Goal: Task Accomplishment & Management: Complete application form

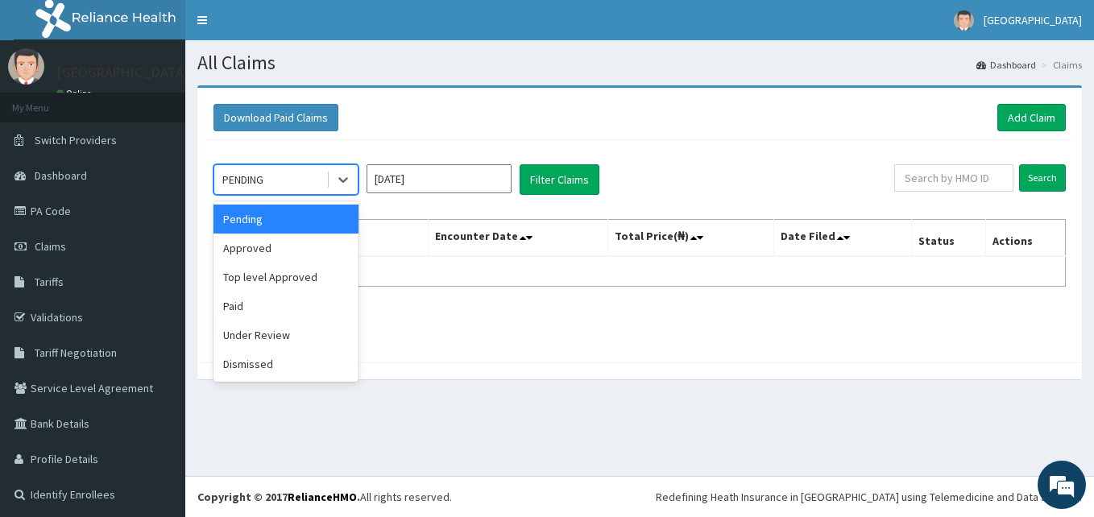
click at [284, 168] on div "PENDING" at bounding box center [270, 180] width 112 height 26
drag, startPoint x: 278, startPoint y: 245, endPoint x: 488, endPoint y: 201, distance: 214.1
click at [281, 245] on div "Approved" at bounding box center [286, 248] width 145 height 29
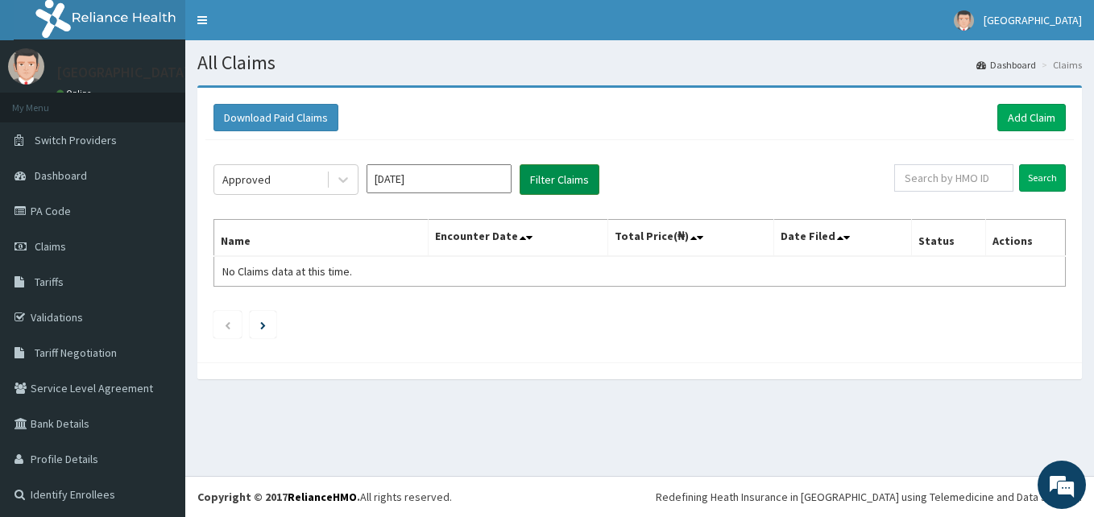
click at [549, 181] on button "Filter Claims" at bounding box center [560, 179] width 80 height 31
click at [565, 185] on button "Filter Claims" at bounding box center [560, 179] width 80 height 31
click at [263, 183] on div "Approved" at bounding box center [246, 180] width 48 height 16
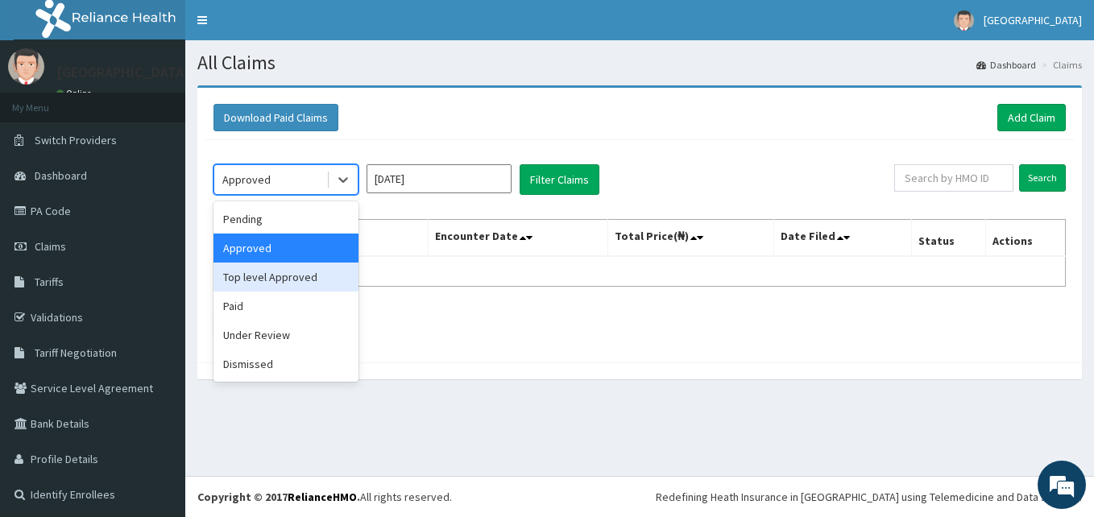
click at [266, 276] on div "Top level Approved" at bounding box center [286, 277] width 145 height 29
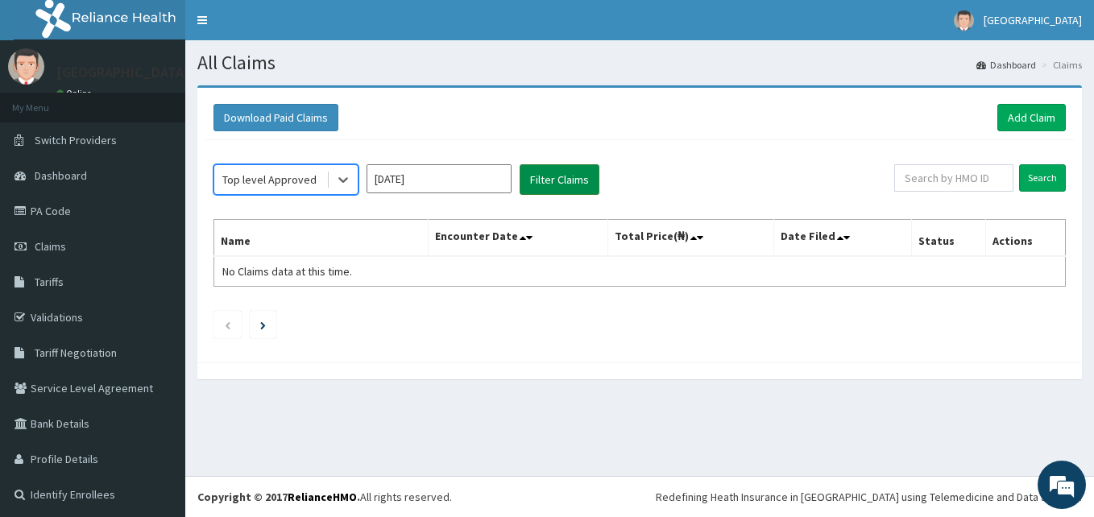
click at [544, 169] on button "Filter Claims" at bounding box center [560, 179] width 80 height 31
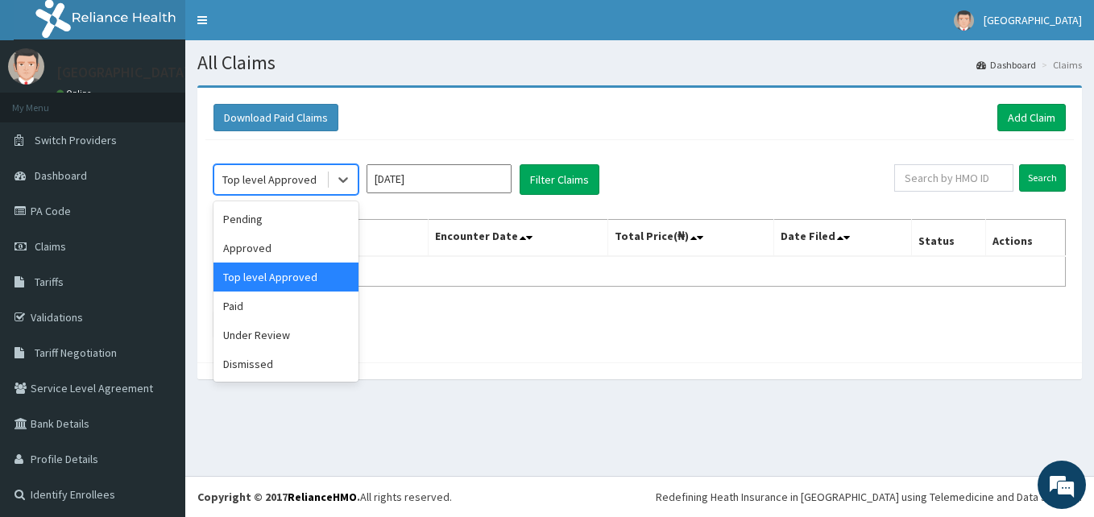
click at [298, 175] on div "Top level Approved" at bounding box center [269, 180] width 94 height 16
click at [276, 308] on div "Paid" at bounding box center [286, 306] width 145 height 29
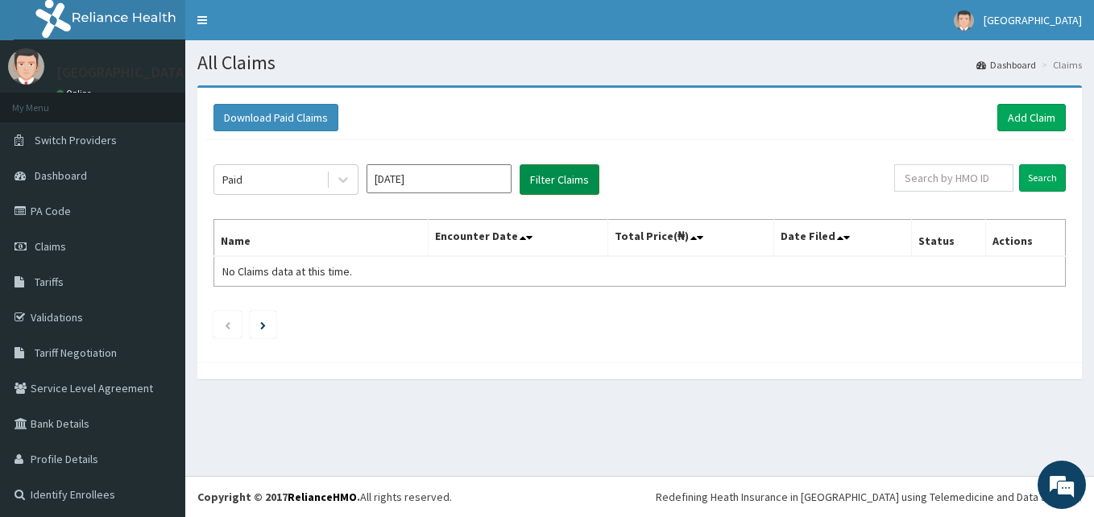
click at [546, 173] on button "Filter Claims" at bounding box center [560, 179] width 80 height 31
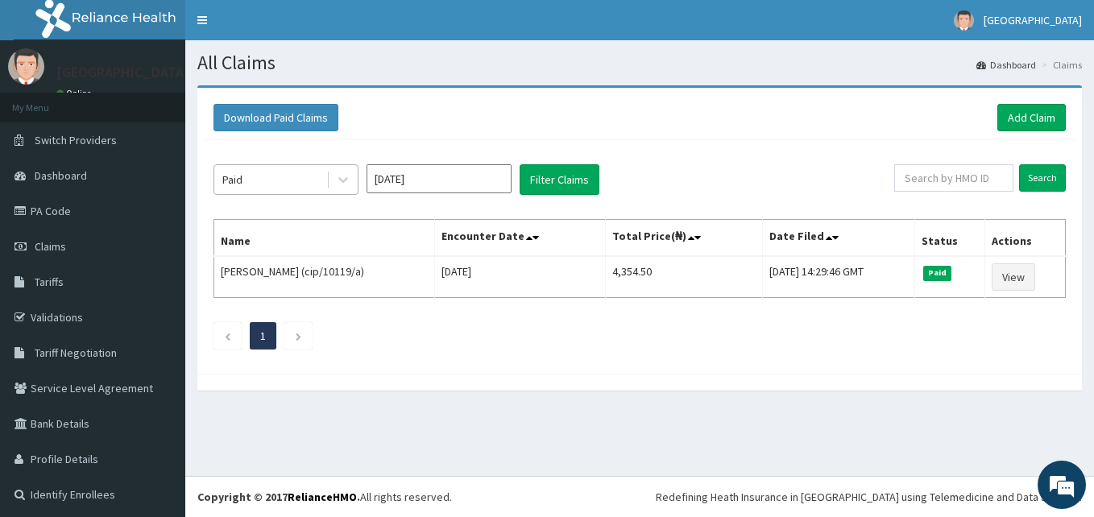
click at [310, 182] on div "Paid" at bounding box center [270, 180] width 112 height 26
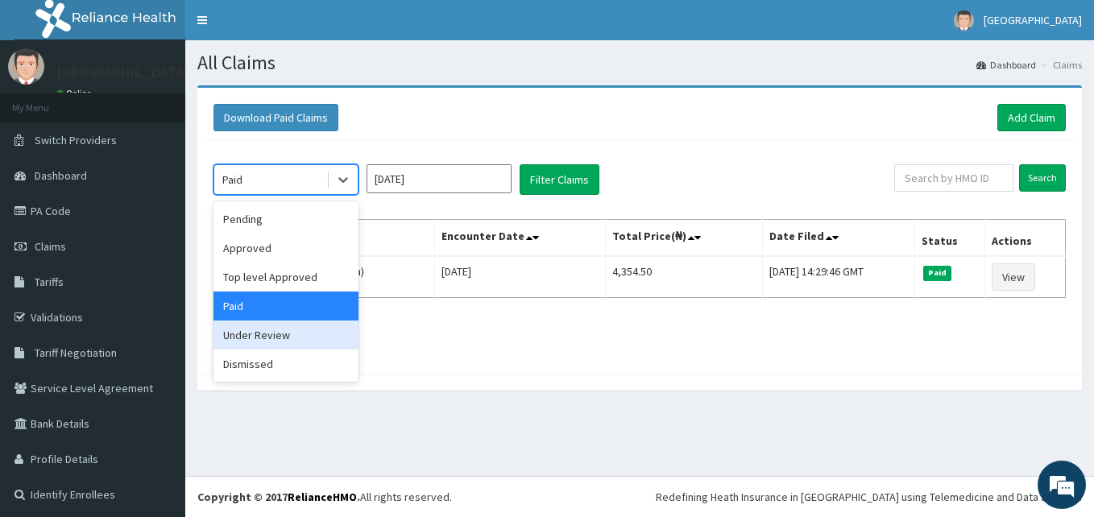
click at [255, 344] on div "Under Review" at bounding box center [286, 335] width 145 height 29
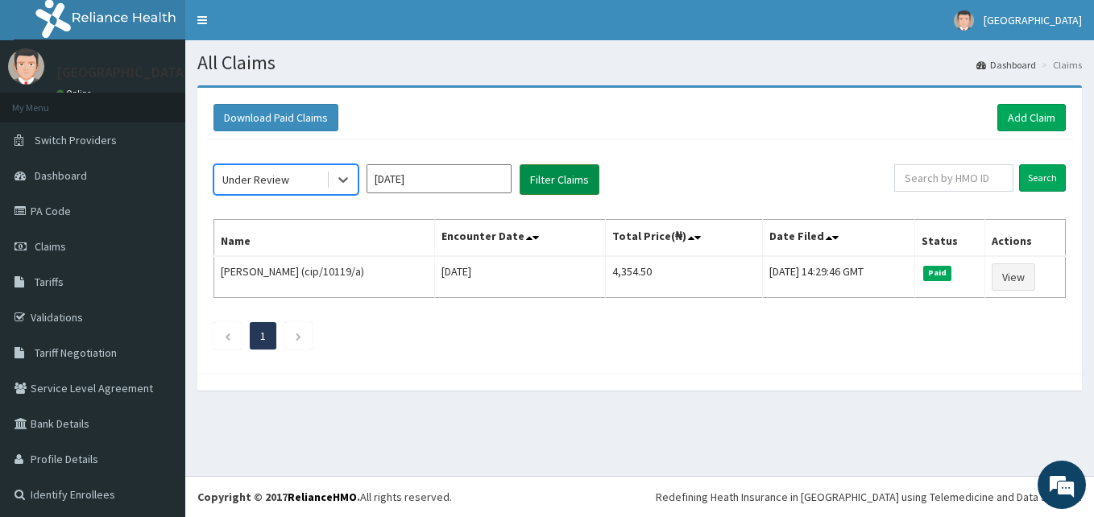
click at [554, 175] on button "Filter Claims" at bounding box center [560, 179] width 80 height 31
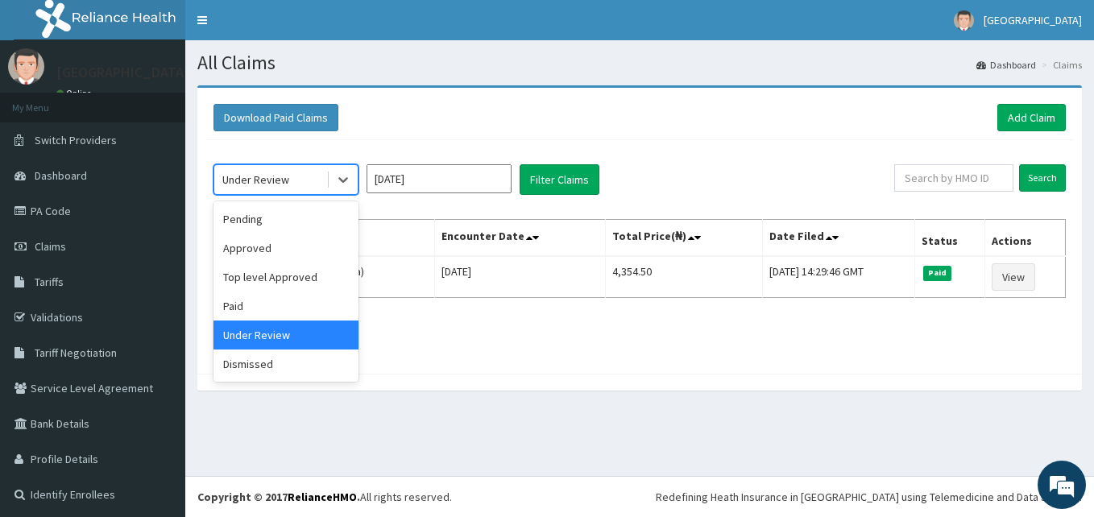
click at [258, 180] on div "Under Review" at bounding box center [255, 180] width 67 height 16
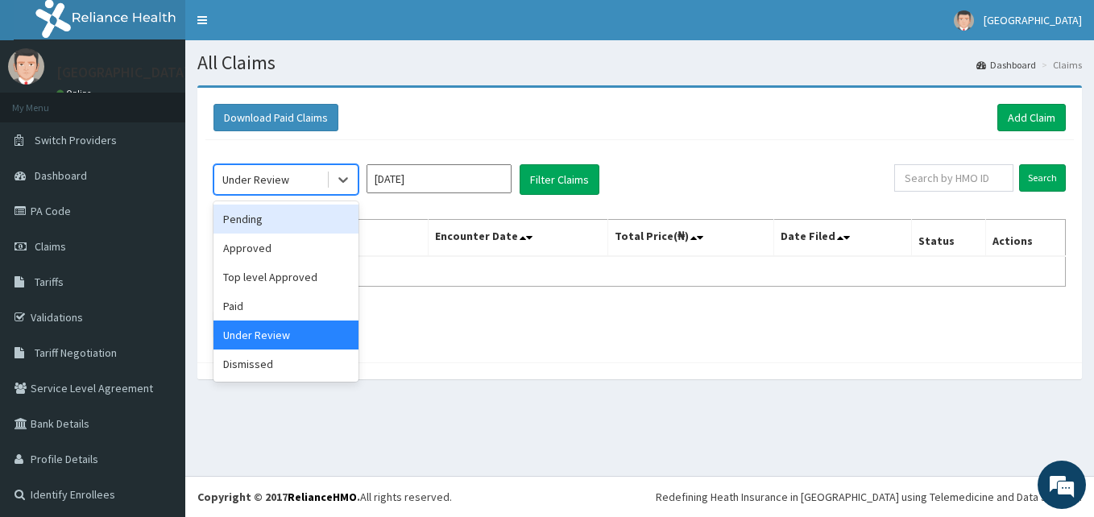
click at [239, 214] on div "Pending" at bounding box center [286, 219] width 145 height 29
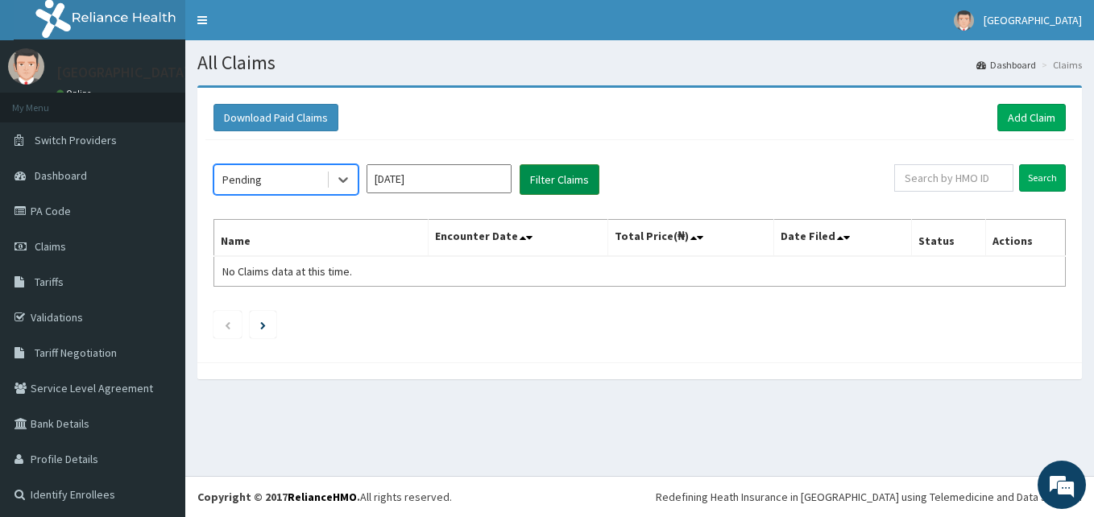
click at [540, 185] on button "Filter Claims" at bounding box center [560, 179] width 80 height 31
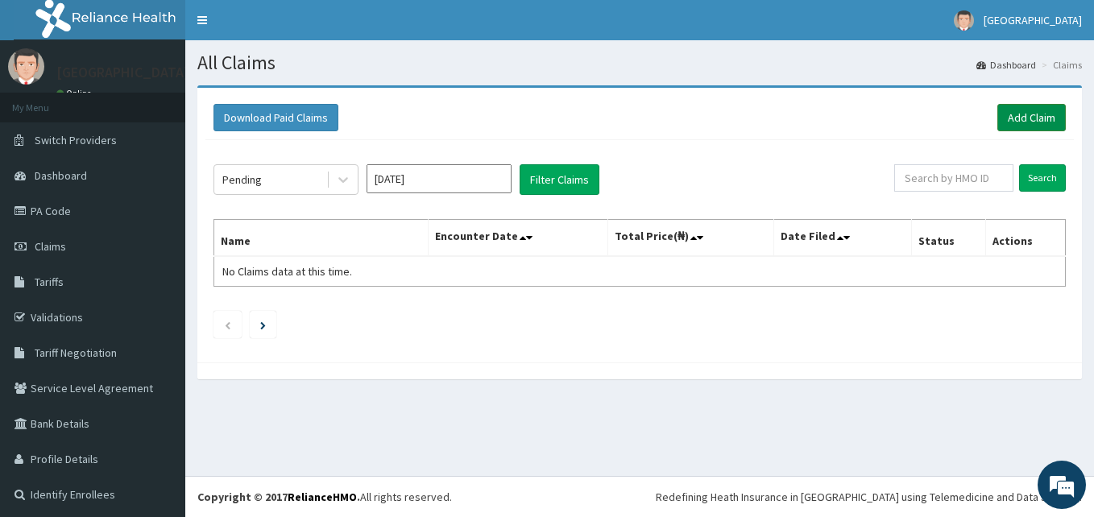
click at [1001, 123] on link "Add Claim" at bounding box center [1032, 117] width 68 height 27
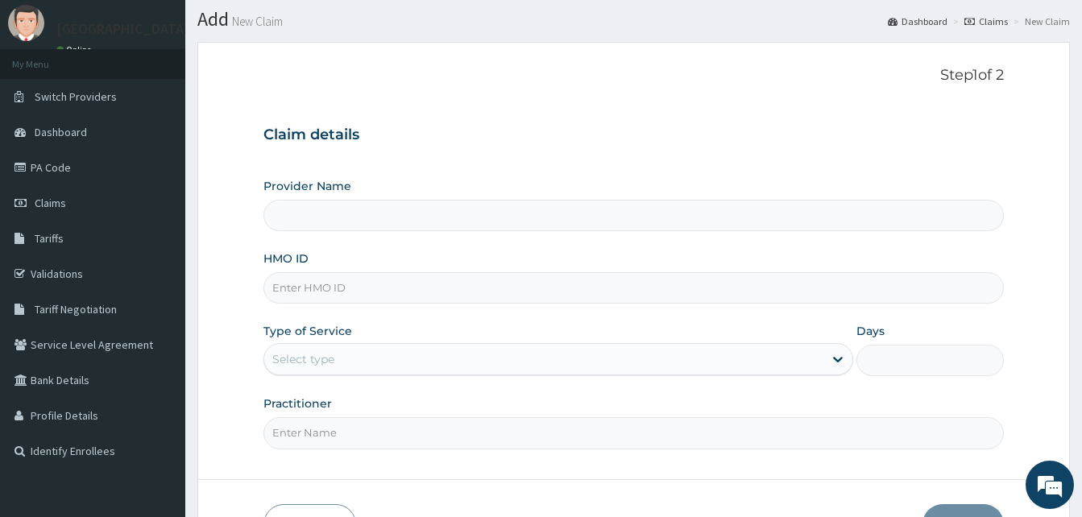
scroll to position [81, 0]
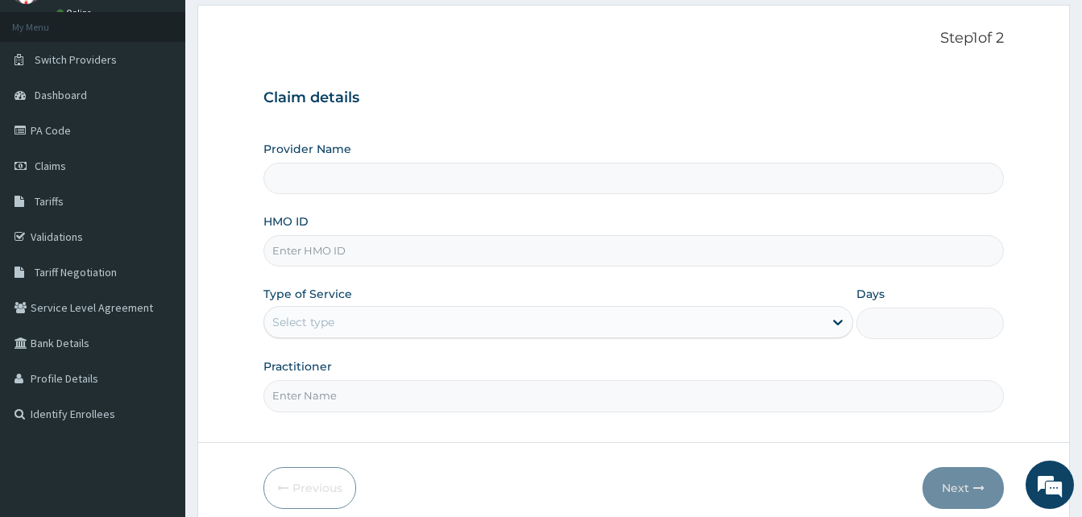
click at [331, 247] on input "HMO ID" at bounding box center [633, 250] width 741 height 31
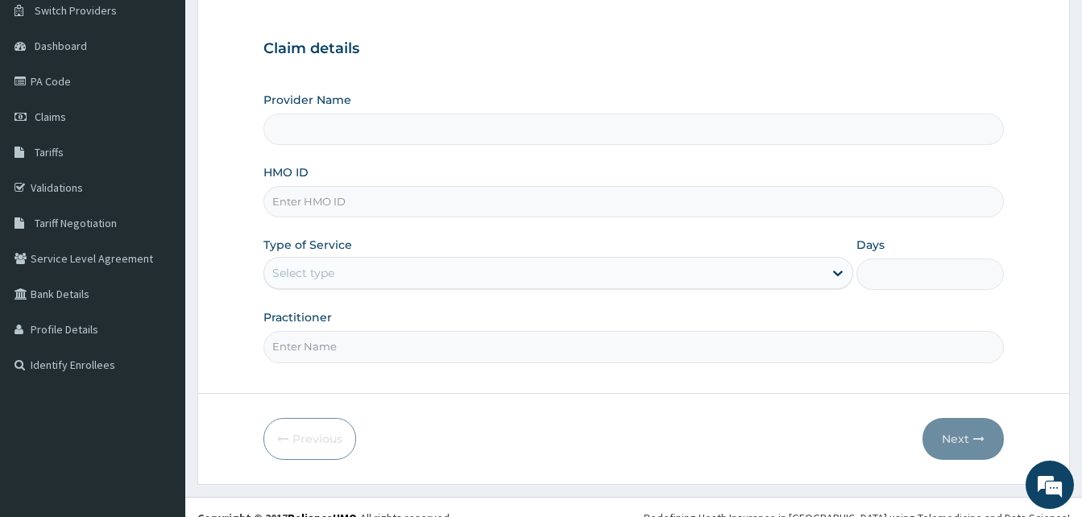
scroll to position [151, 0]
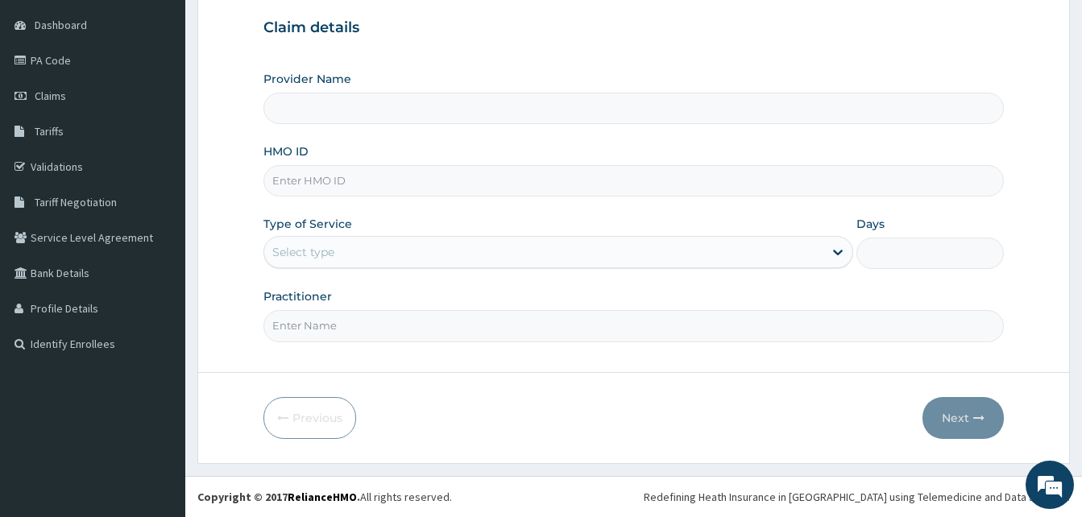
type input "[GEOGRAPHIC_DATA]"
click at [331, 176] on input "HMO ID" at bounding box center [633, 180] width 741 height 31
type input "SBG/10731/A"
click at [341, 243] on div "Select type" at bounding box center [543, 252] width 559 height 26
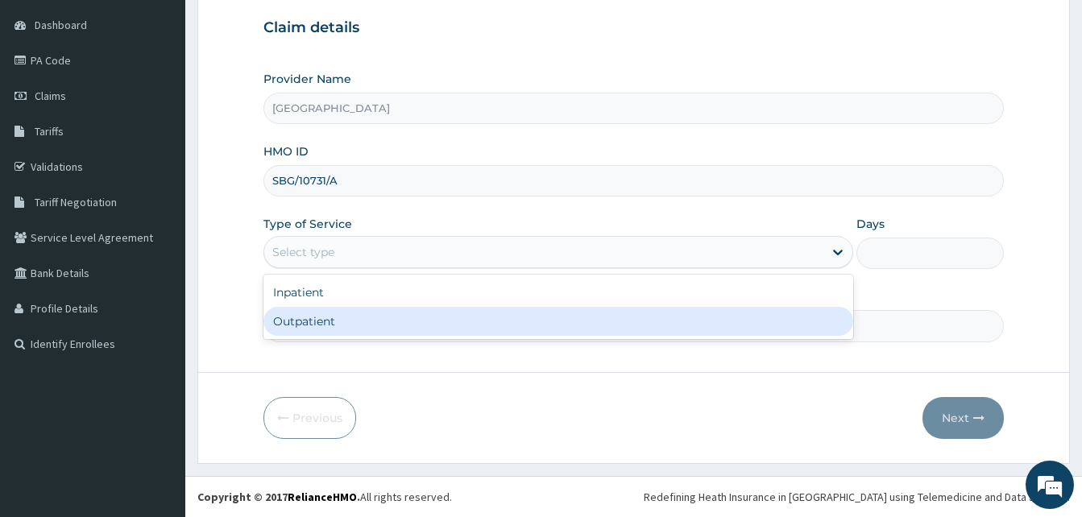
click at [312, 314] on div "Outpatient" at bounding box center [558, 321] width 590 height 29
type input "1"
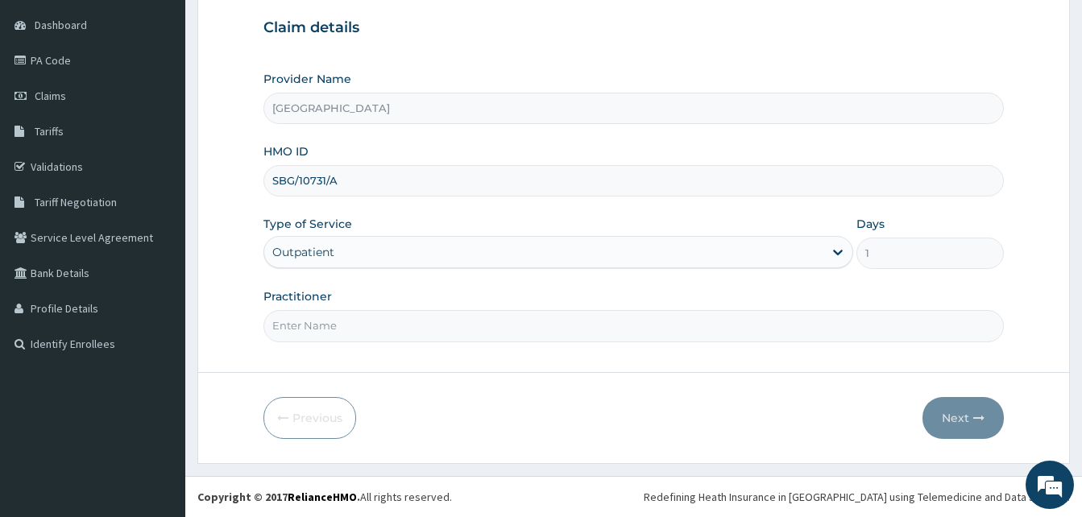
click at [326, 325] on input "Practitioner" at bounding box center [633, 325] width 741 height 31
type input "DR AMAIZE"
click at [957, 418] on button "Next" at bounding box center [963, 418] width 81 height 42
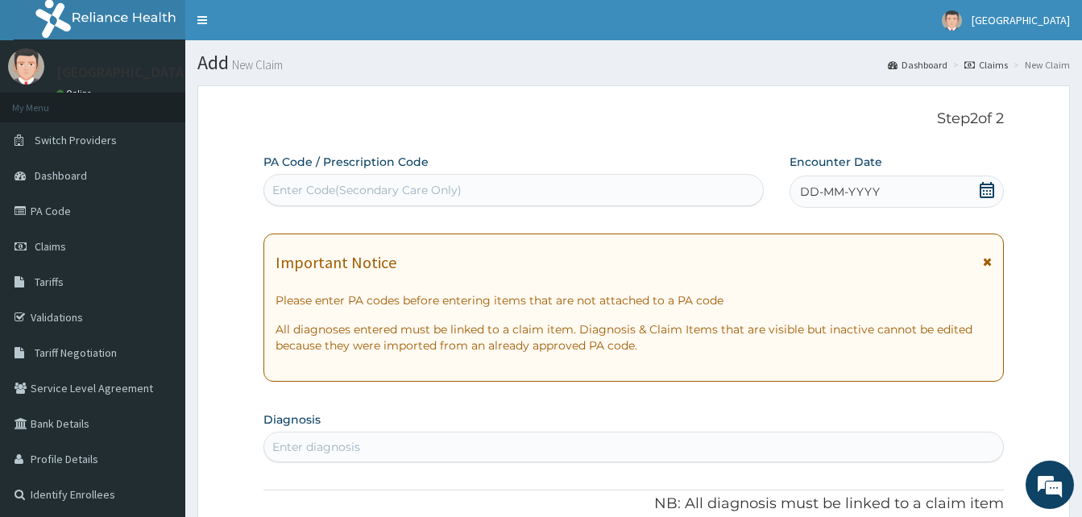
click at [965, 192] on div "DD-MM-YYYY" at bounding box center [897, 192] width 214 height 32
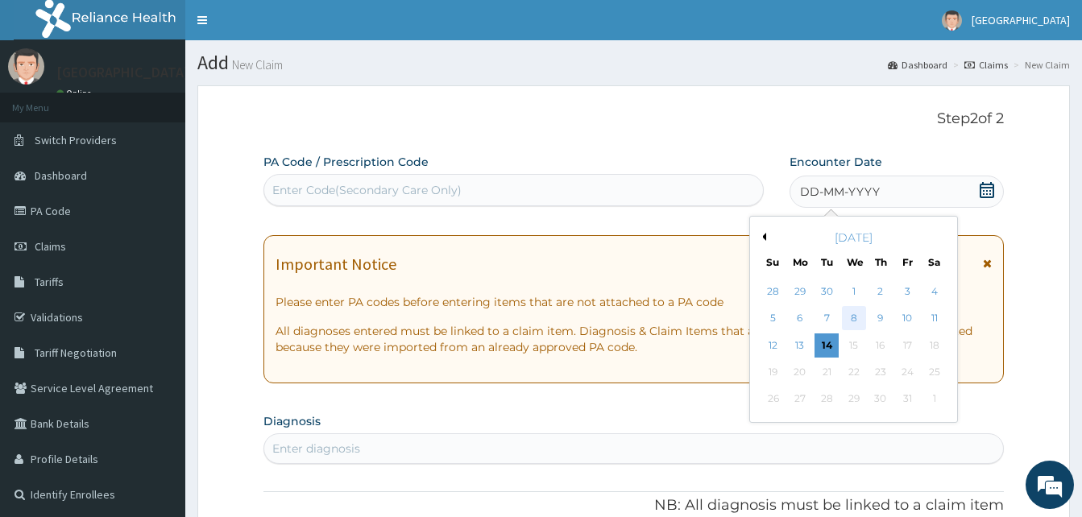
click at [851, 322] on div "8" at bounding box center [853, 319] width 24 height 24
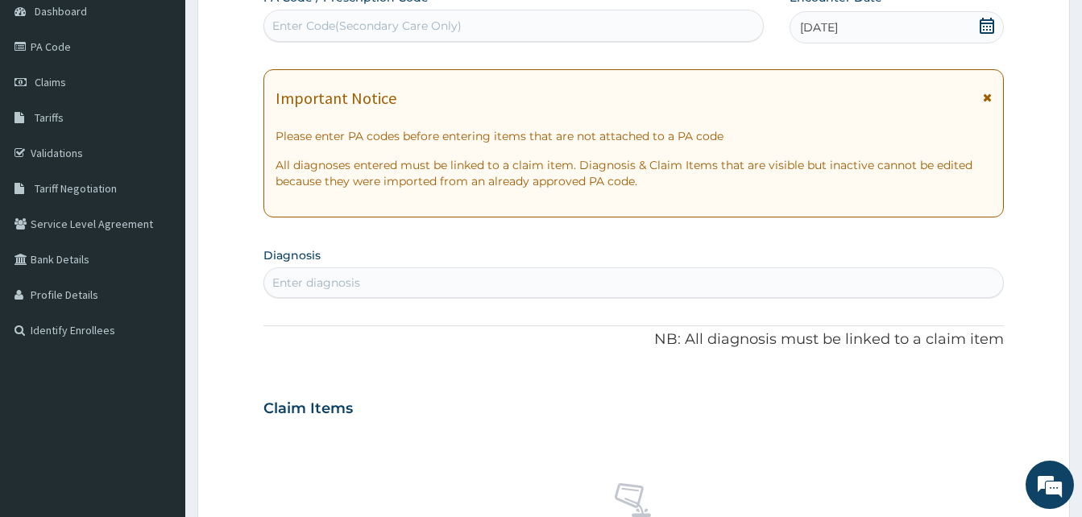
scroll to position [322, 0]
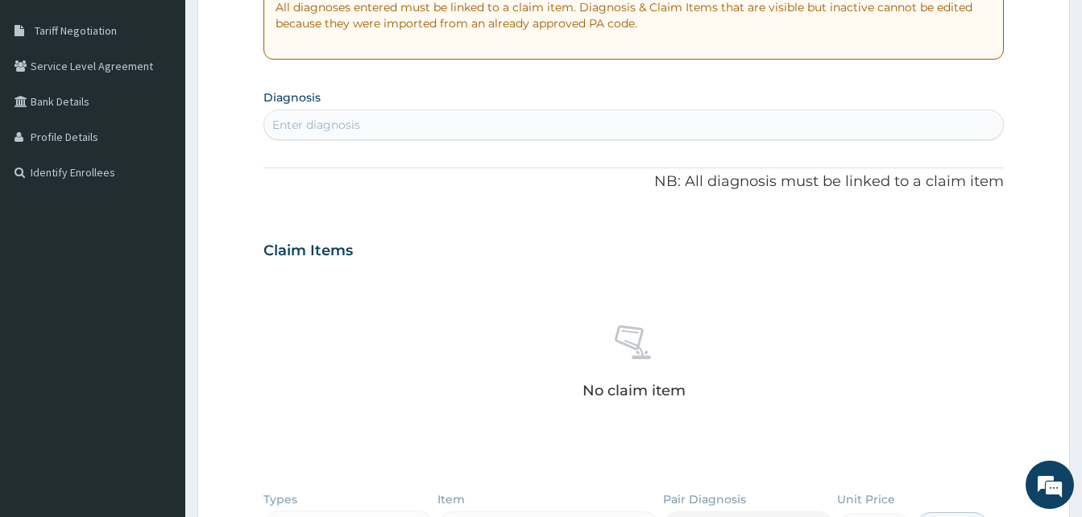
click at [363, 123] on div "Enter diagnosis" at bounding box center [633, 125] width 739 height 26
type input "f"
type input "malaria"
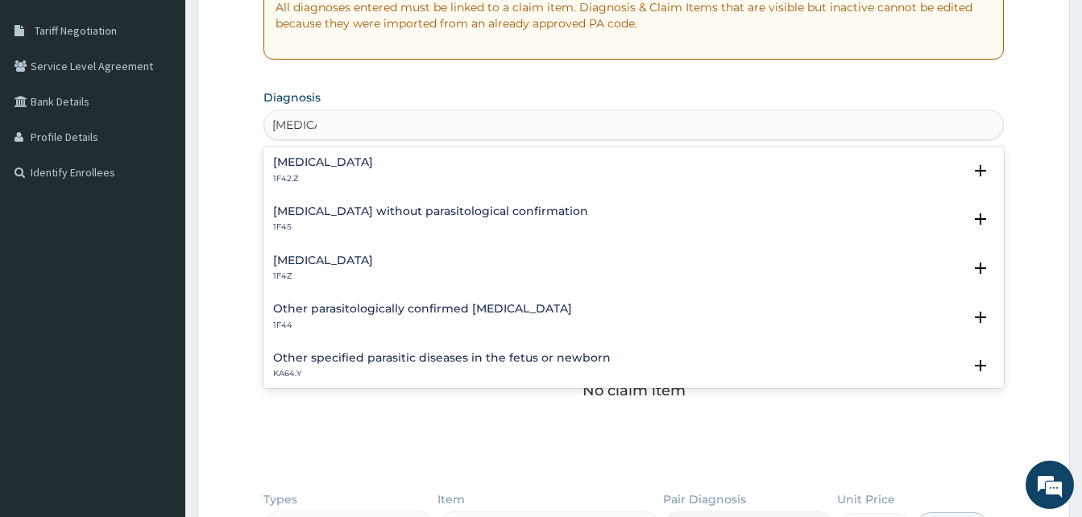
click at [345, 268] on div "Malaria, unspecified 1F4Z" at bounding box center [323, 269] width 100 height 28
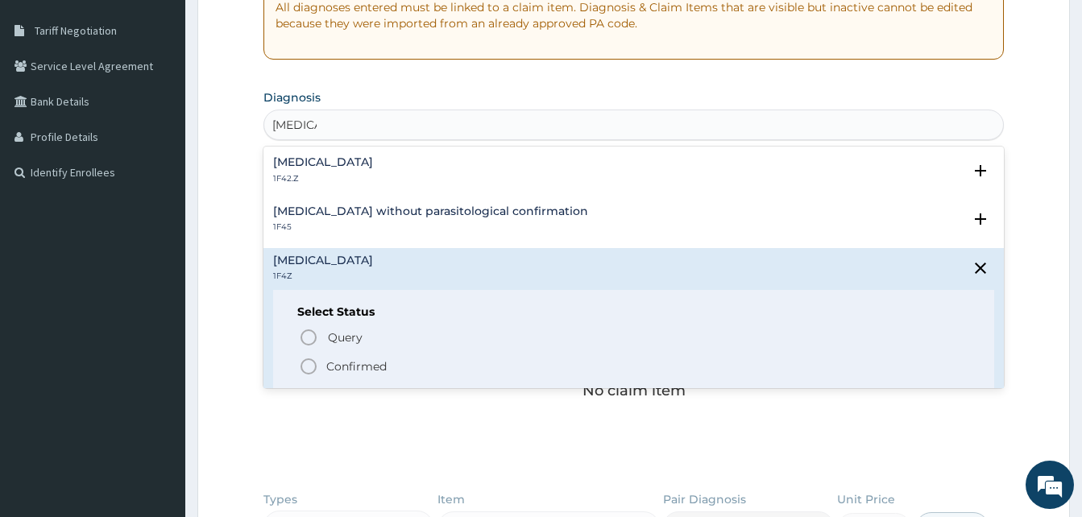
click at [347, 366] on p "Confirmed" at bounding box center [356, 367] width 60 height 16
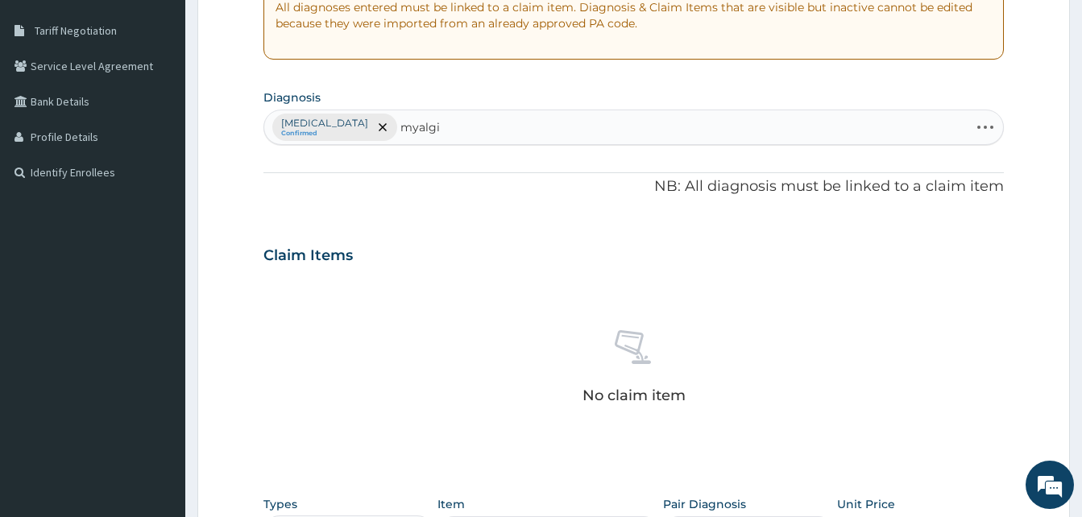
type input "myalgia"
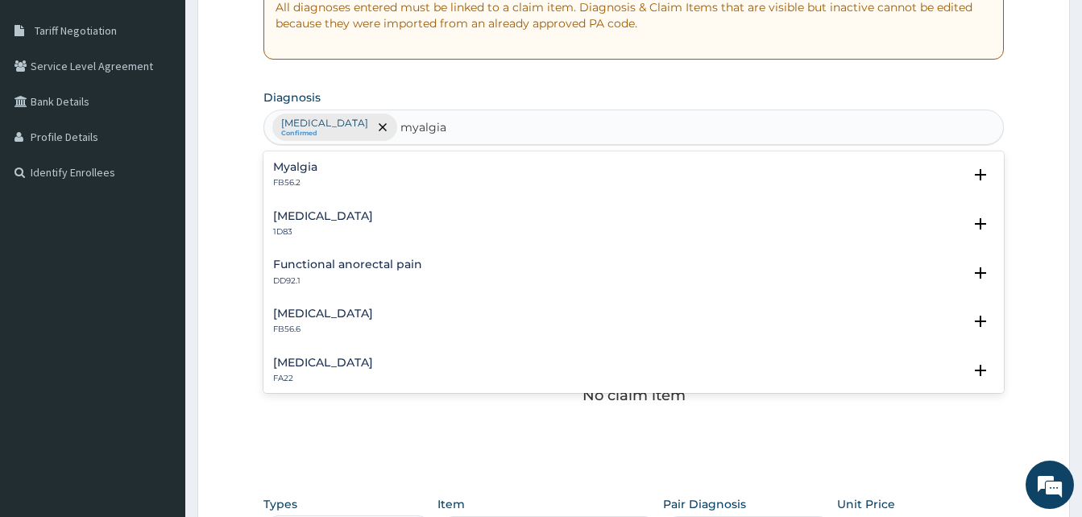
click at [366, 185] on div "Myalgia FB56.2" at bounding box center [633, 175] width 721 height 28
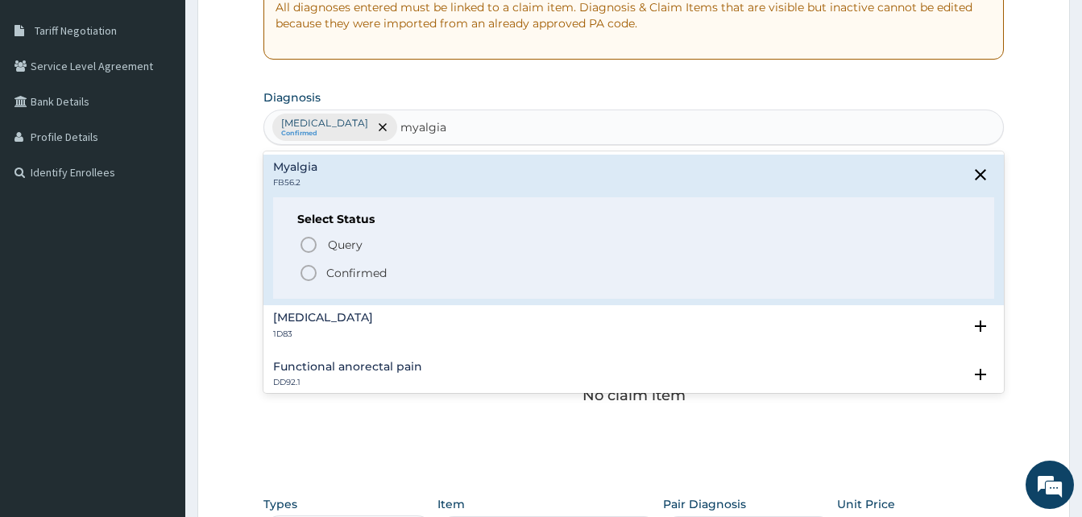
click at [405, 283] on span "Confirmed" at bounding box center [634, 272] width 671 height 19
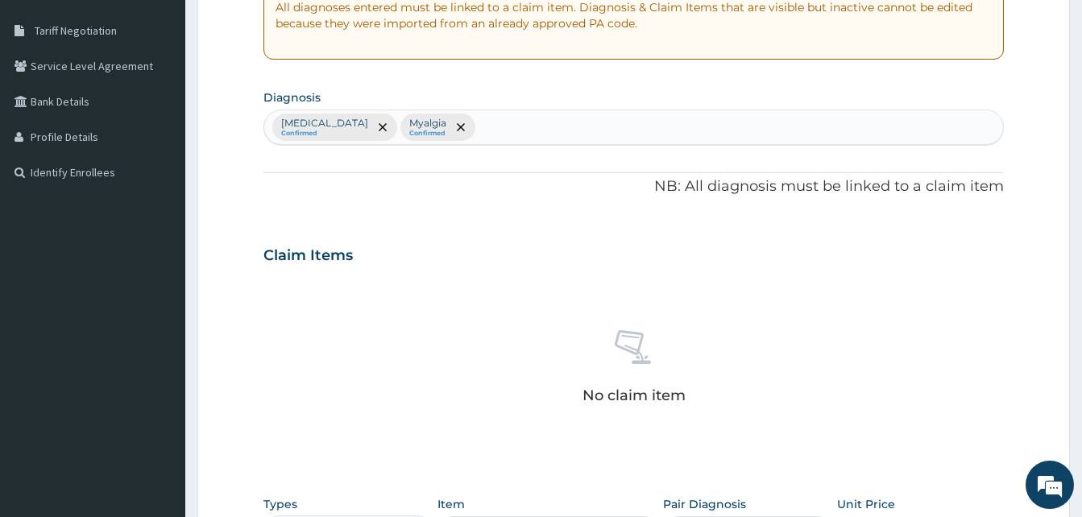
type input "a"
type input "urti"
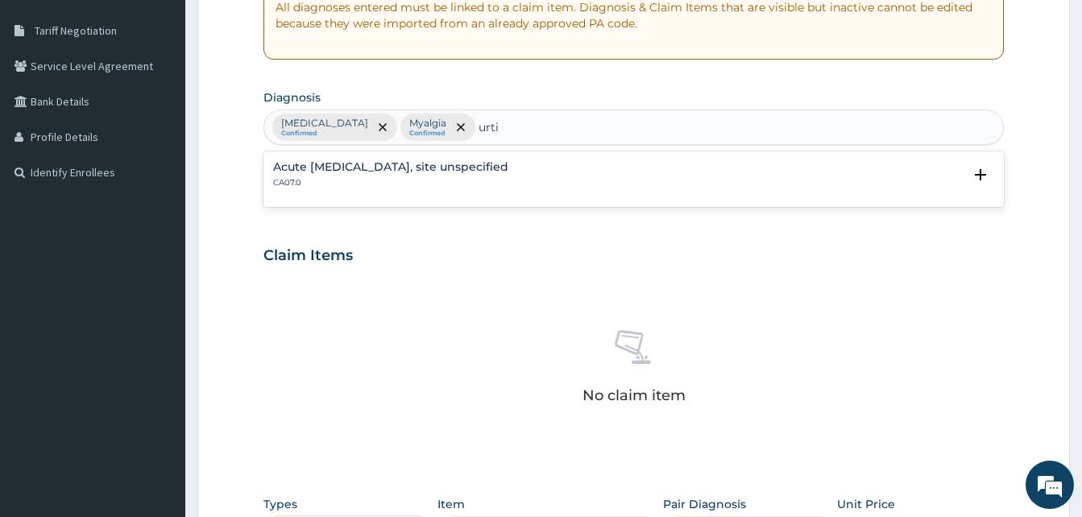
click at [400, 188] on p "CA07.0" at bounding box center [390, 182] width 235 height 11
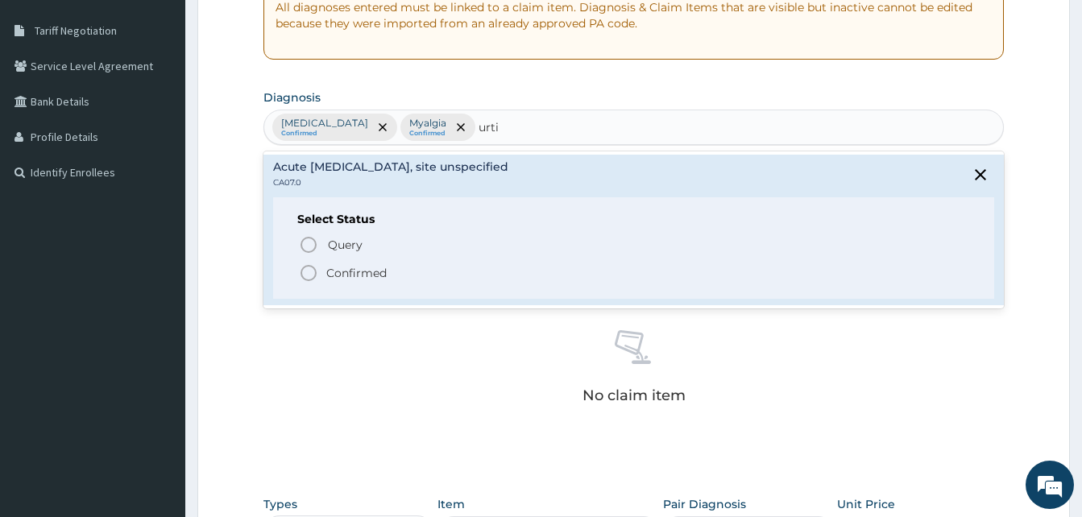
click at [366, 272] on p "Confirmed" at bounding box center [356, 273] width 60 height 16
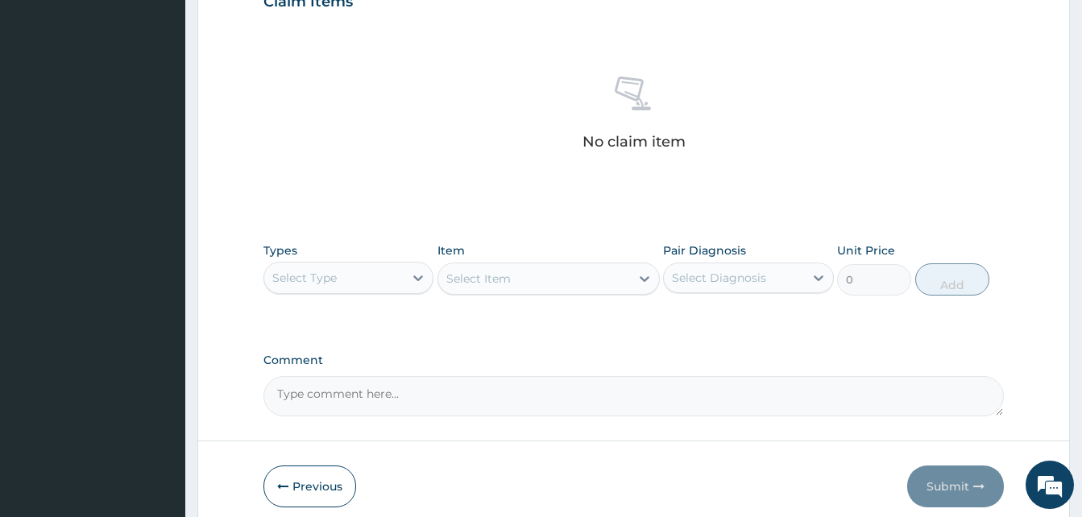
scroll to position [645, 0]
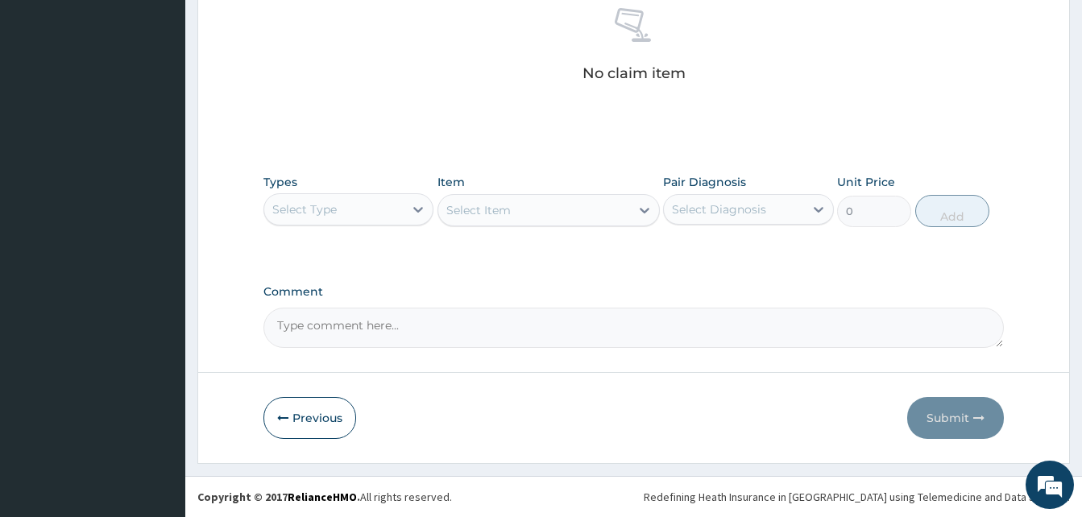
click at [359, 210] on div "Select Type" at bounding box center [333, 210] width 139 height 26
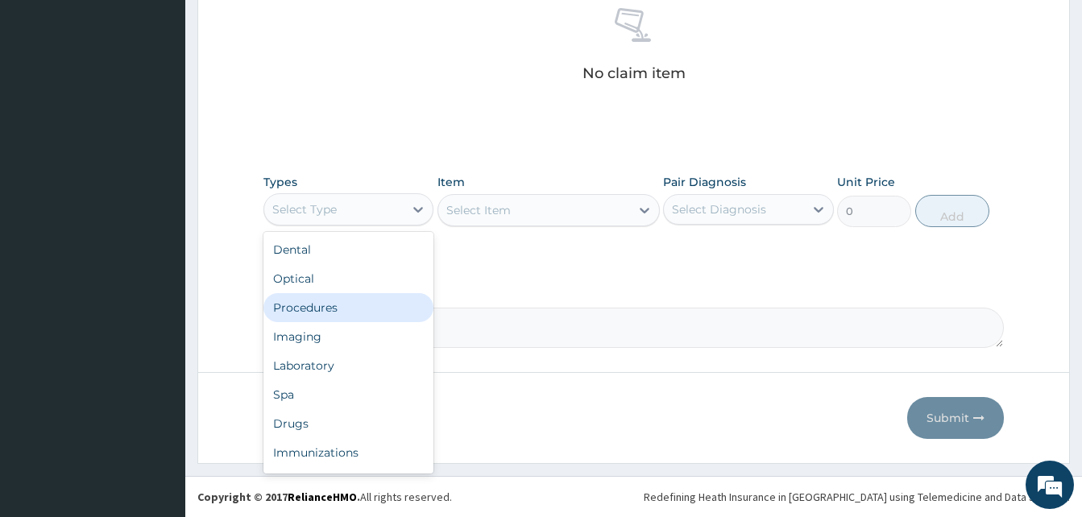
click at [331, 297] on div "Procedures" at bounding box center [348, 307] width 170 height 29
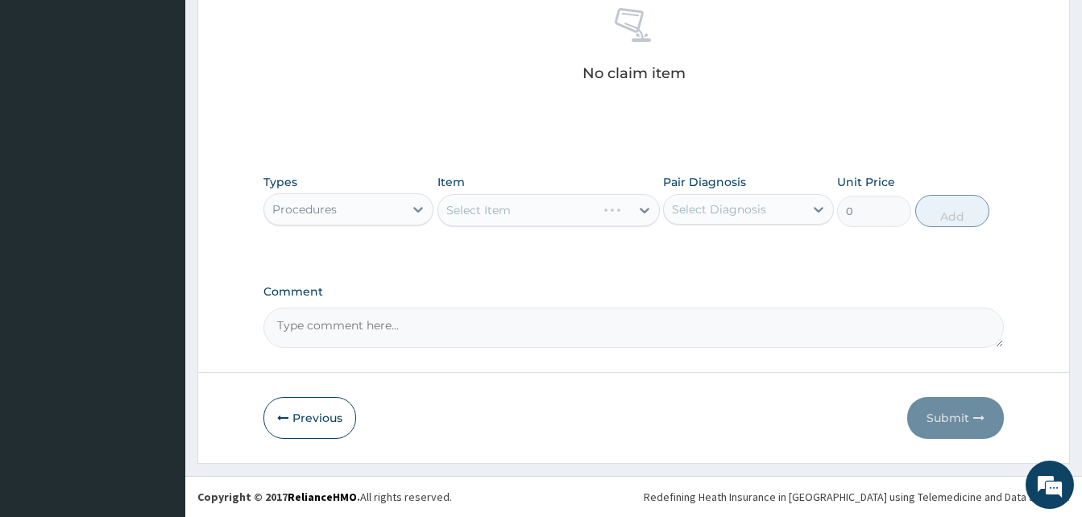
click at [470, 218] on div "Select Item" at bounding box center [549, 210] width 222 height 32
click at [475, 210] on div "Select Item" at bounding box center [549, 210] width 222 height 32
click at [508, 220] on div "Select Item" at bounding box center [549, 210] width 222 height 32
click at [504, 205] on div "Select Item" at bounding box center [478, 210] width 64 height 16
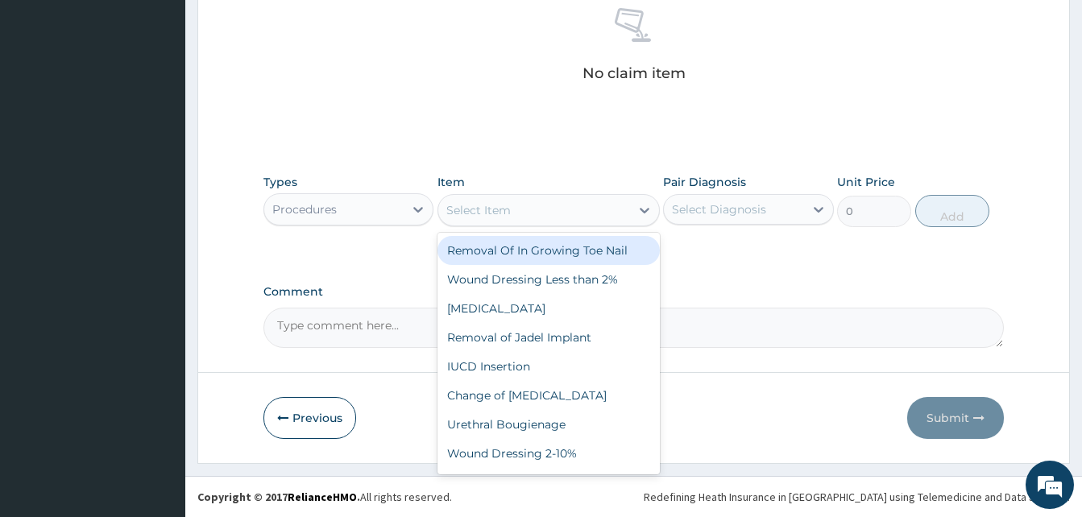
type input "f"
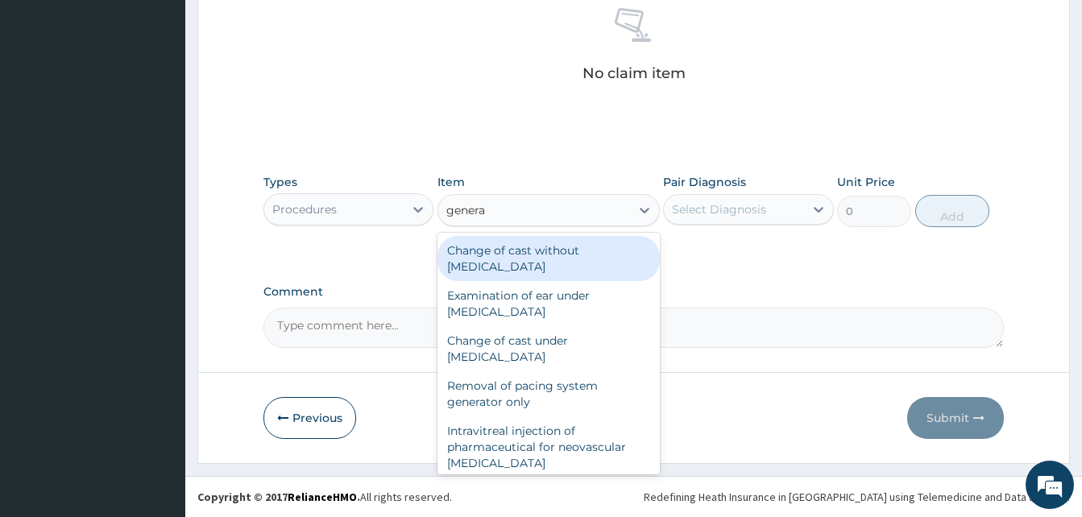
type input "general"
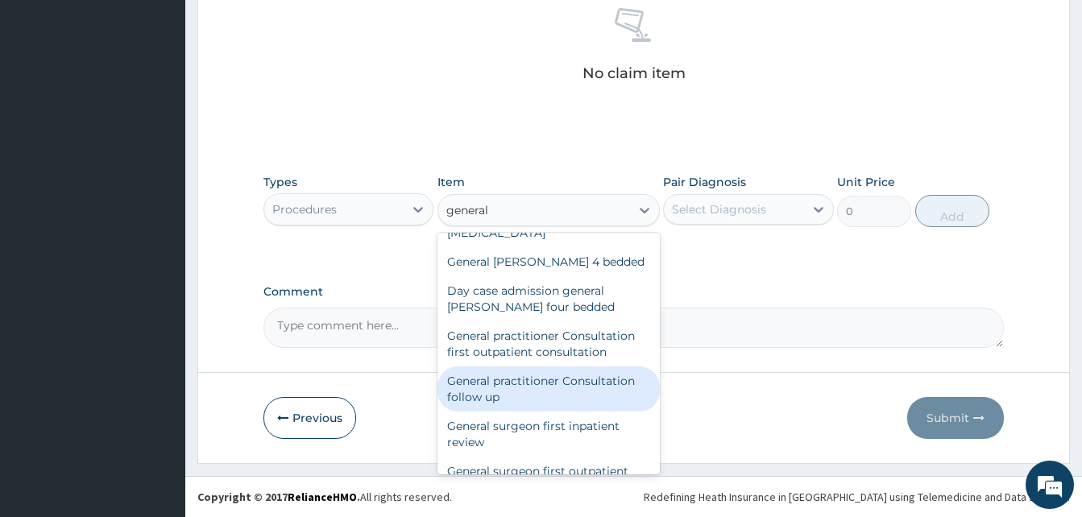
scroll to position [161, 0]
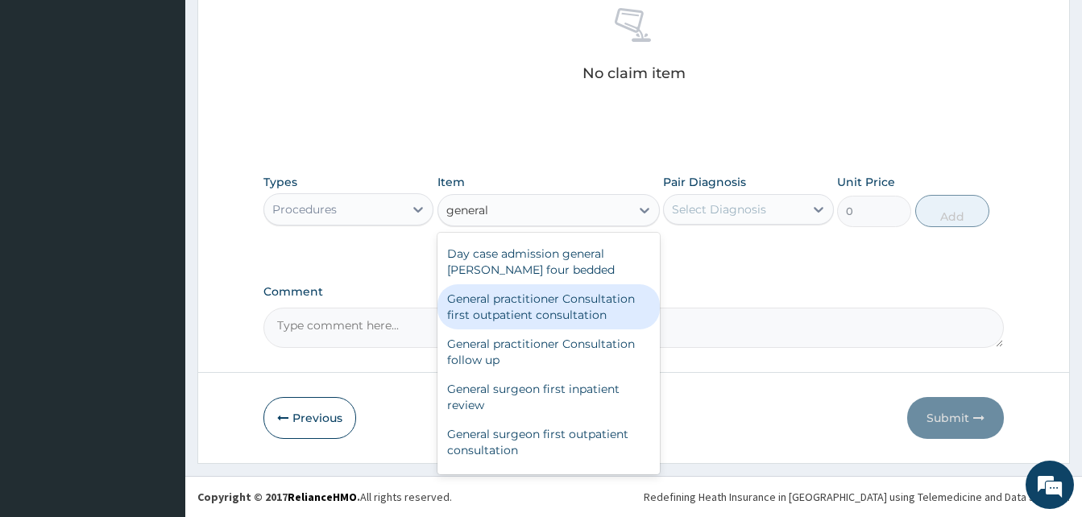
click at [521, 320] on div "General practitioner Consultation first outpatient consultation" at bounding box center [549, 306] width 222 height 45
type input "3000"
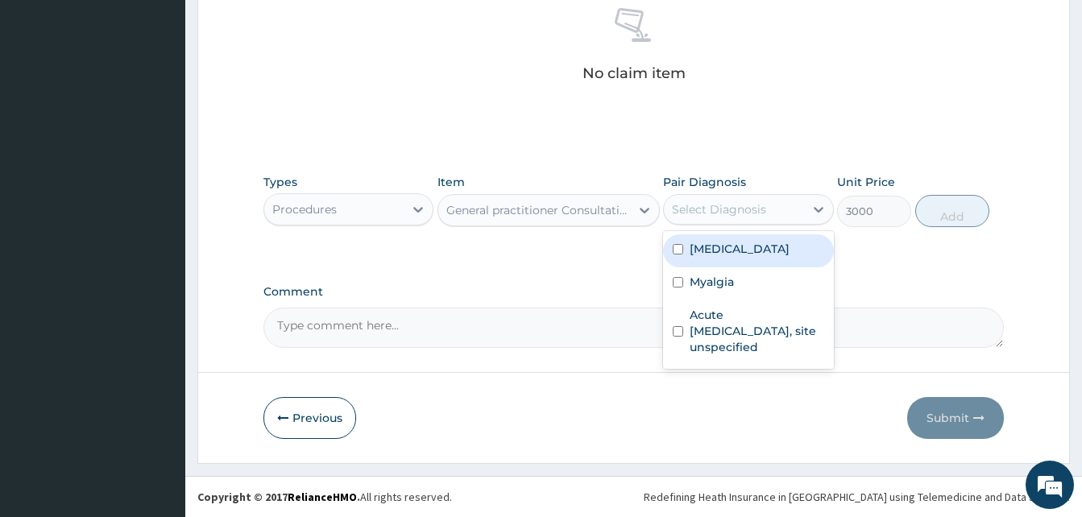
click at [720, 222] on div "Select Diagnosis" at bounding box center [733, 210] width 139 height 26
click at [714, 254] on label "Malaria, unspecified" at bounding box center [740, 249] width 100 height 16
checkbox input "true"
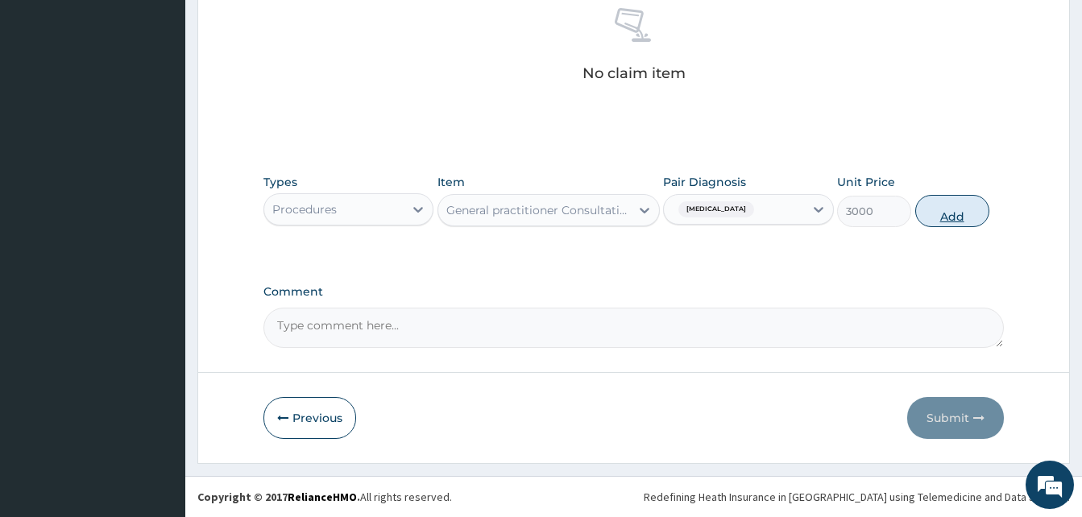
click at [964, 215] on button "Add" at bounding box center [952, 211] width 74 height 32
type input "0"
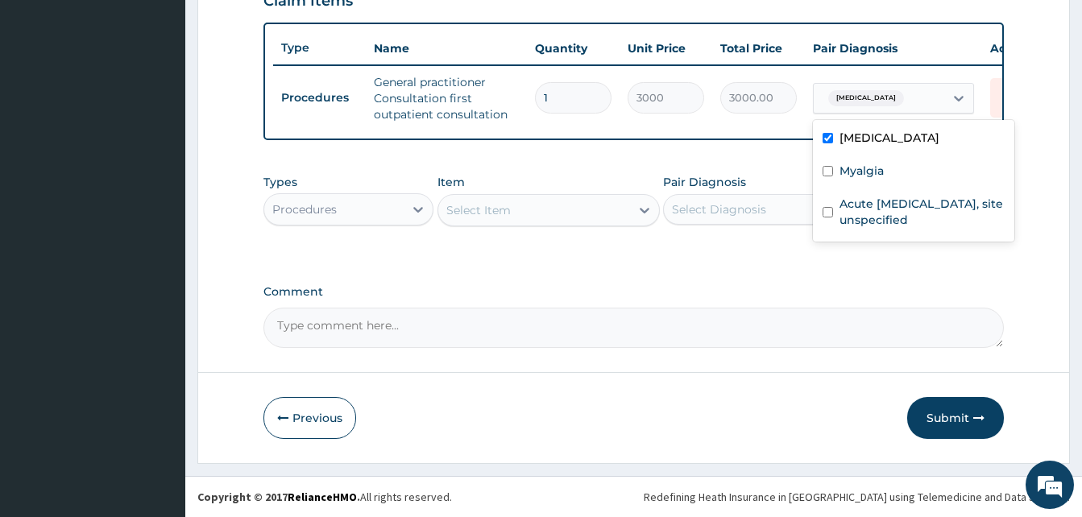
click at [893, 93] on span "Malaria, unspecified" at bounding box center [866, 98] width 76 height 16
click at [846, 163] on label "Myalgia" at bounding box center [862, 171] width 44 height 16
checkbox input "true"
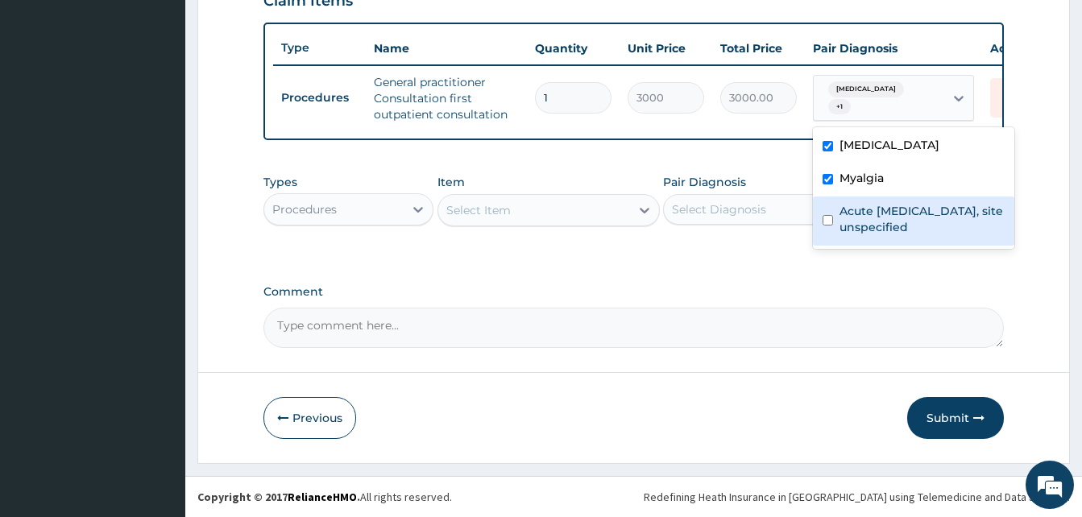
click at [844, 203] on label "Acute upper respiratory infection, site unspecified" at bounding box center [922, 219] width 165 height 32
checkbox input "true"
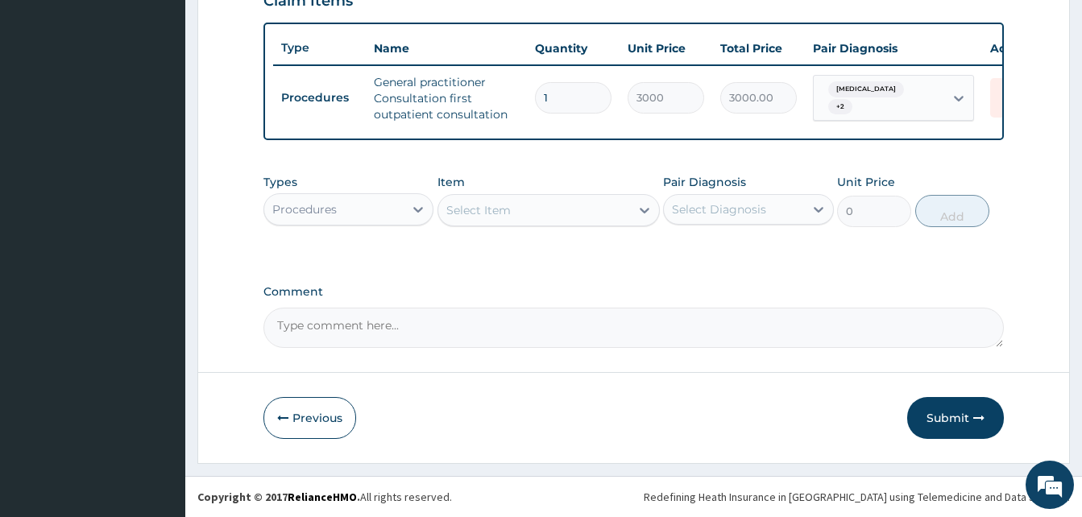
click at [517, 214] on div "Select Item" at bounding box center [534, 210] width 192 height 26
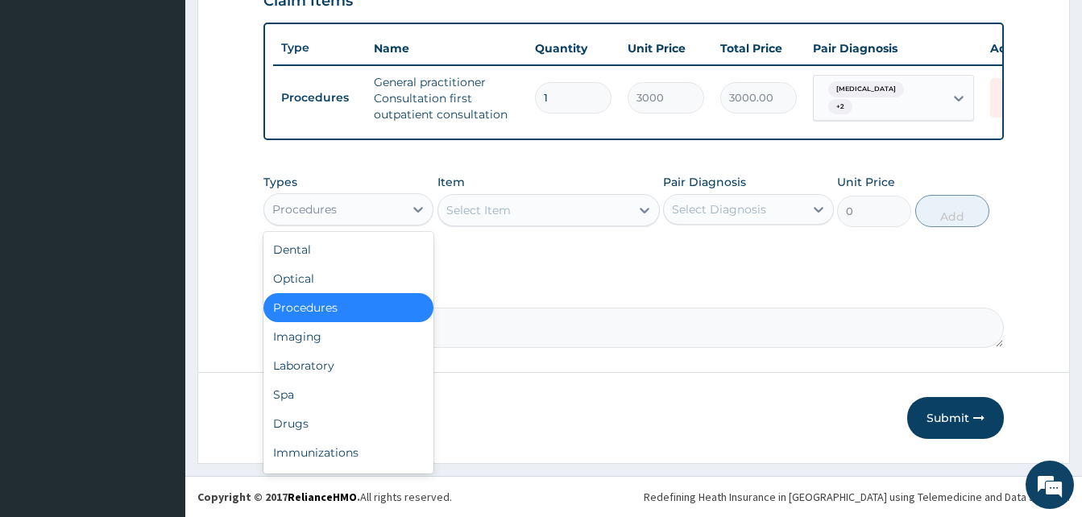
click at [328, 210] on div "Procedures" at bounding box center [304, 209] width 64 height 16
click at [329, 365] on div "Laboratory" at bounding box center [348, 365] width 170 height 29
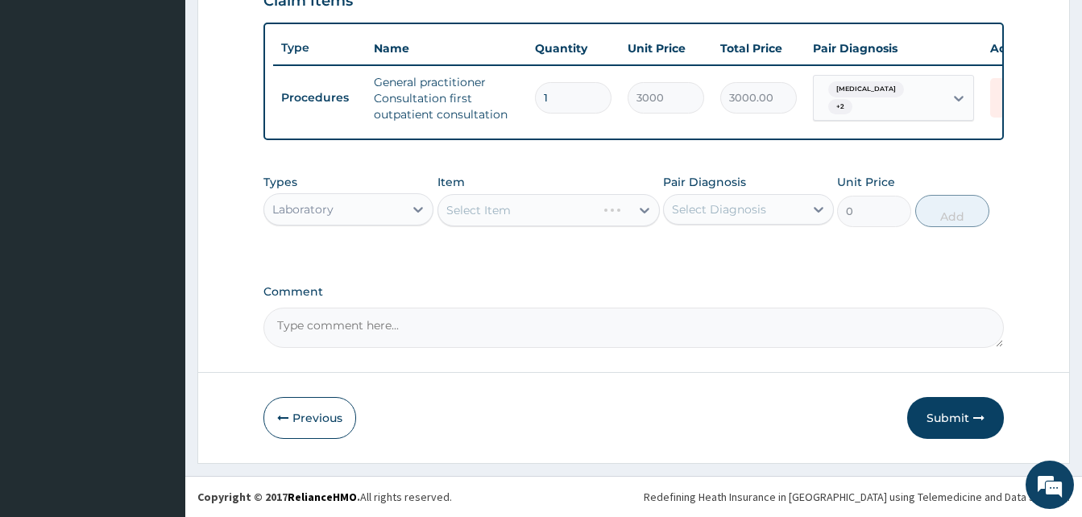
click at [515, 211] on div "Select Item" at bounding box center [549, 210] width 222 height 32
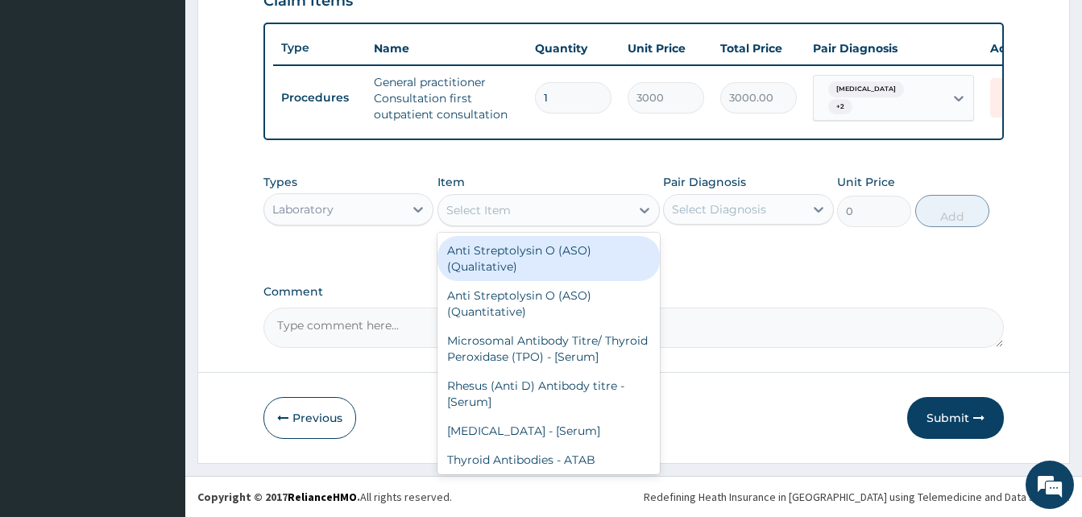
click at [506, 216] on div "Select Item" at bounding box center [478, 210] width 64 height 16
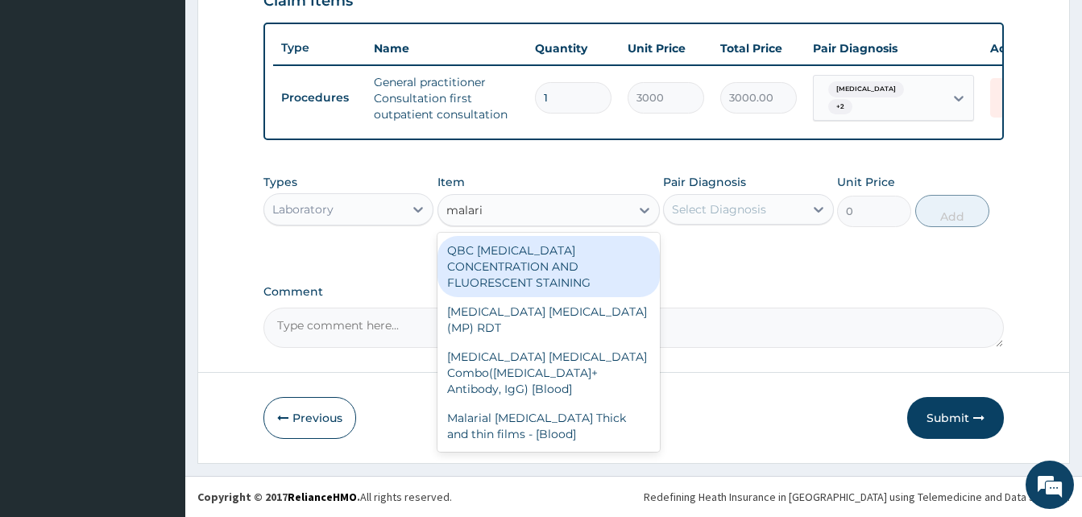
type input "malaria"
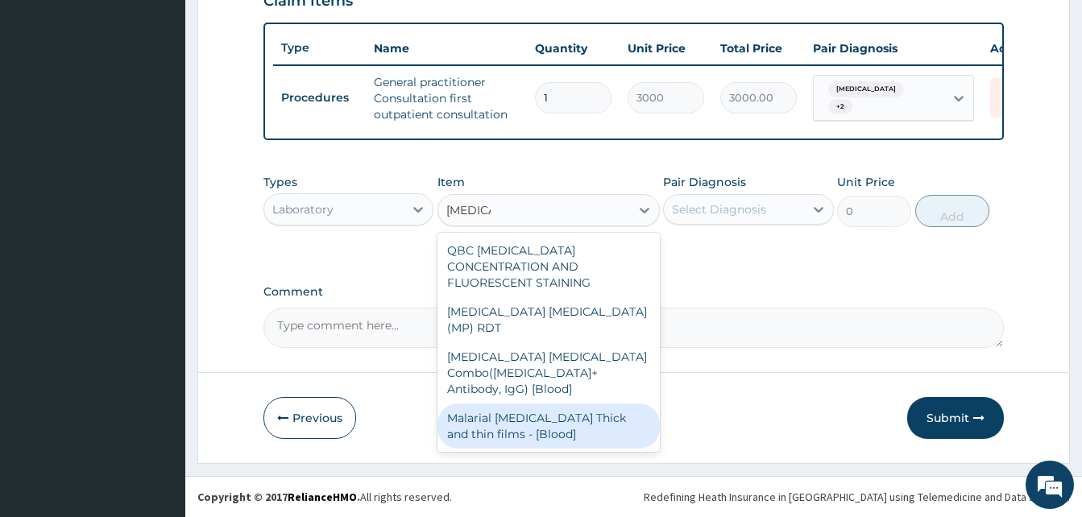
click at [474, 404] on div "Malarial Parasite Thick and thin films - [Blood]" at bounding box center [549, 426] width 222 height 45
type input "1500"
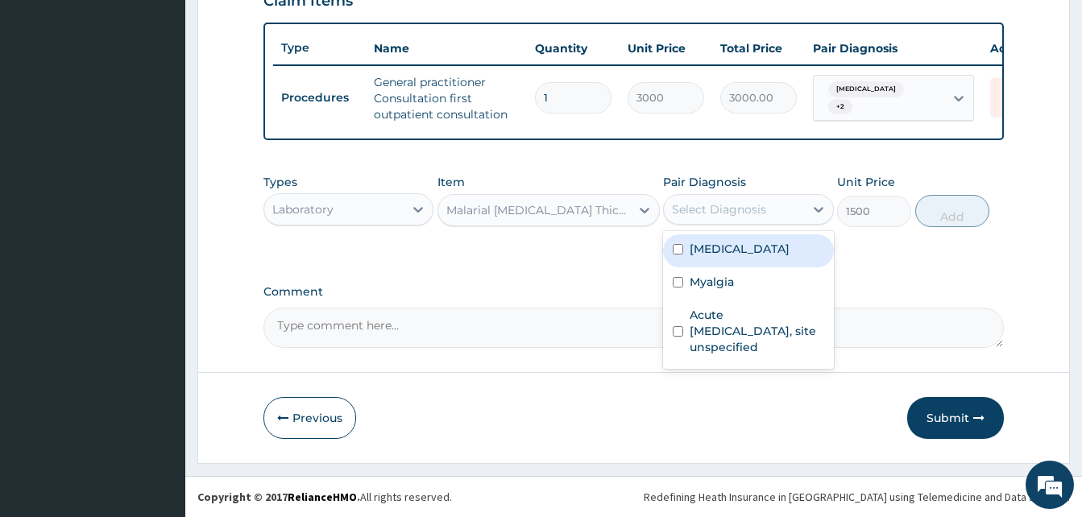
click at [736, 205] on div "Select Diagnosis" at bounding box center [719, 209] width 94 height 16
click at [720, 256] on label "Malaria, unspecified" at bounding box center [740, 249] width 100 height 16
checkbox input "true"
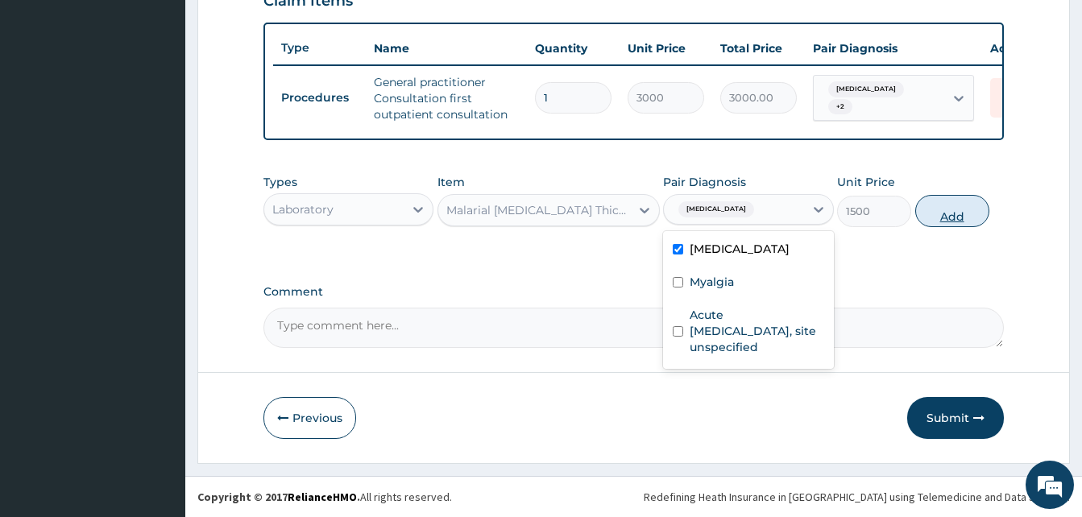
click at [950, 221] on button "Add" at bounding box center [952, 211] width 74 height 32
type input "0"
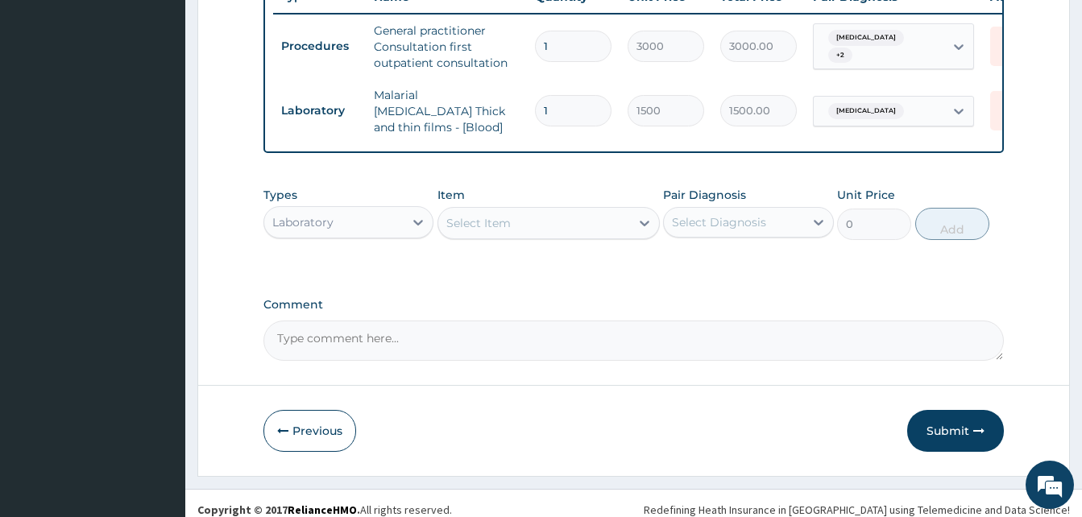
scroll to position [645, 0]
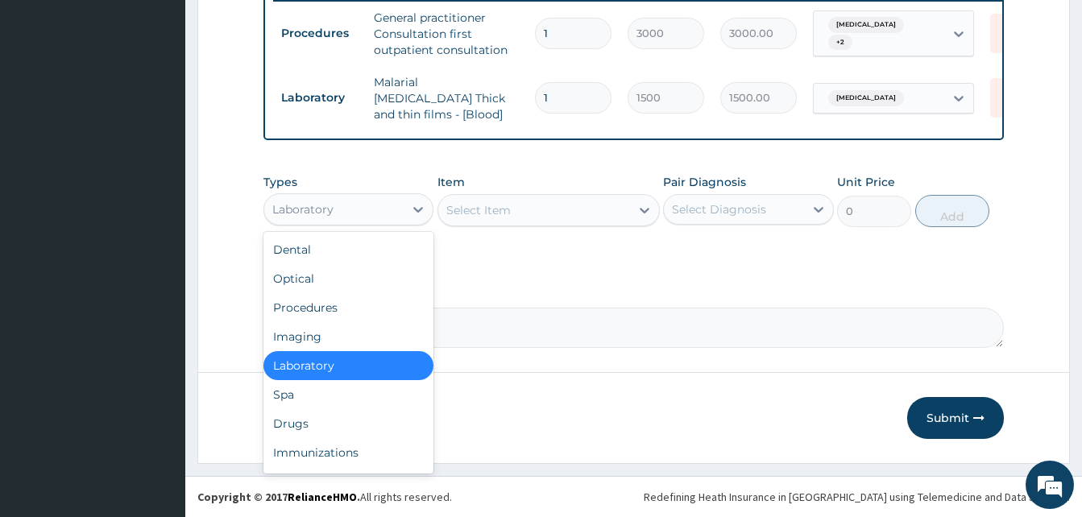
click at [281, 215] on div "Laboratory" at bounding box center [302, 209] width 61 height 16
click at [304, 426] on div "Drugs" at bounding box center [348, 423] width 170 height 29
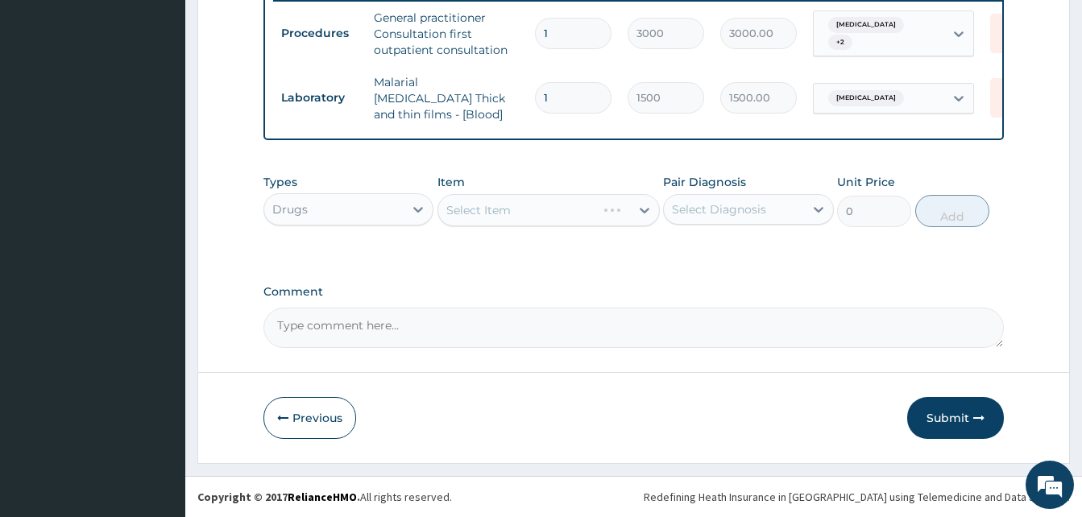
click at [488, 217] on div "Select Item" at bounding box center [549, 210] width 222 height 32
click at [496, 213] on div "Select Item" at bounding box center [549, 210] width 222 height 32
click at [501, 218] on div "Select Item" at bounding box center [549, 210] width 222 height 32
click at [503, 207] on div "Select Item" at bounding box center [549, 210] width 222 height 32
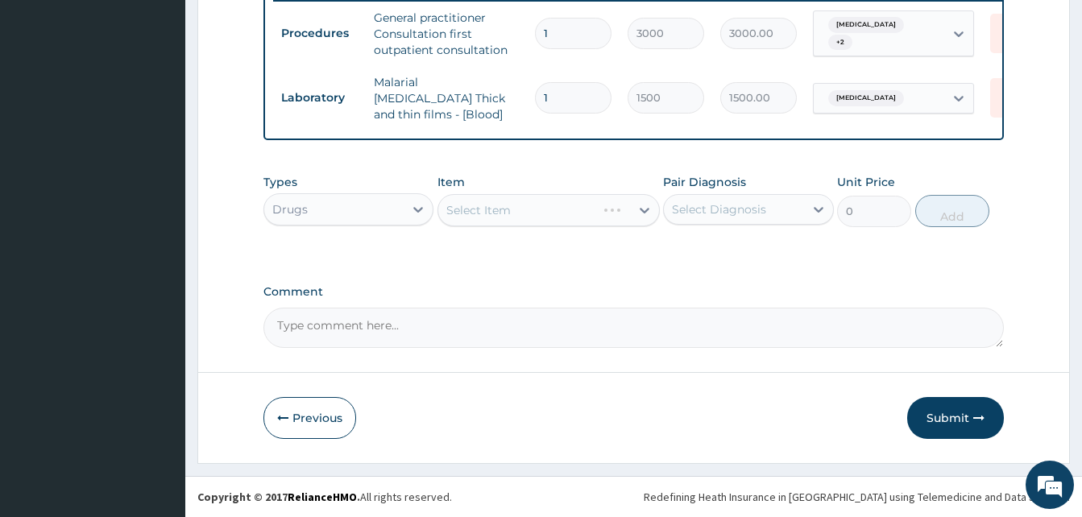
click at [512, 214] on div "Select Item" at bounding box center [549, 210] width 222 height 32
click at [500, 216] on div "Select Item" at bounding box center [478, 210] width 64 height 16
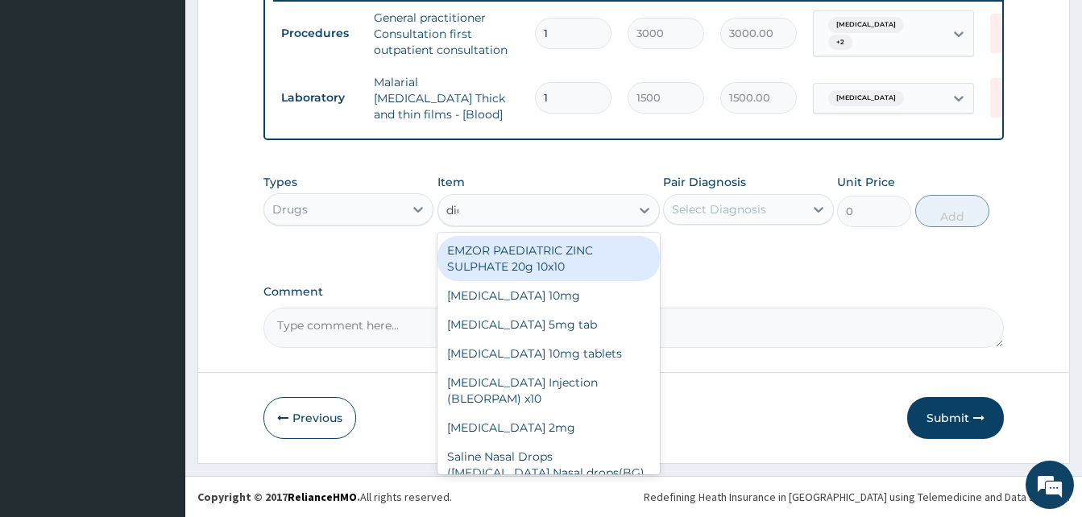
type input "dicl"
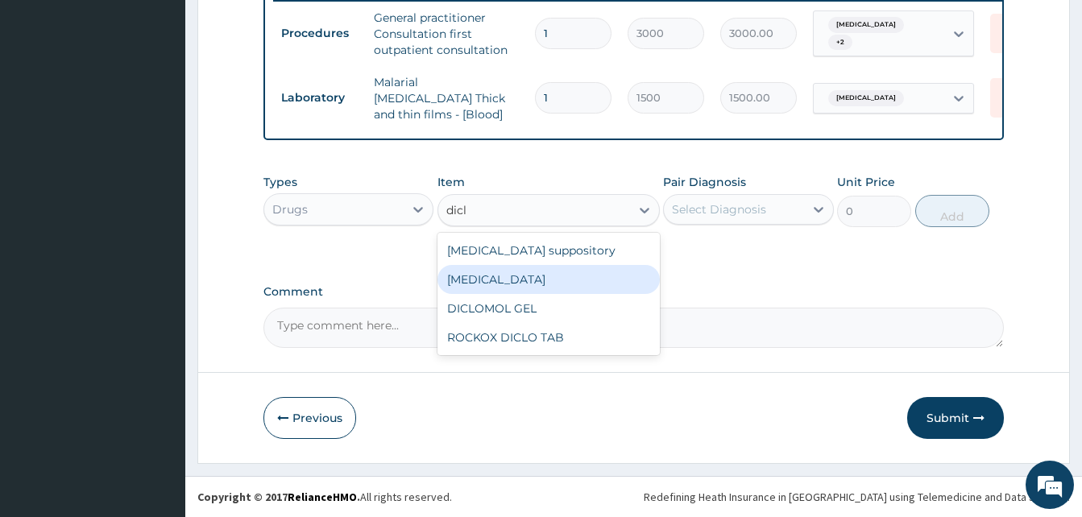
drag, startPoint x: 500, startPoint y: 278, endPoint x: 615, endPoint y: 242, distance: 120.0
click at [505, 278] on div "Diclofenac" at bounding box center [549, 279] width 222 height 29
type input "322.5"
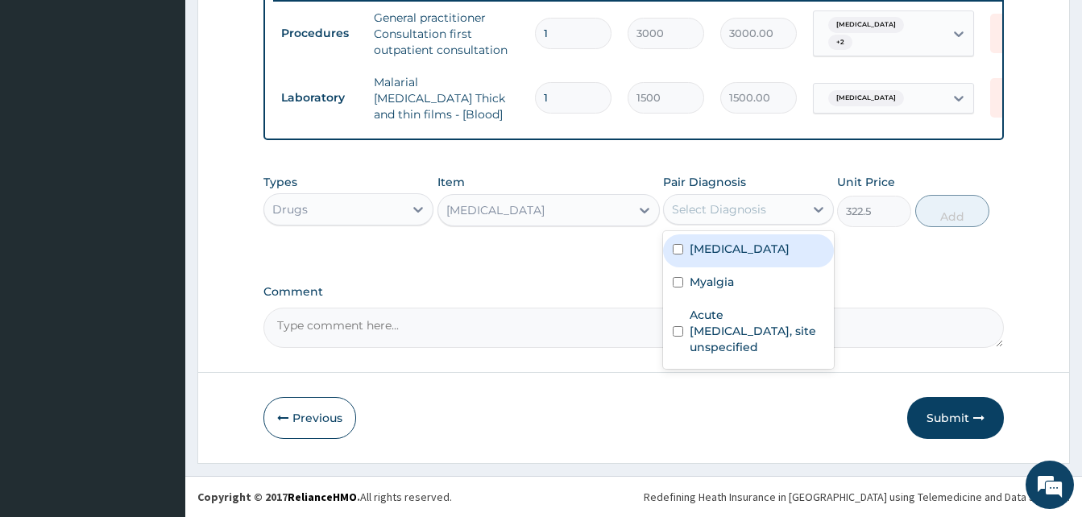
click at [717, 219] on div "Select Diagnosis" at bounding box center [733, 210] width 139 height 26
click at [714, 251] on label "Malaria, unspecified" at bounding box center [740, 249] width 100 height 16
checkbox input "true"
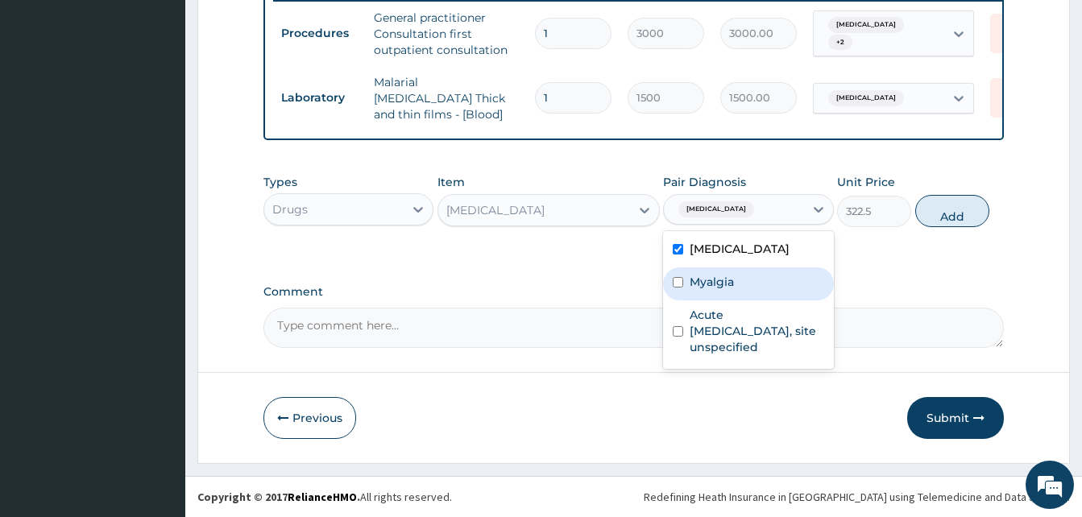
click at [783, 282] on div "Myalgia" at bounding box center [748, 284] width 170 height 33
checkbox input "true"
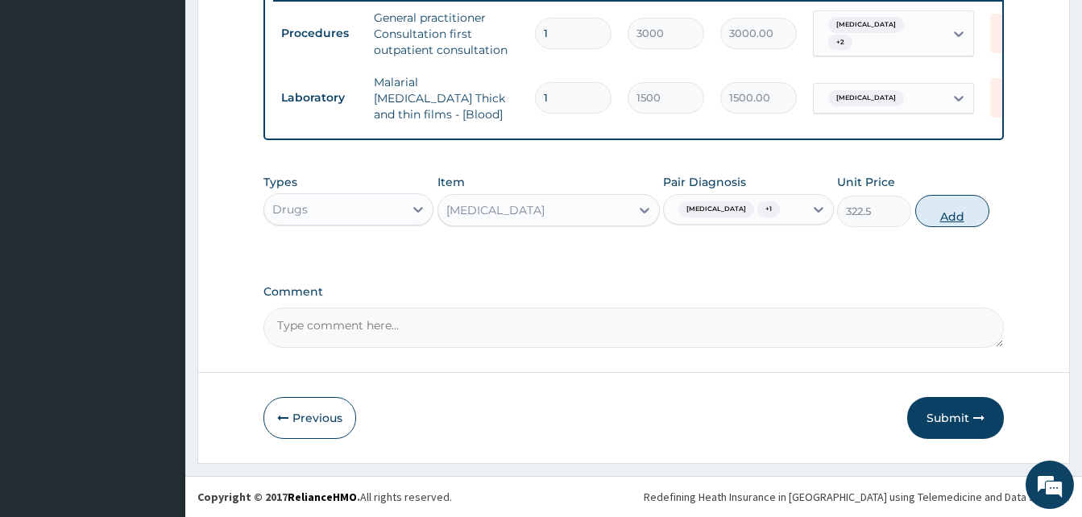
click at [958, 225] on button "Add" at bounding box center [952, 211] width 74 height 32
type input "0"
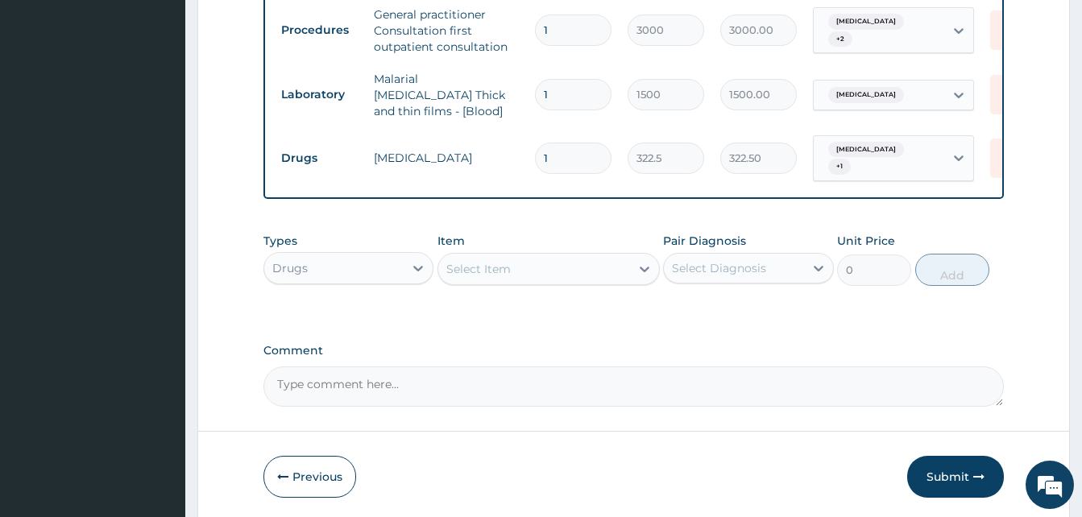
click at [518, 277] on div "Select Item" at bounding box center [534, 269] width 192 height 26
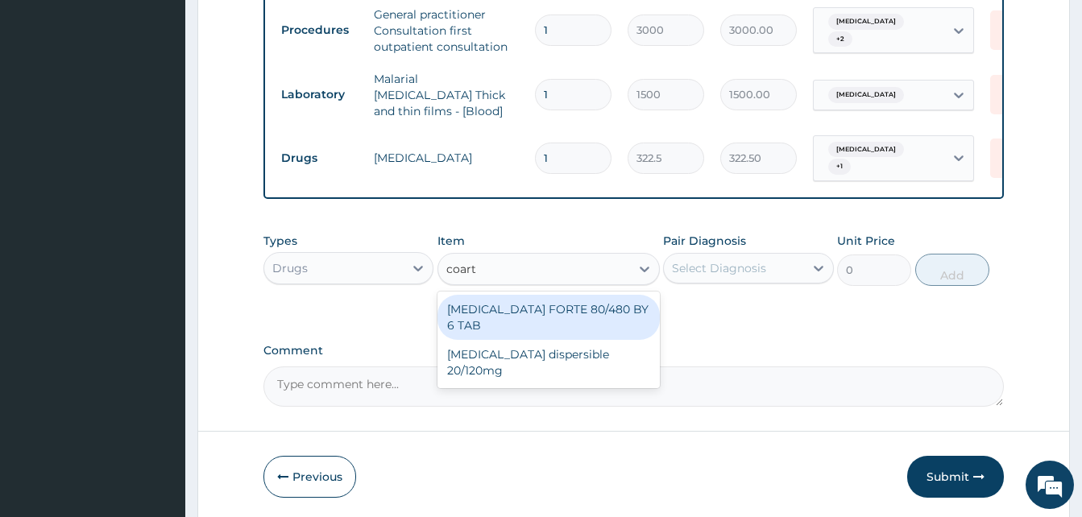
type input "coarte"
click at [517, 305] on div "COARTEM FORTE 80/480 BY 6 TAB" at bounding box center [549, 317] width 222 height 45
type input "408.5"
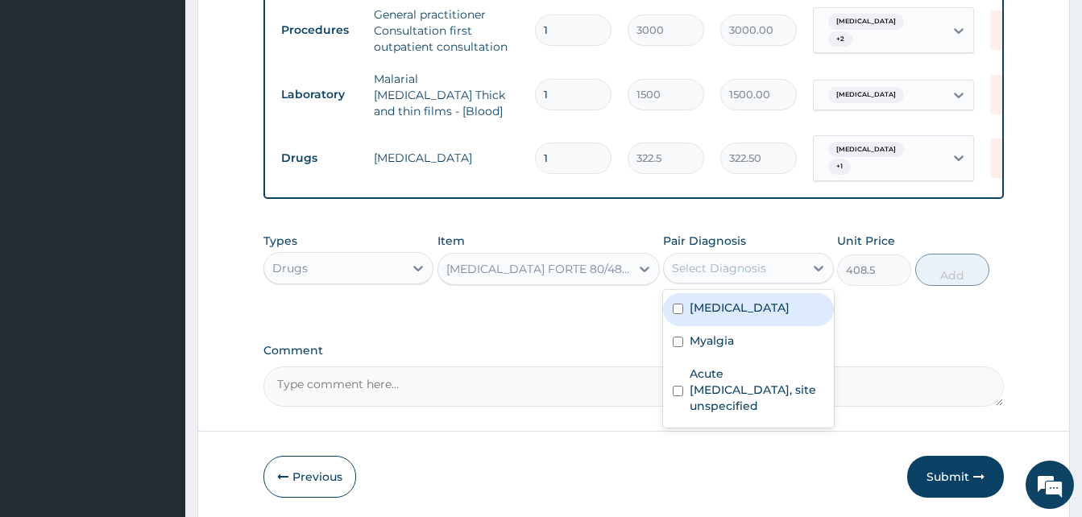
click at [696, 270] on div "Select Diagnosis" at bounding box center [719, 268] width 94 height 16
drag, startPoint x: 703, startPoint y: 314, endPoint x: 894, endPoint y: 313, distance: 191.0
click at [704, 314] on label "Malaria, unspecified" at bounding box center [740, 308] width 100 height 16
checkbox input "true"
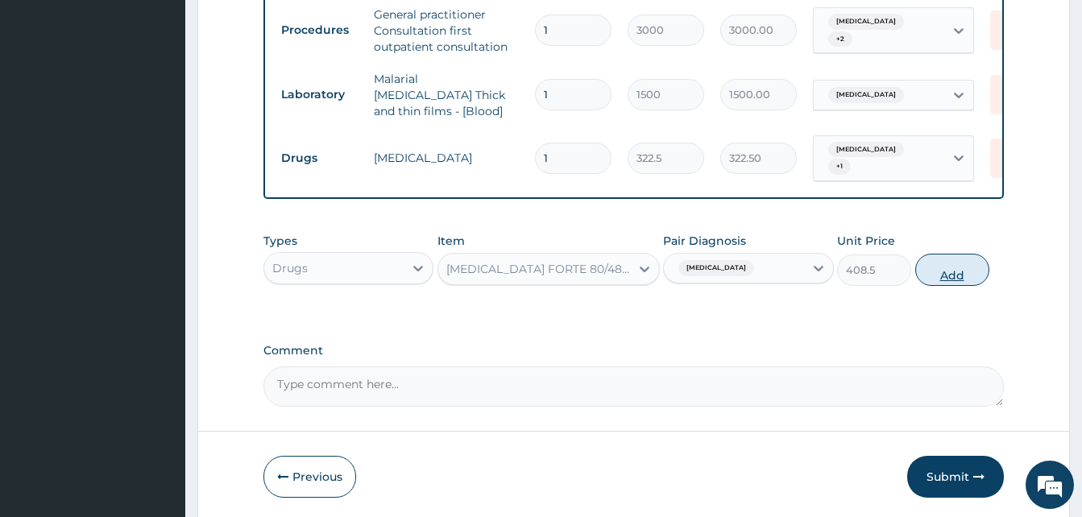
click at [965, 276] on button "Add" at bounding box center [952, 270] width 74 height 32
type input "0"
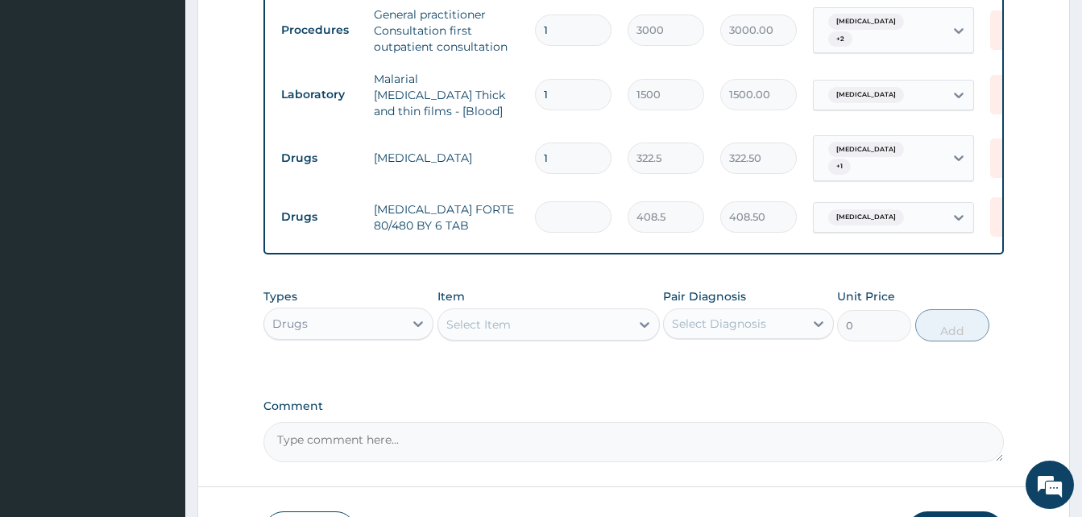
type input "0.00"
type input "6"
type input "2451.00"
type input "6"
click at [441, 226] on td "COARTEM FORTE 80/480 BY 6 TAB" at bounding box center [446, 217] width 161 height 48
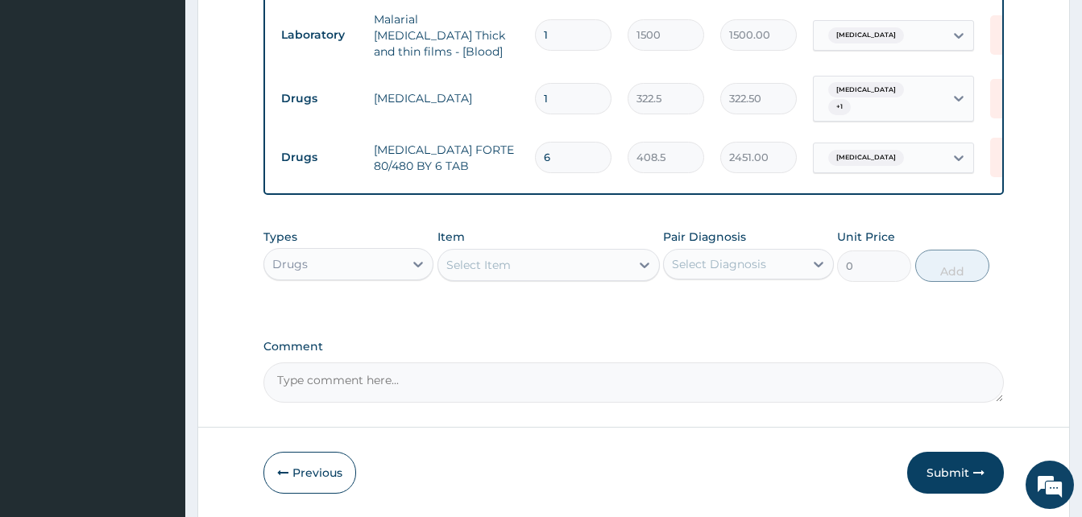
scroll to position [762, 0]
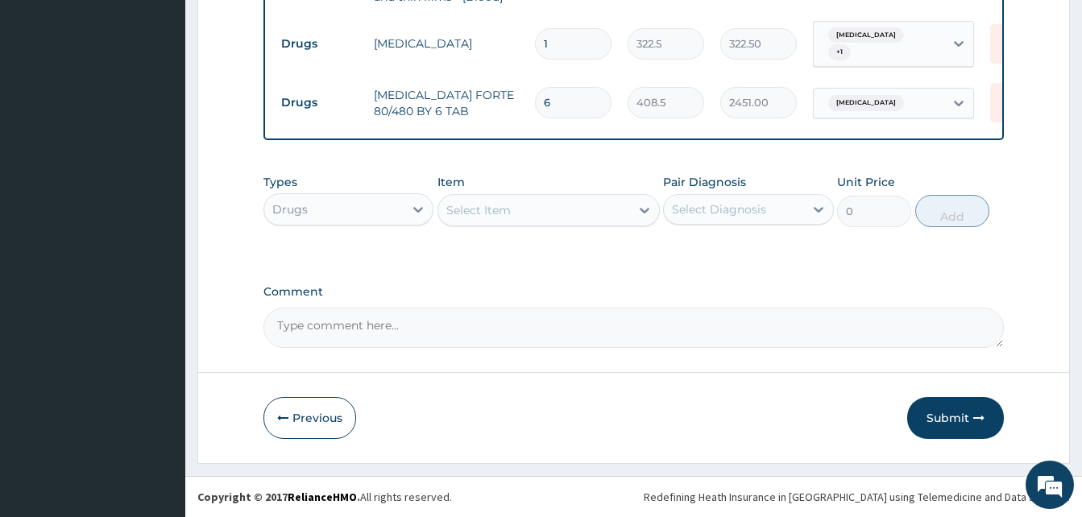
click at [483, 207] on div "Select Item" at bounding box center [478, 210] width 64 height 16
type input "ibu"
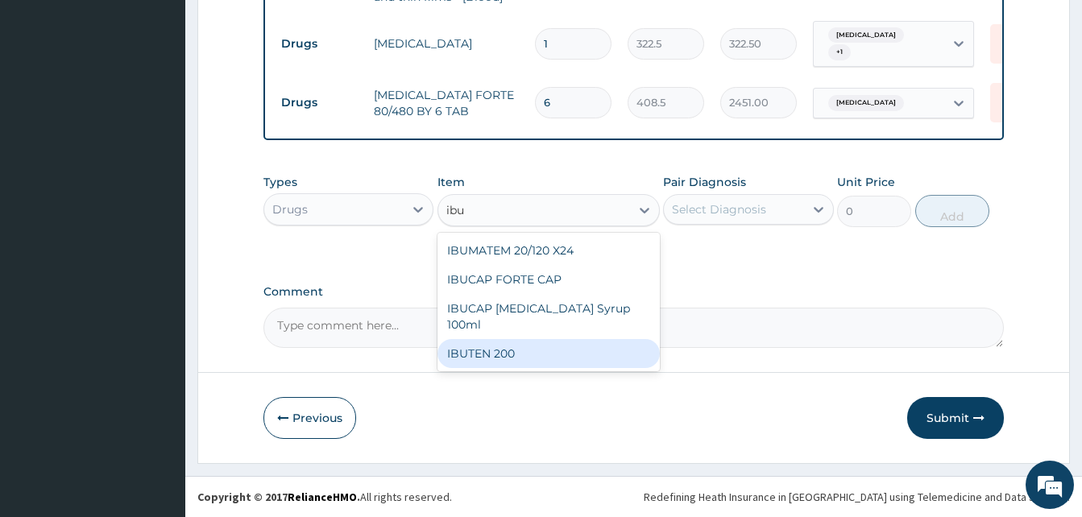
click at [499, 350] on div "IBUTEN 200" at bounding box center [549, 353] width 222 height 29
type input "75.25"
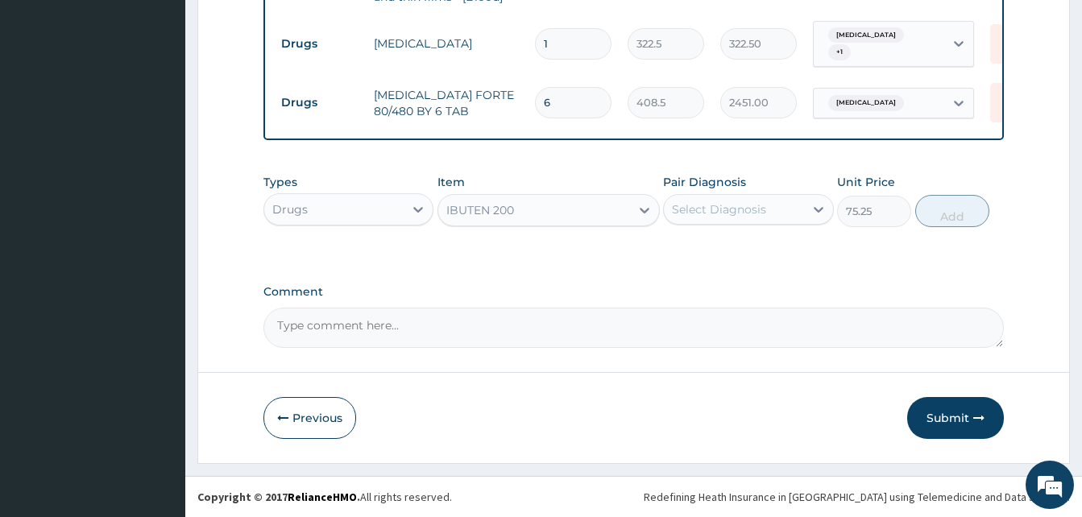
click at [724, 205] on div "Select Diagnosis" at bounding box center [719, 209] width 94 height 16
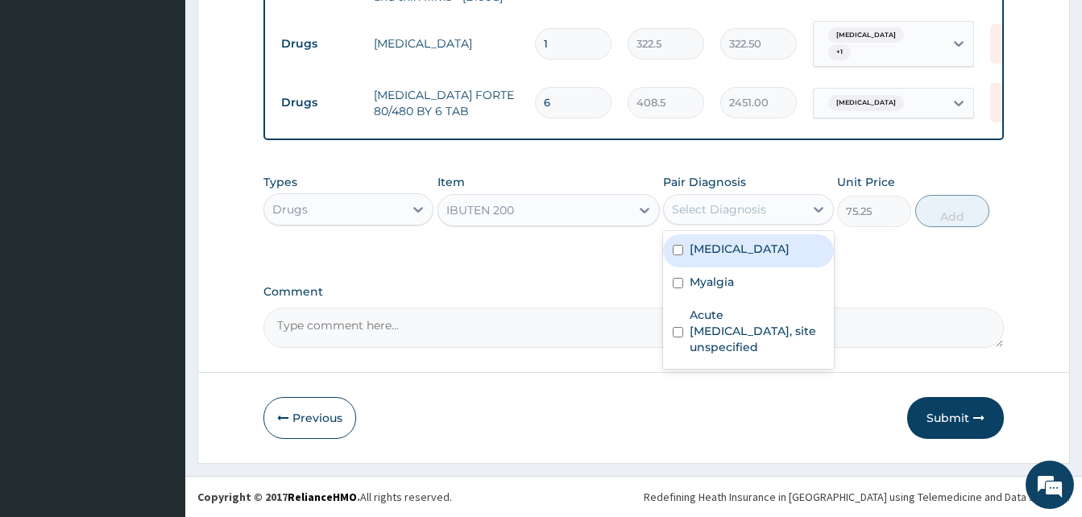
click at [709, 247] on label "Malaria, unspecified" at bounding box center [740, 249] width 100 height 16
checkbox input "true"
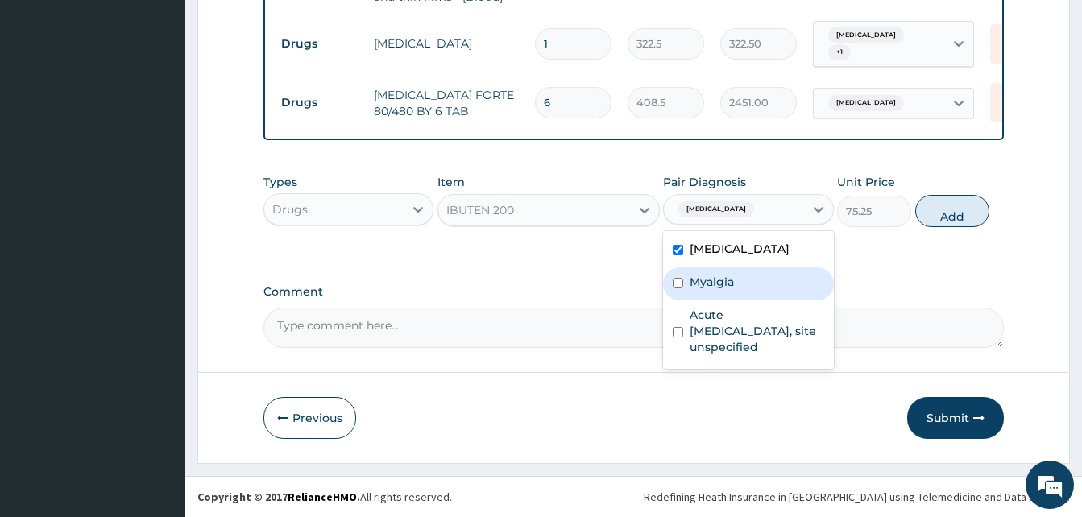
click at [715, 286] on label "Myalgia" at bounding box center [712, 282] width 44 height 16
checkbox input "true"
click at [971, 213] on button "Add" at bounding box center [952, 211] width 74 height 32
type input "0"
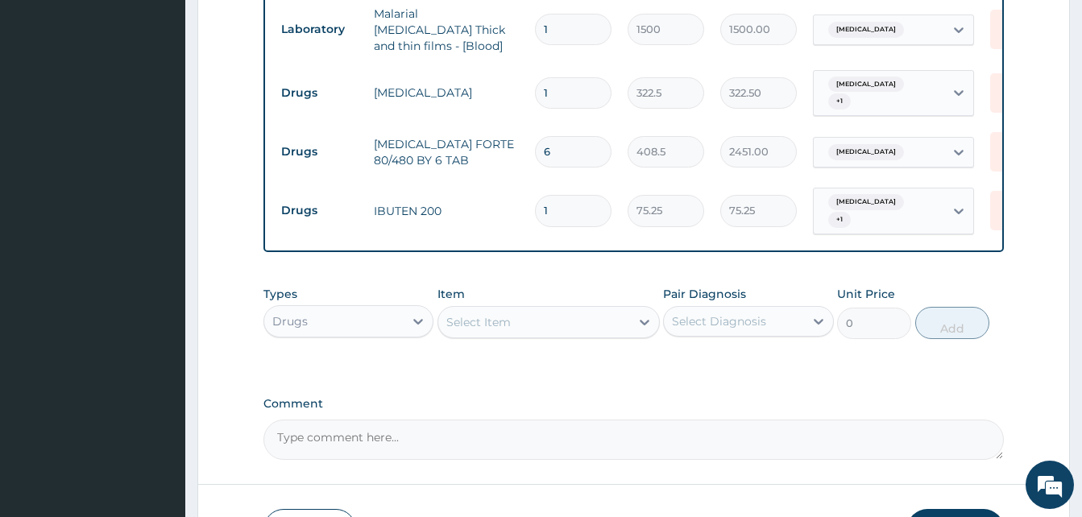
scroll to position [682, 0]
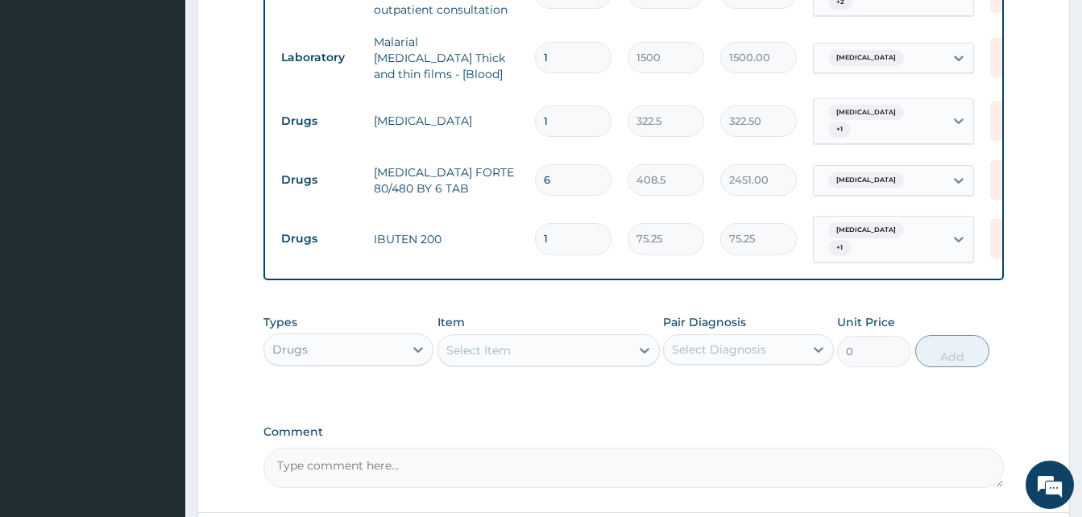
type input "10"
type input "752.50"
type input "1"
type input "75.25"
type input "0.00"
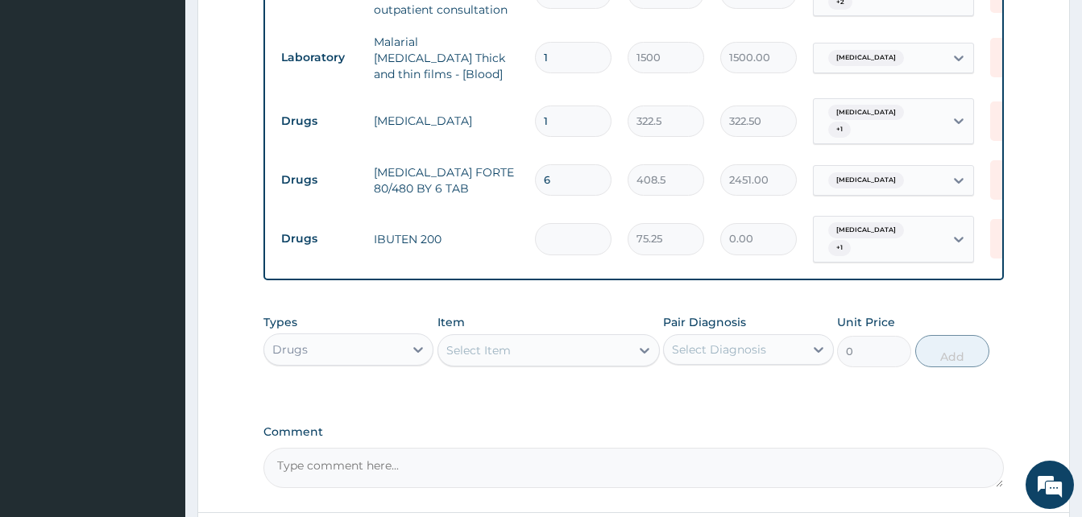
type input "2"
type input "150.50"
type input "20"
type input "1505.00"
type input "20"
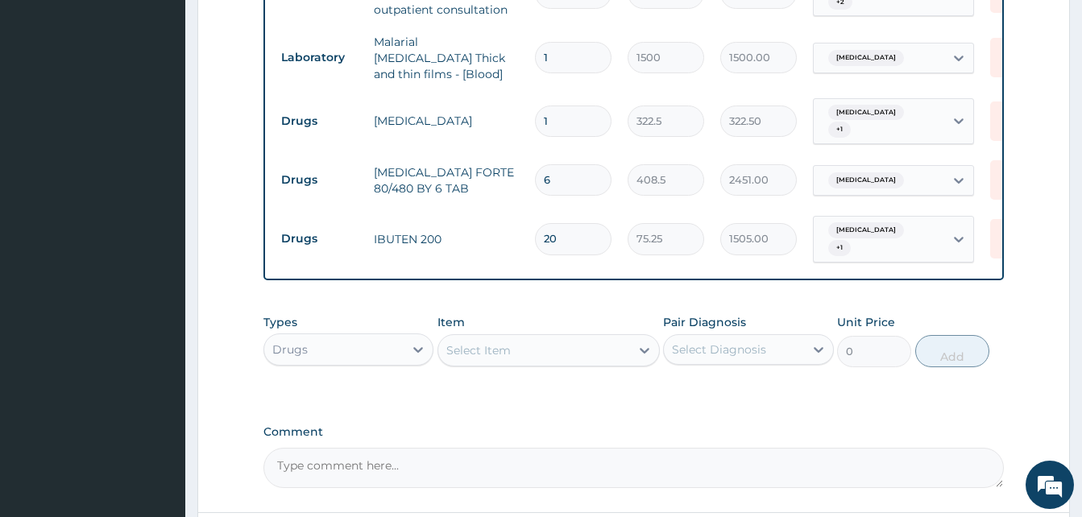
click at [464, 247] on tr "Drugs IBUTEN 200 20 75.25 1505.00 Malaria, unspecified + 1 Delete" at bounding box center [668, 239] width 790 height 63
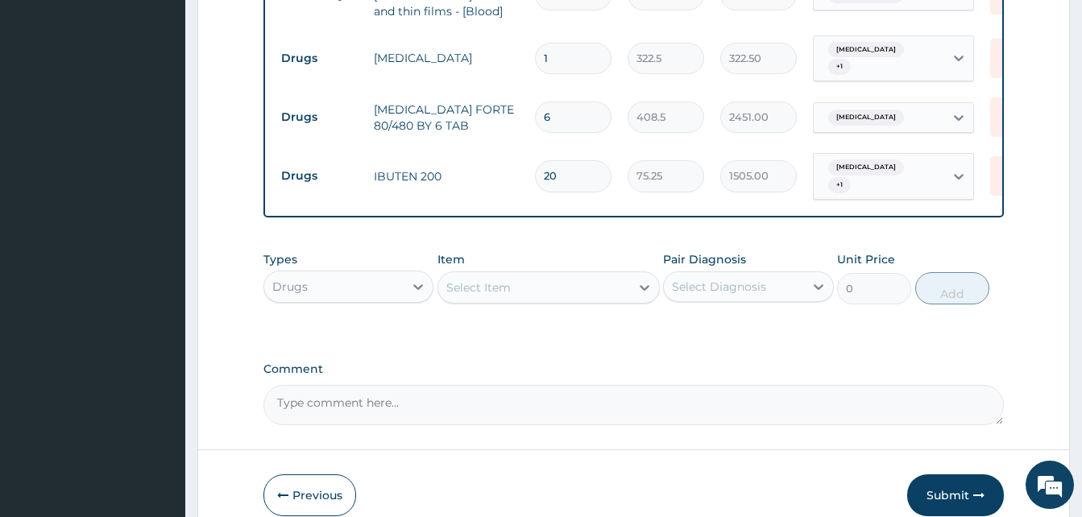
scroll to position [825, 0]
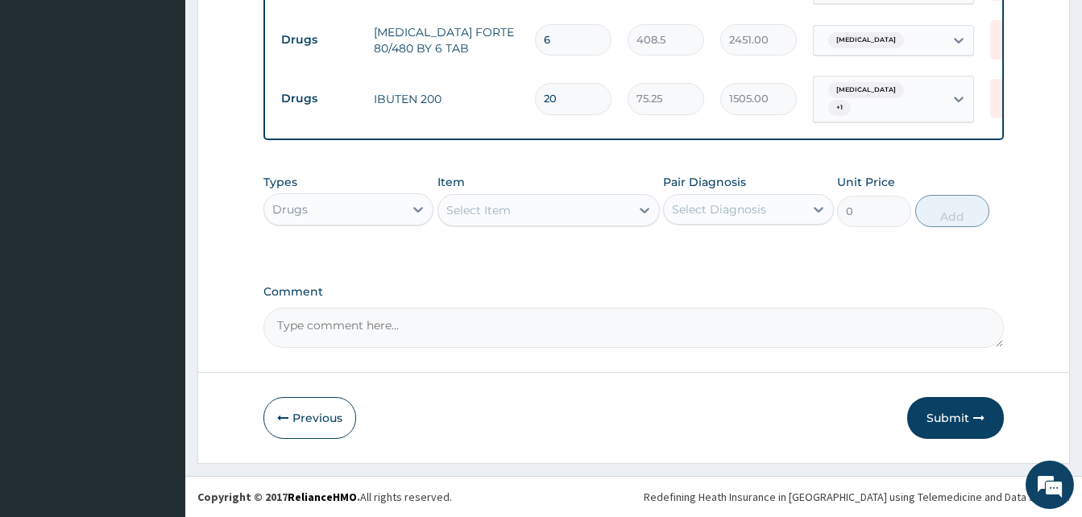
click at [498, 215] on div "Select Item" at bounding box center [478, 210] width 64 height 16
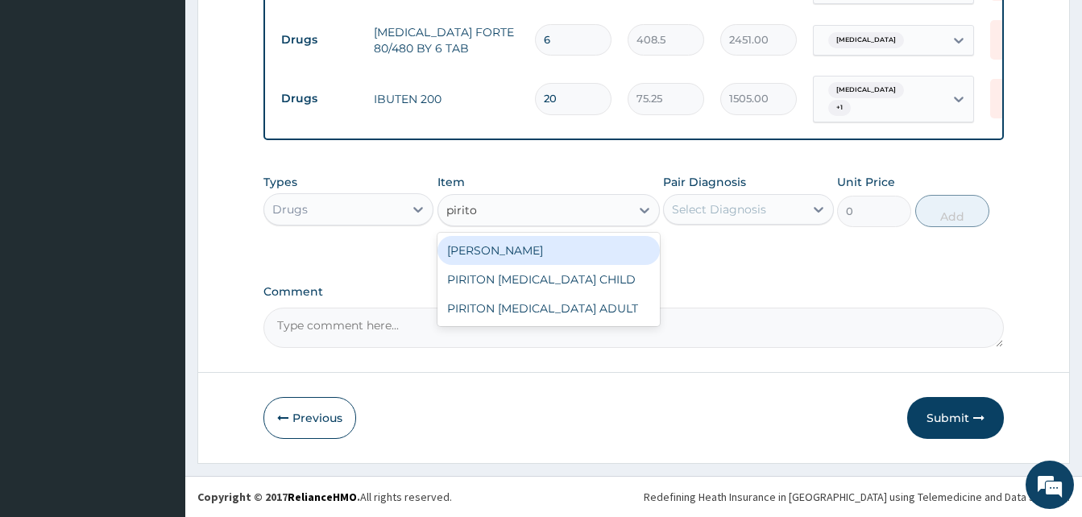
type input "piriton"
click at [540, 254] on div "PIRITON TAB EVANS" at bounding box center [549, 250] width 222 height 29
type input "21.5"
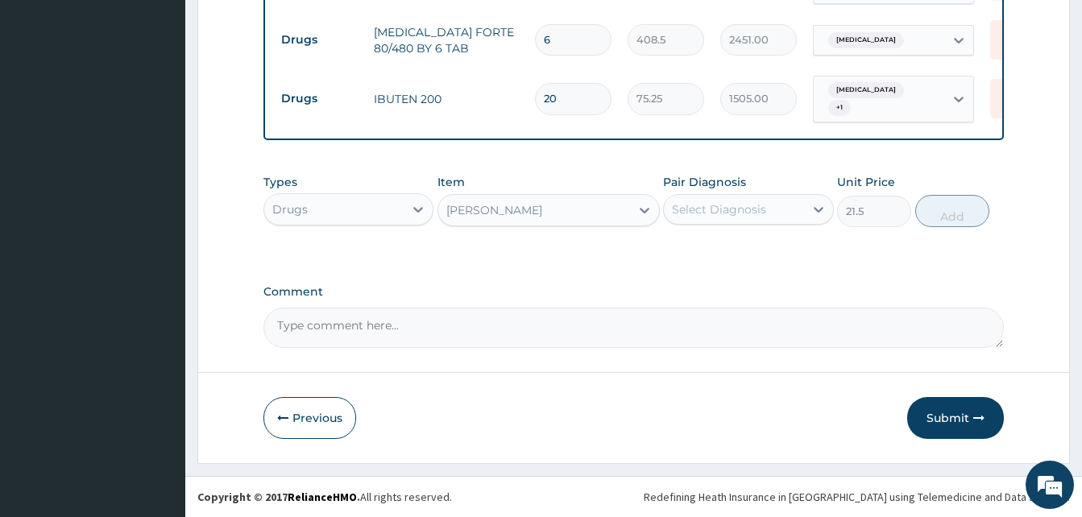
click at [716, 218] on div "Select Diagnosis" at bounding box center [733, 210] width 139 height 26
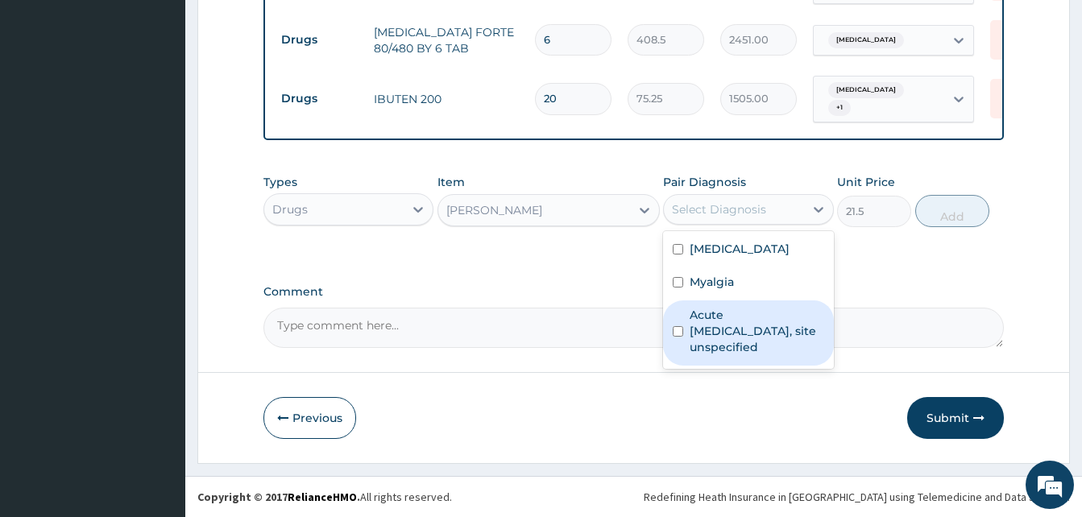
drag, startPoint x: 701, startPoint y: 313, endPoint x: 857, endPoint y: 228, distance: 178.1
click at [703, 313] on label "Acute upper respiratory infection, site unspecified" at bounding box center [757, 331] width 134 height 48
checkbox input "true"
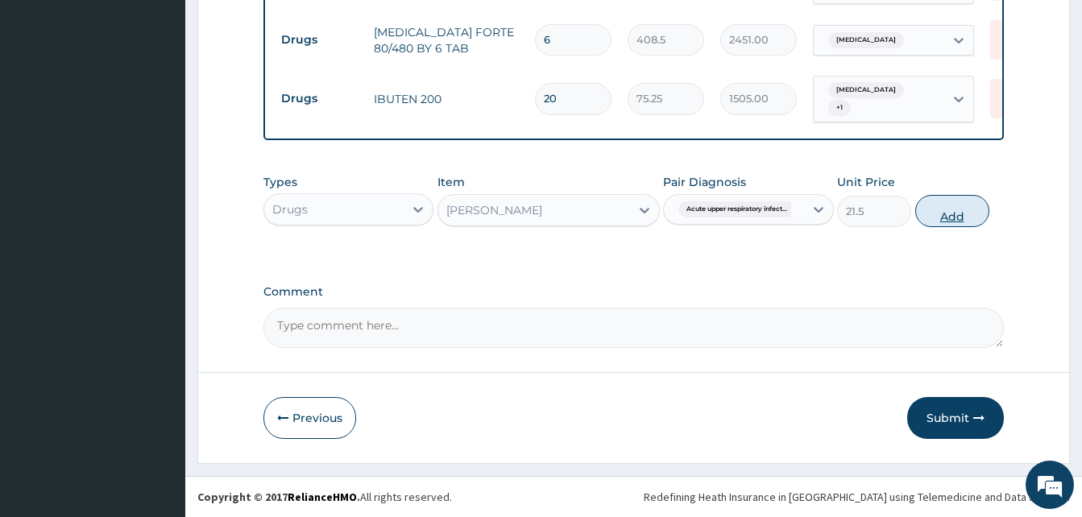
click at [944, 209] on button "Add" at bounding box center [952, 211] width 74 height 32
type input "0"
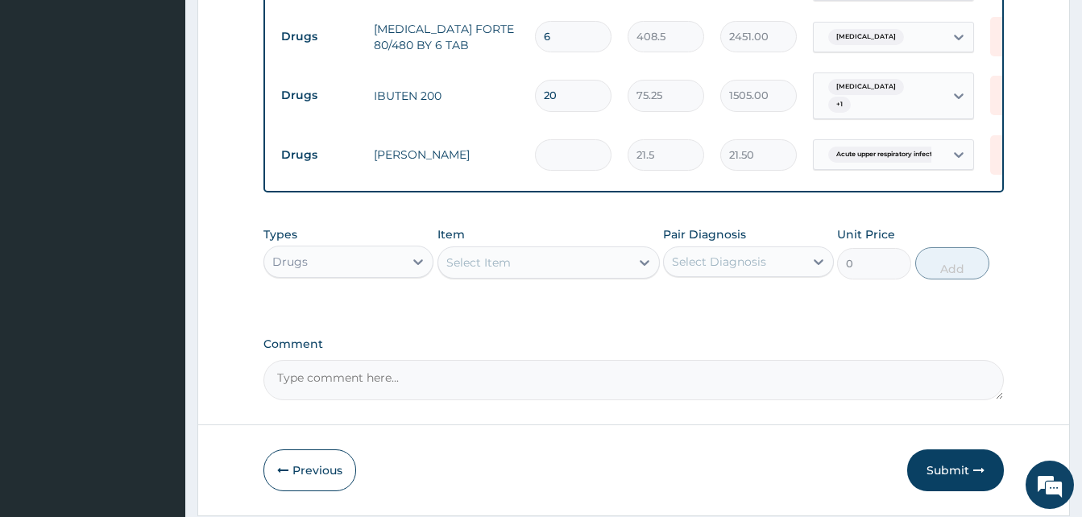
type input "0.00"
type input "6"
type input "129.00"
type input "6"
click at [492, 159] on td "PIRITON TAB EVANS" at bounding box center [446, 155] width 161 height 32
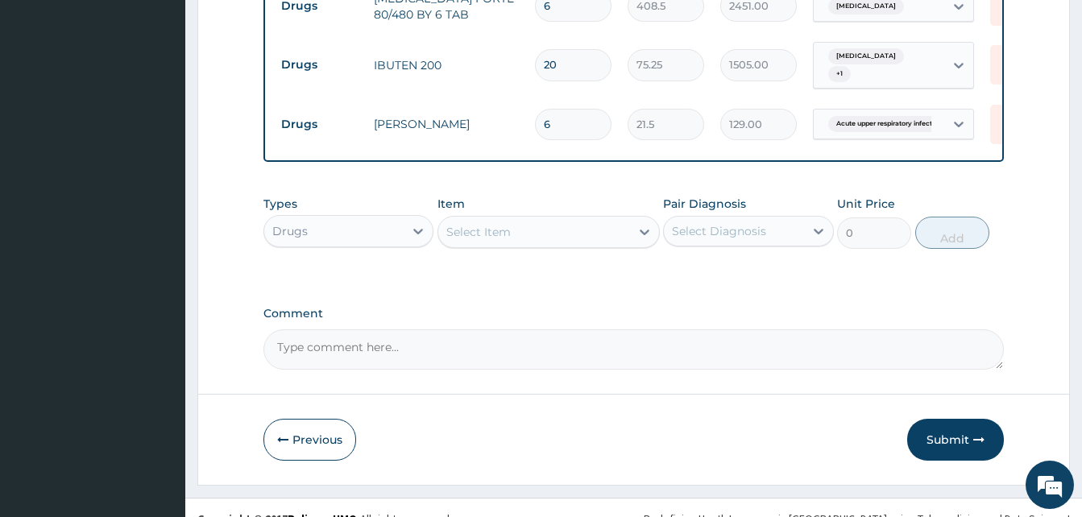
scroll to position [881, 0]
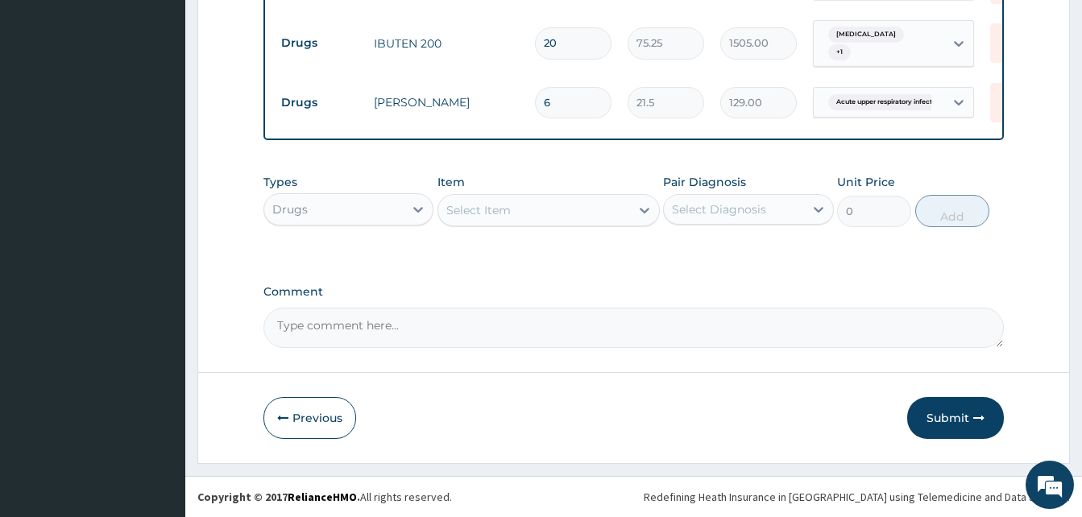
click at [493, 212] on div "Select Item" at bounding box center [478, 210] width 64 height 16
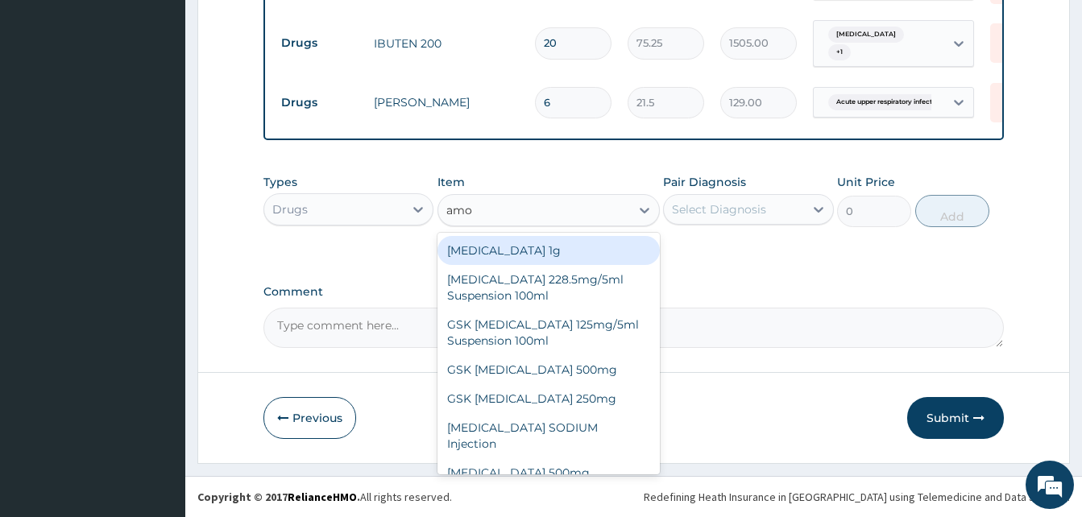
type input "amox"
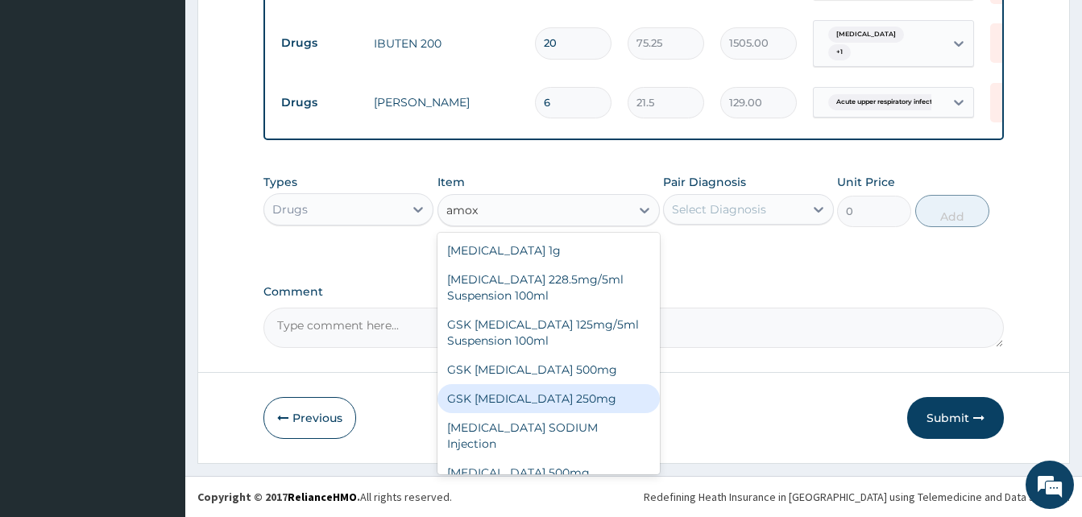
scroll to position [29, 0]
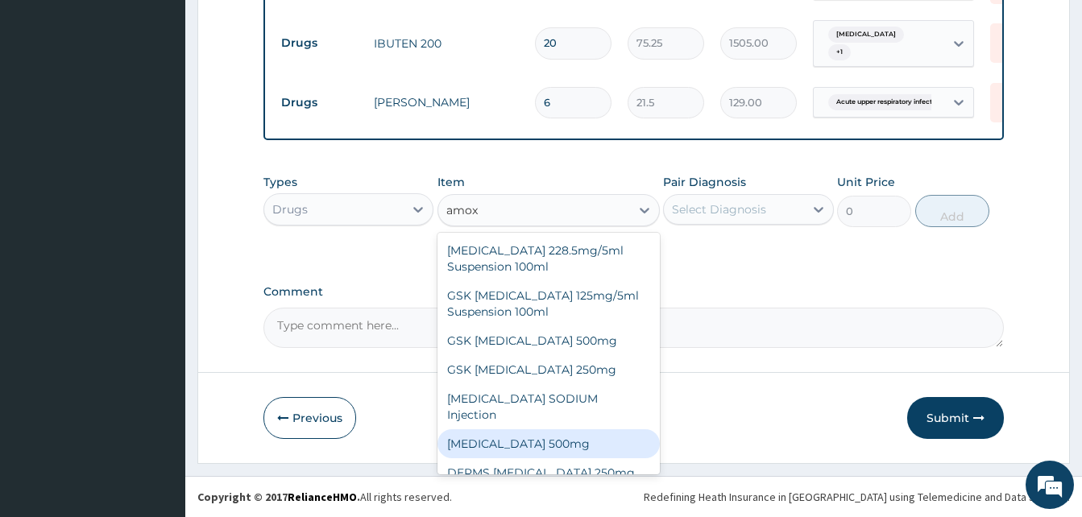
click at [504, 429] on div "AMOXICILLIN 500mg" at bounding box center [549, 443] width 222 height 29
type input "64.5"
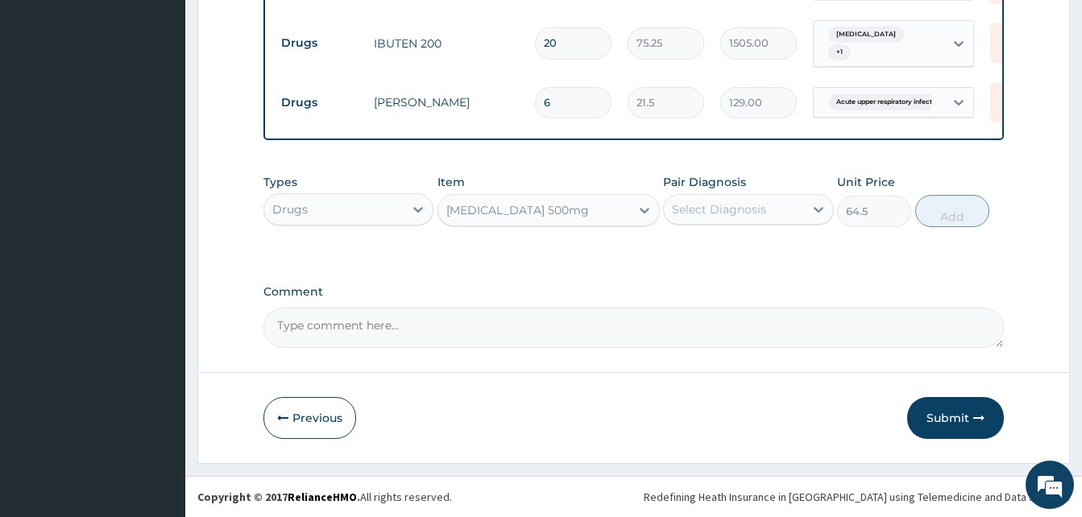
click at [691, 213] on div "Select Diagnosis" at bounding box center [719, 209] width 94 height 16
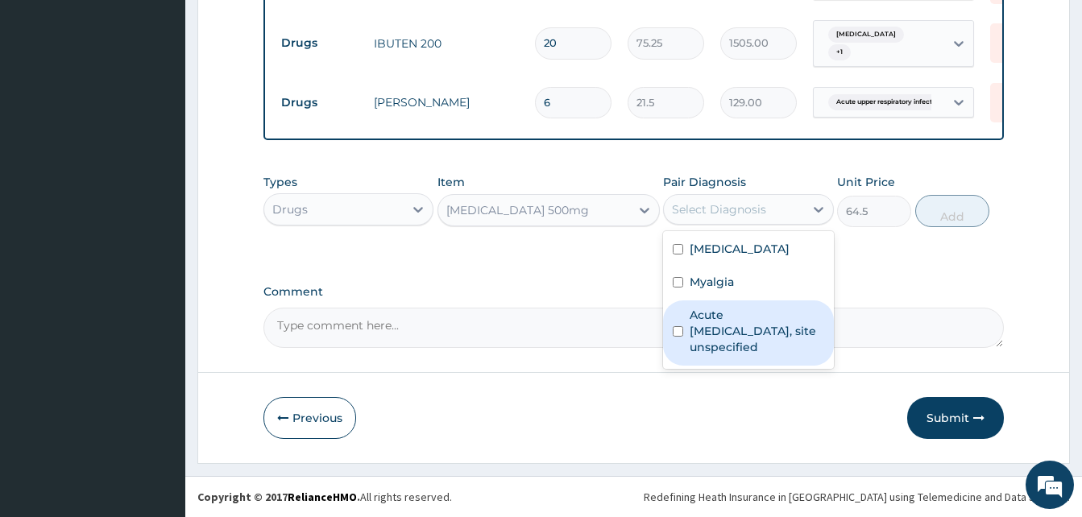
click at [702, 318] on label "Acute upper respiratory infection, site unspecified" at bounding box center [757, 331] width 134 height 48
checkbox input "true"
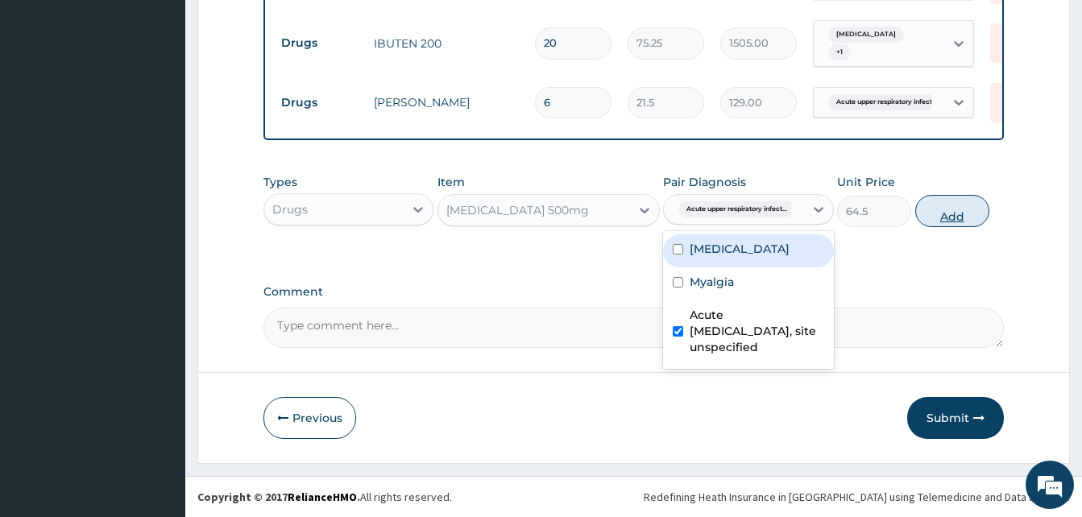
click at [950, 211] on button "Add" at bounding box center [952, 211] width 74 height 32
type input "0"
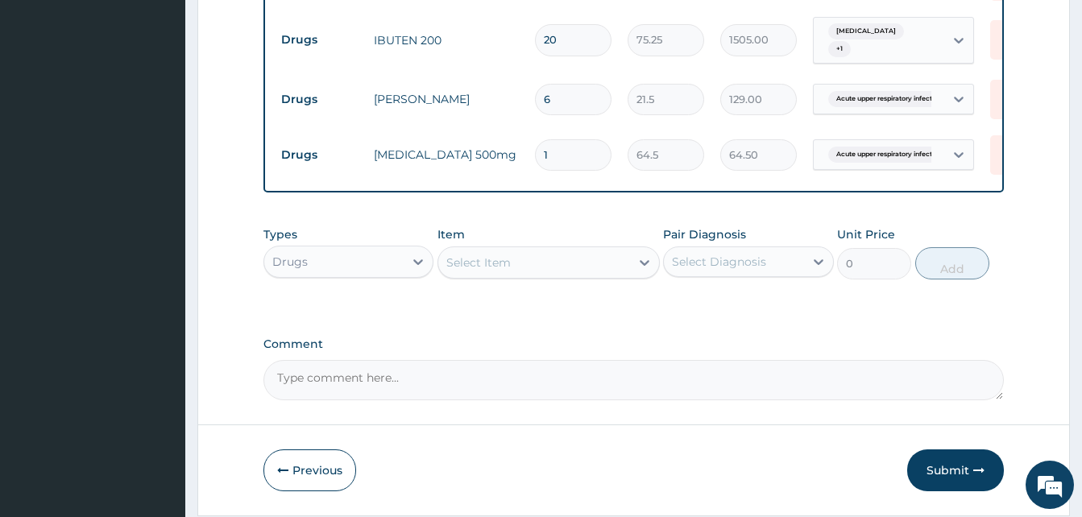
type input "15"
type input "967.50"
type input "15"
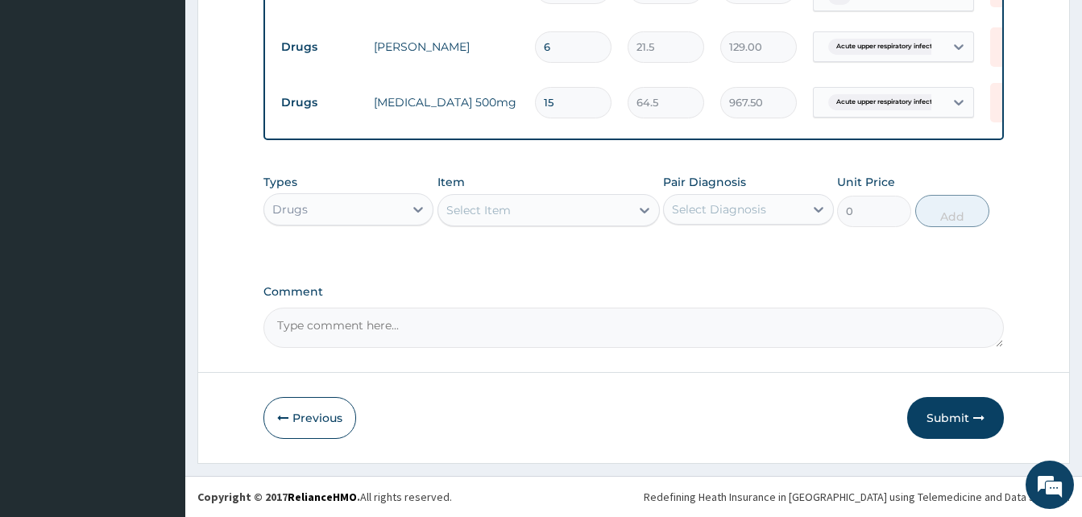
click at [938, 421] on button "Submit" at bounding box center [955, 418] width 97 height 42
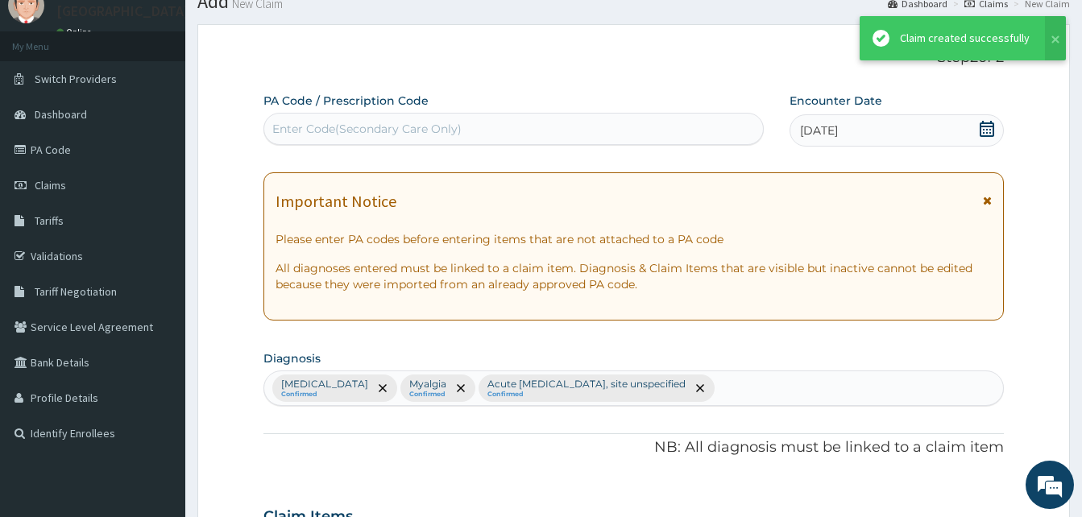
scroll to position [936, 0]
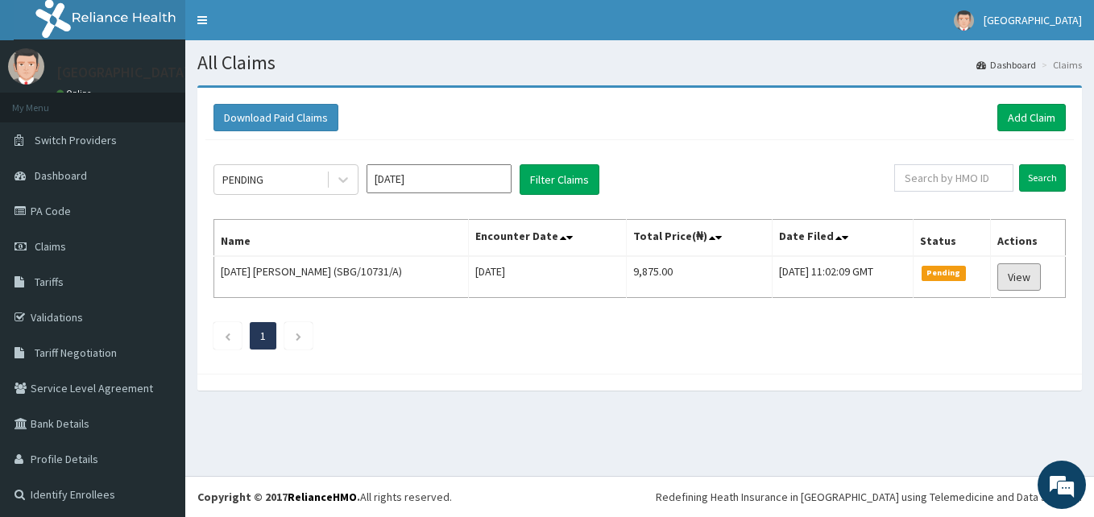
drag, startPoint x: 998, startPoint y: 279, endPoint x: 922, endPoint y: 243, distance: 84.0
click at [998, 279] on link "View" at bounding box center [1020, 276] width 44 height 27
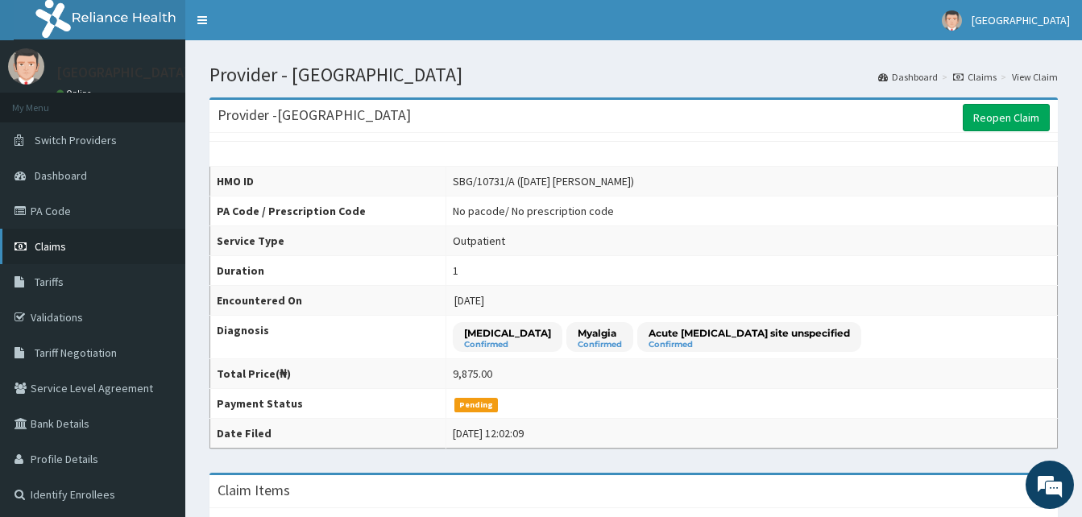
click at [81, 243] on link "Claims" at bounding box center [92, 246] width 185 height 35
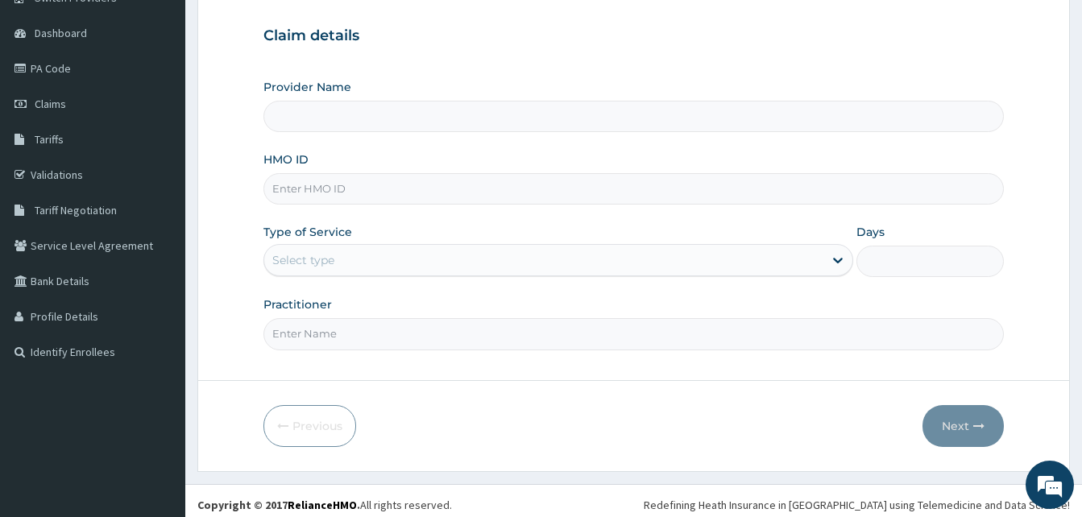
scroll to position [151, 0]
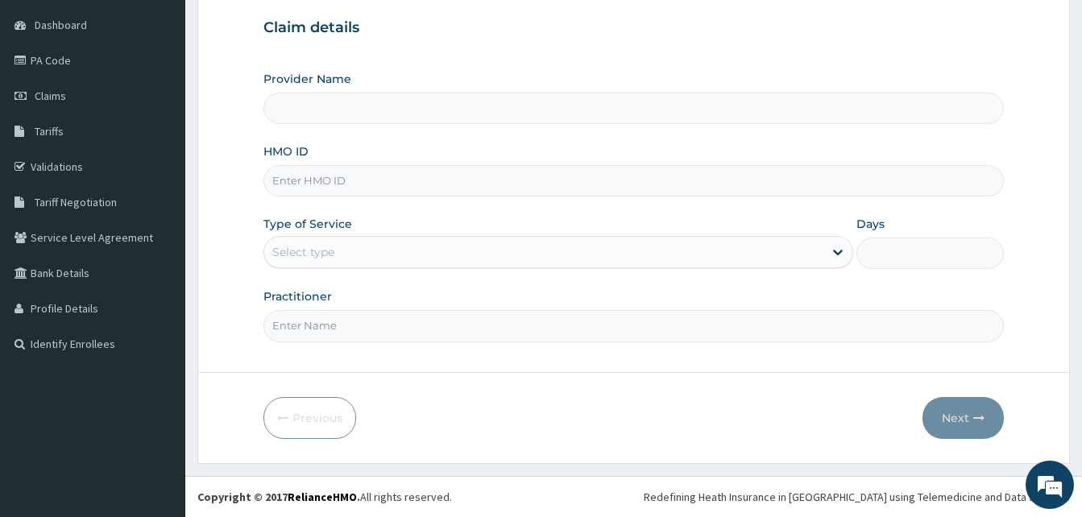
type input "[GEOGRAPHIC_DATA]"
click at [361, 189] on input "HMO ID" at bounding box center [633, 180] width 741 height 31
type input "SBG/10731/D"
click at [334, 269] on div "Type of Service Select type" at bounding box center [558, 242] width 590 height 53
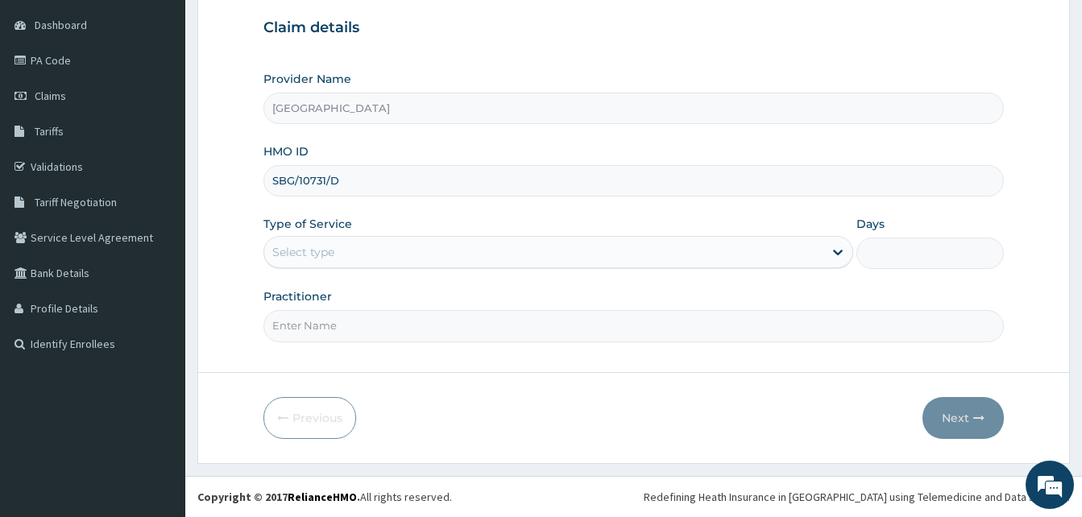
click at [339, 257] on div "Select type" at bounding box center [543, 252] width 559 height 26
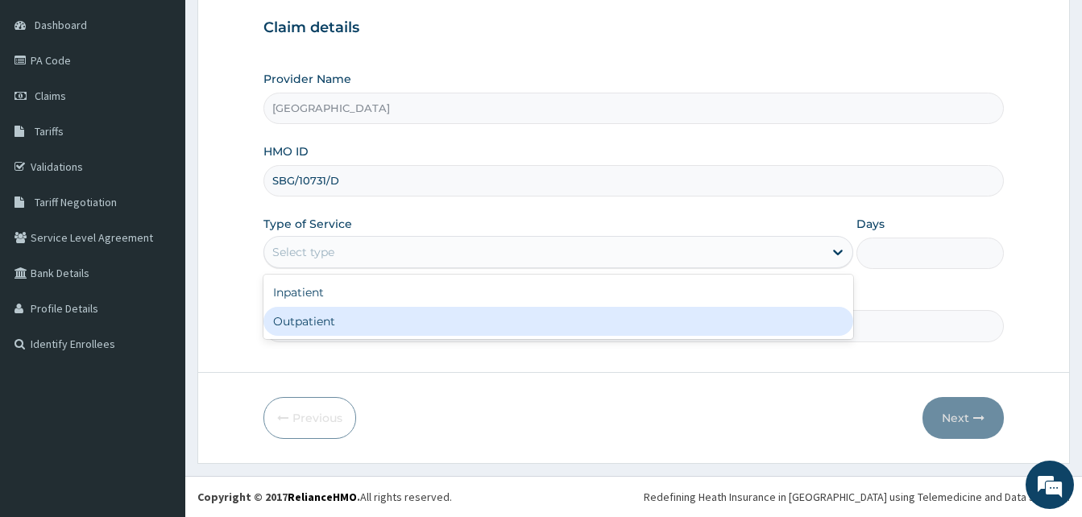
click at [328, 319] on div "Outpatient" at bounding box center [558, 321] width 590 height 29
type input "1"
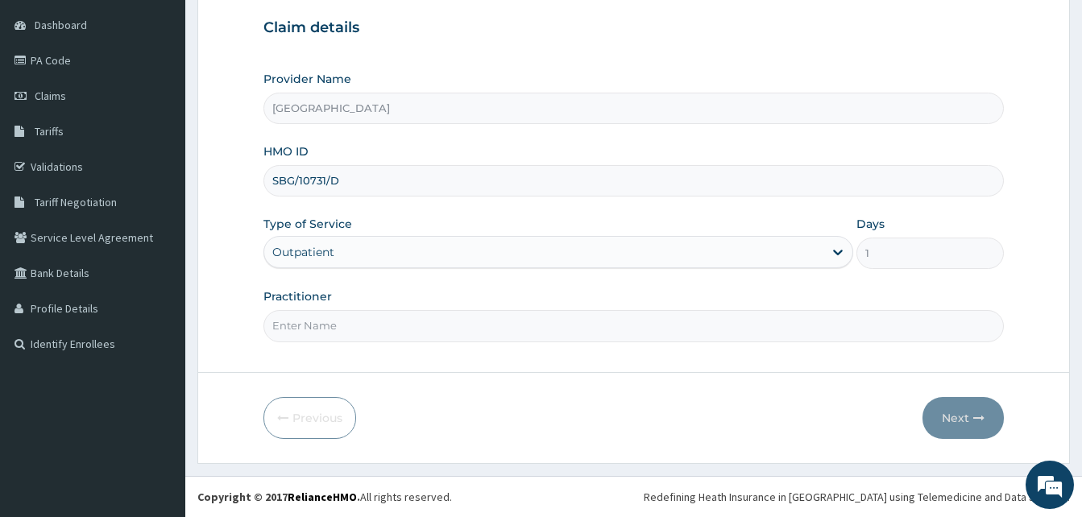
click at [355, 314] on input "Practitioner" at bounding box center [633, 325] width 741 height 31
click at [368, 316] on input "DR PROSPER" at bounding box center [633, 325] width 741 height 31
click at [368, 332] on input "DR PROSPER" at bounding box center [633, 325] width 741 height 31
type input "D"
click at [365, 331] on input "Practitioner" at bounding box center [633, 325] width 741 height 31
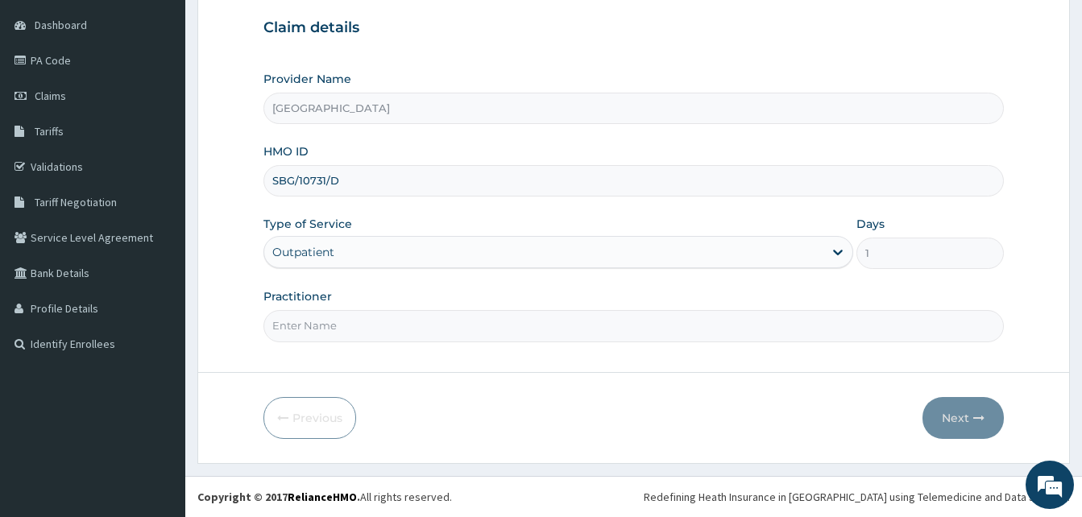
type input "DR AMAIZE"
click at [945, 413] on button "Next" at bounding box center [963, 418] width 81 height 42
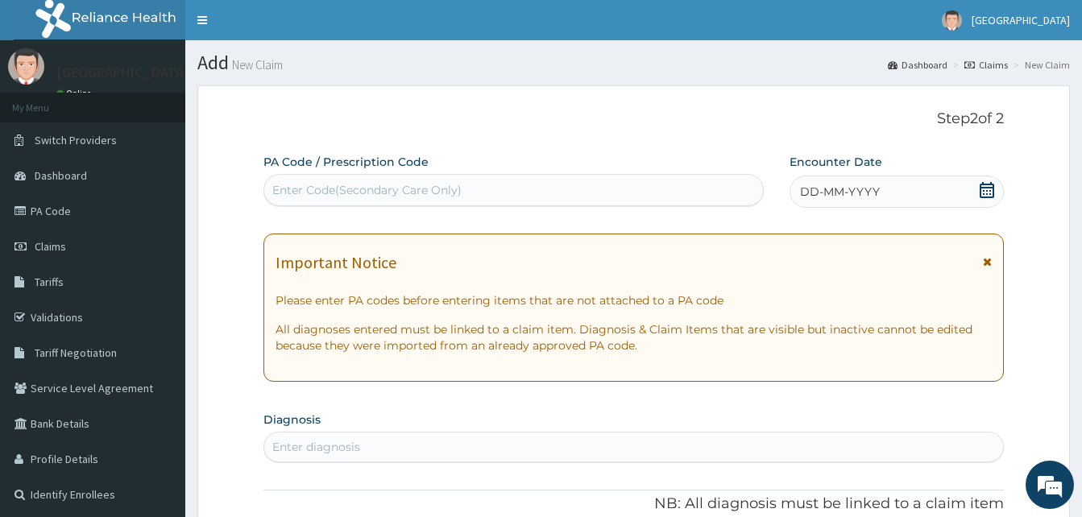
click at [857, 190] on span "DD-MM-YYYY" at bounding box center [840, 192] width 80 height 16
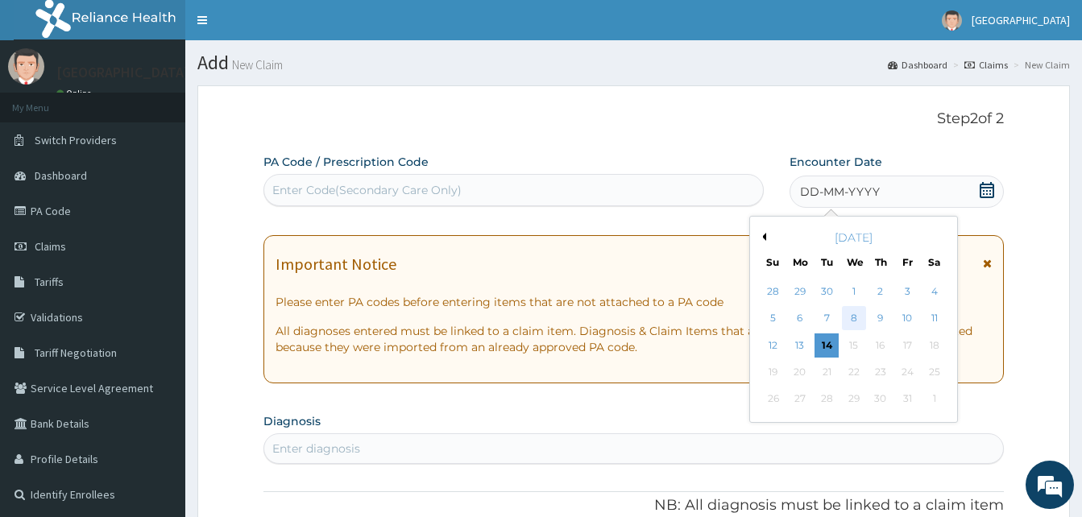
click at [849, 316] on div "8" at bounding box center [853, 319] width 24 height 24
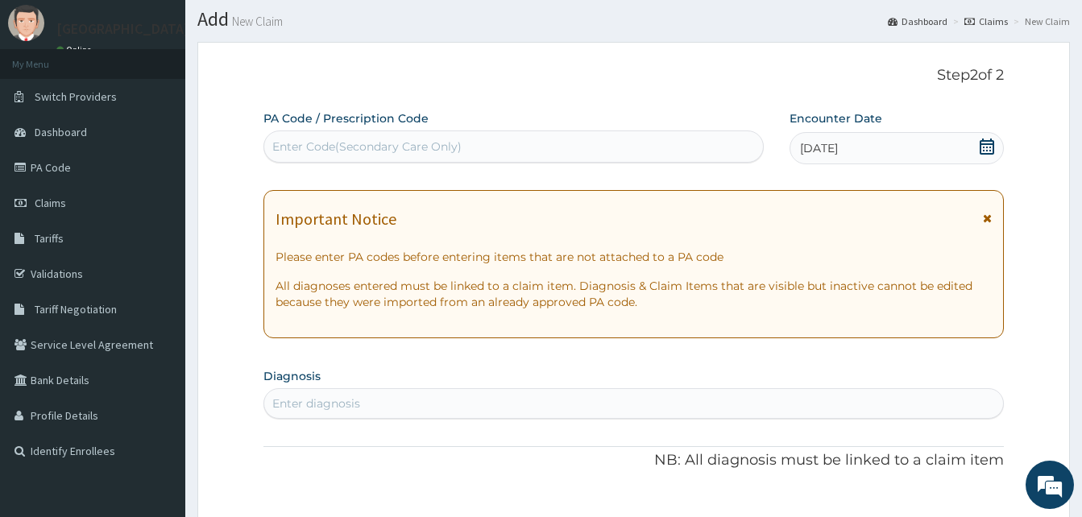
scroll to position [81, 0]
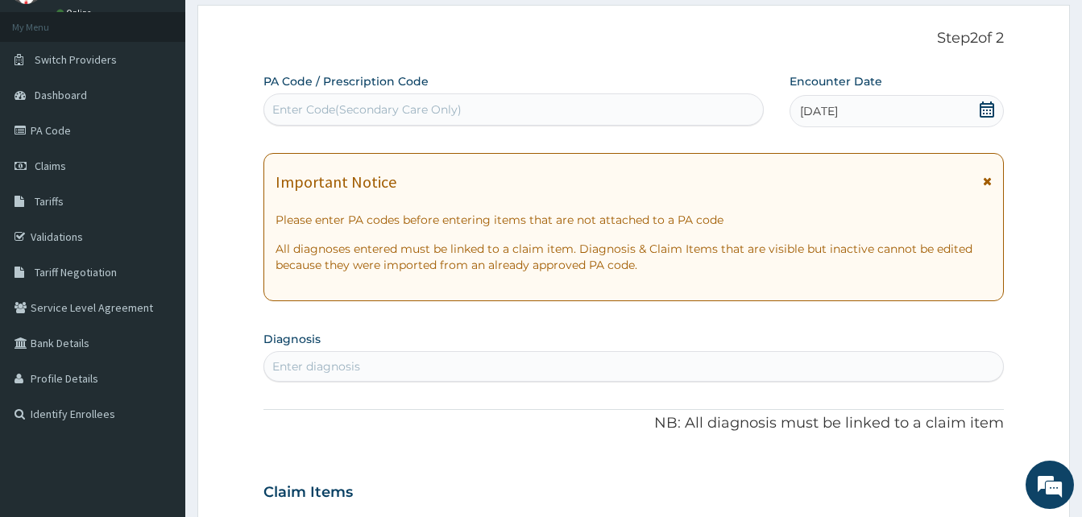
click at [376, 370] on div "Enter diagnosis" at bounding box center [633, 367] width 739 height 26
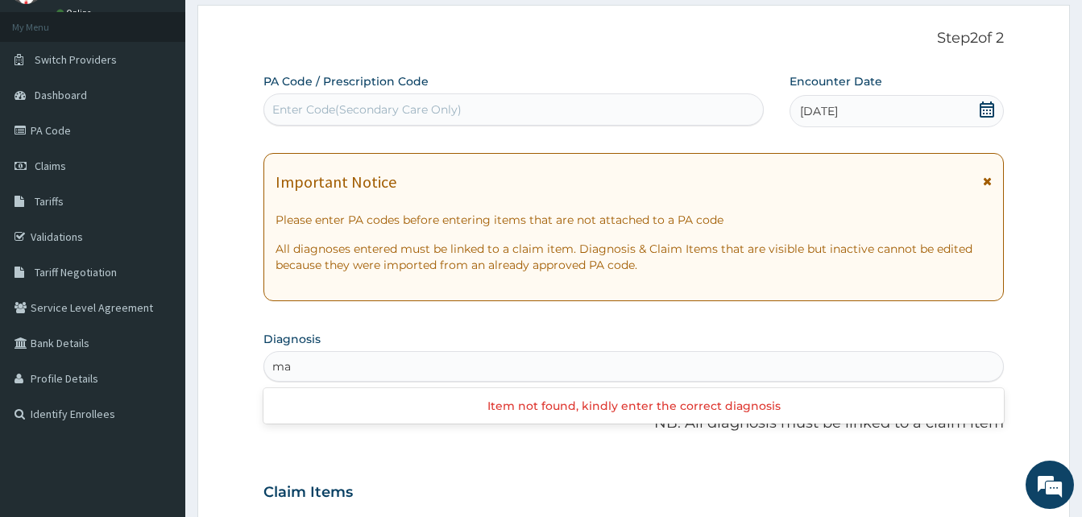
type input "m"
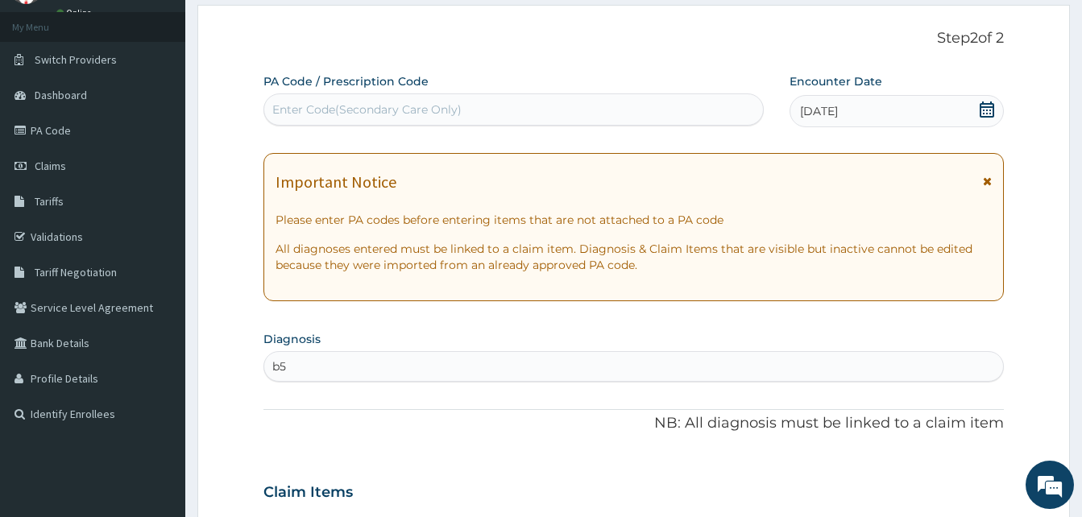
type input "b"
type input "malaria"
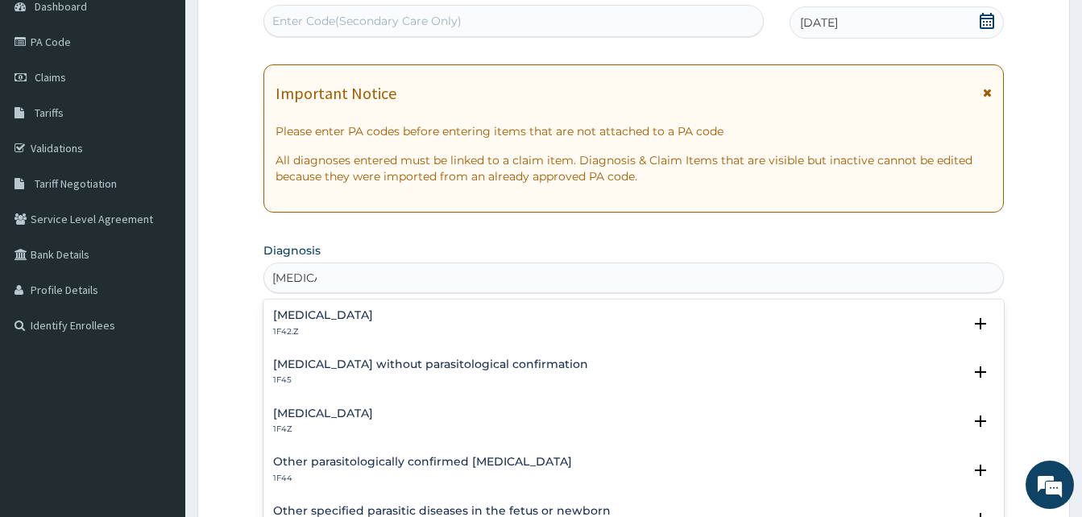
scroll to position [322, 0]
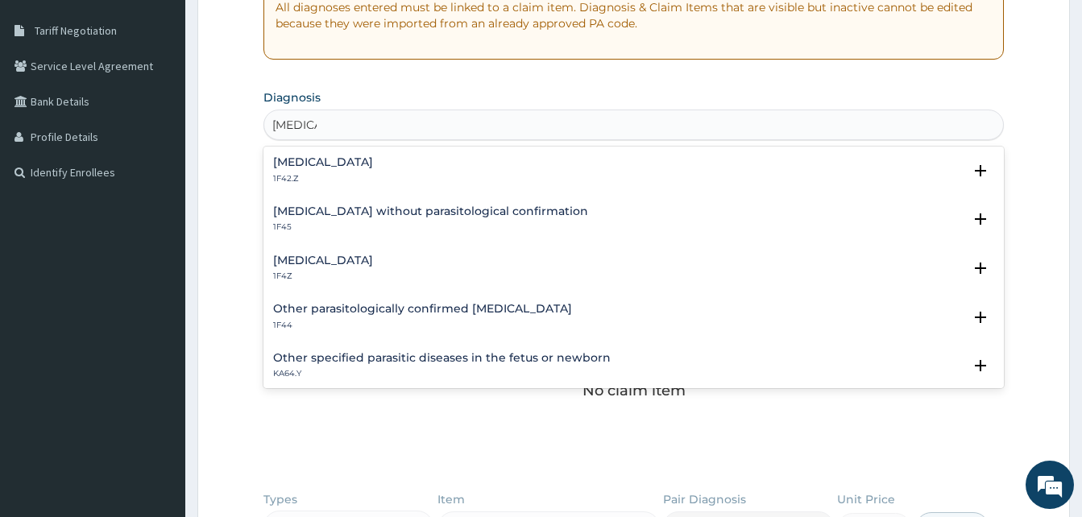
click at [338, 264] on h4 "Malaria, unspecified" at bounding box center [323, 261] width 100 height 12
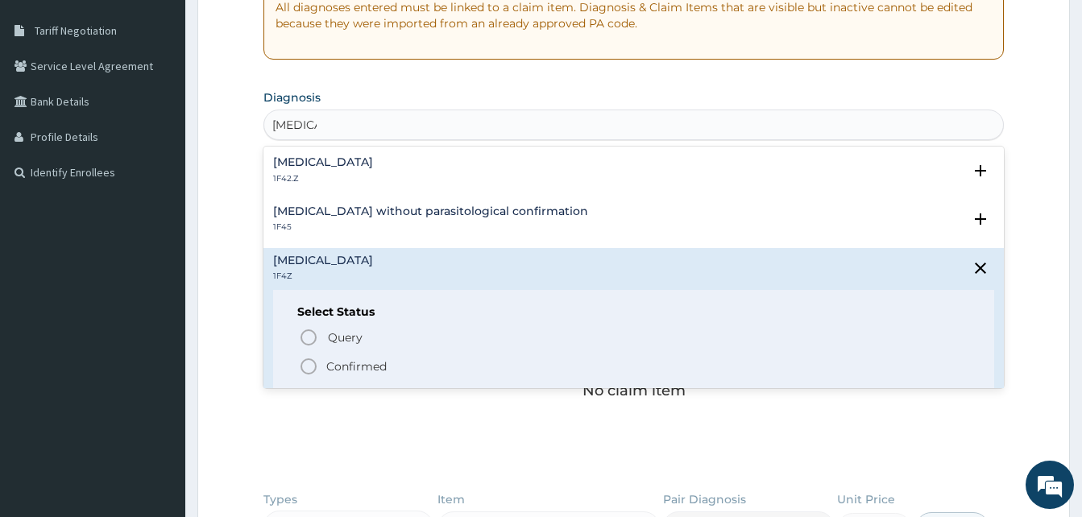
click at [360, 363] on p "Confirmed" at bounding box center [356, 367] width 60 height 16
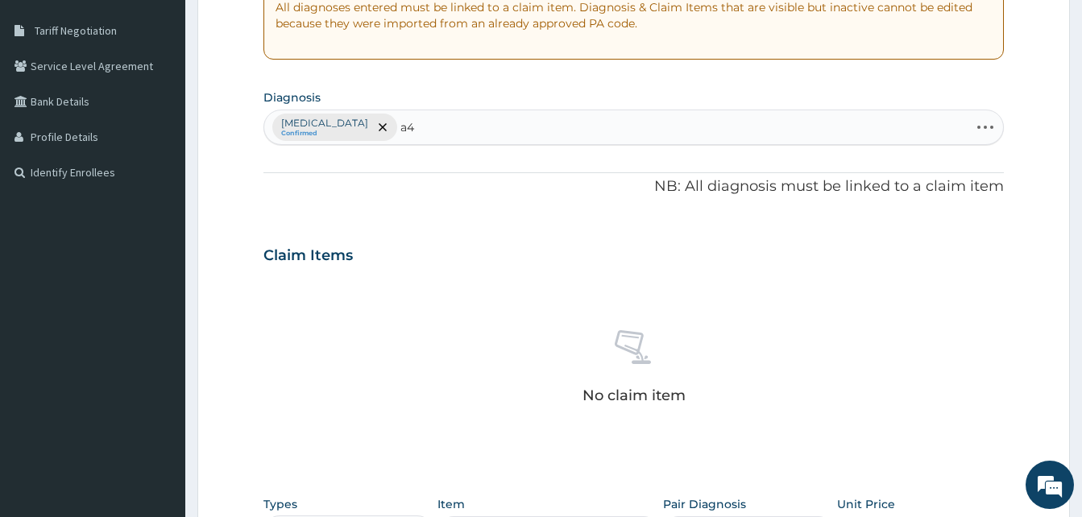
type input "a"
type input "sepsis"
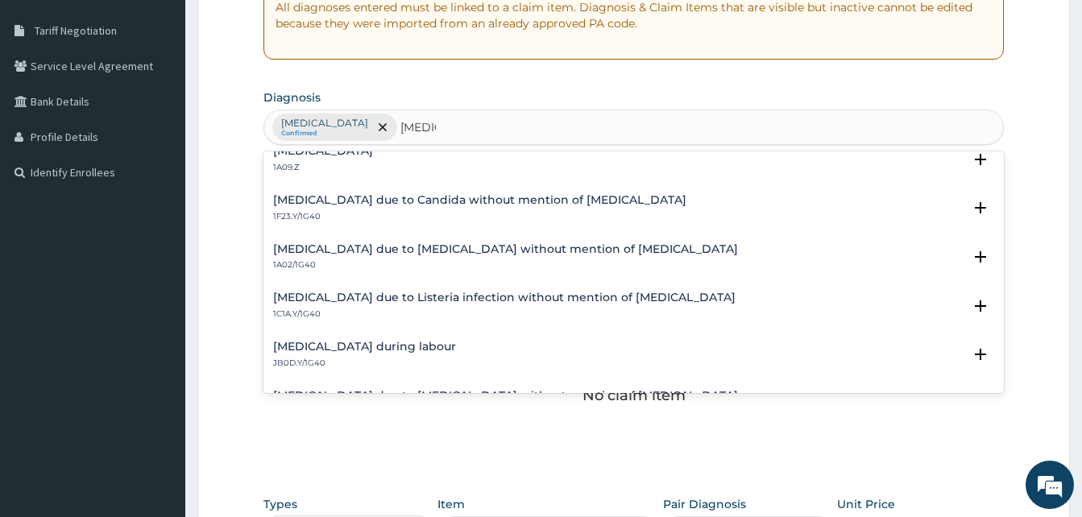
scroll to position [0, 0]
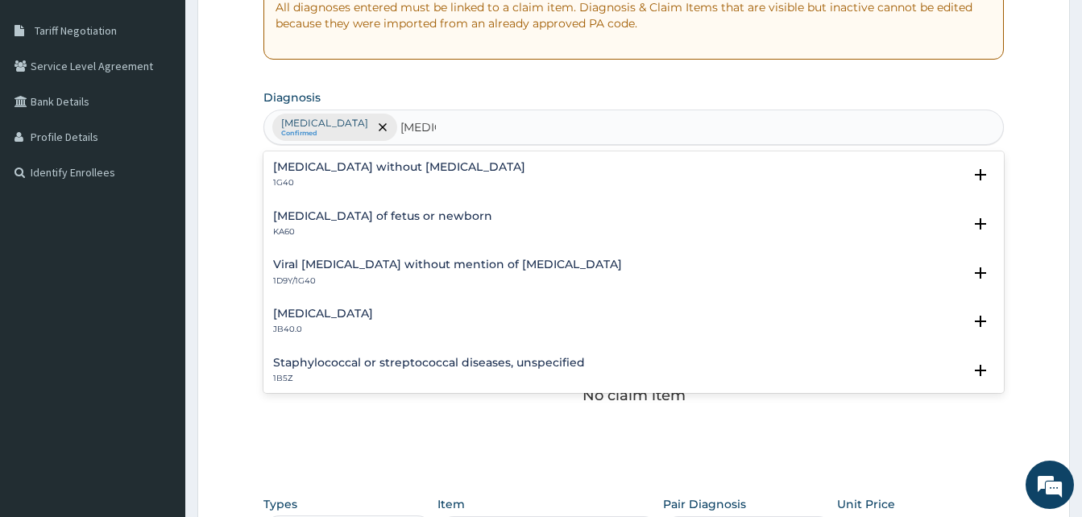
click at [372, 180] on p "1G40" at bounding box center [399, 182] width 252 height 11
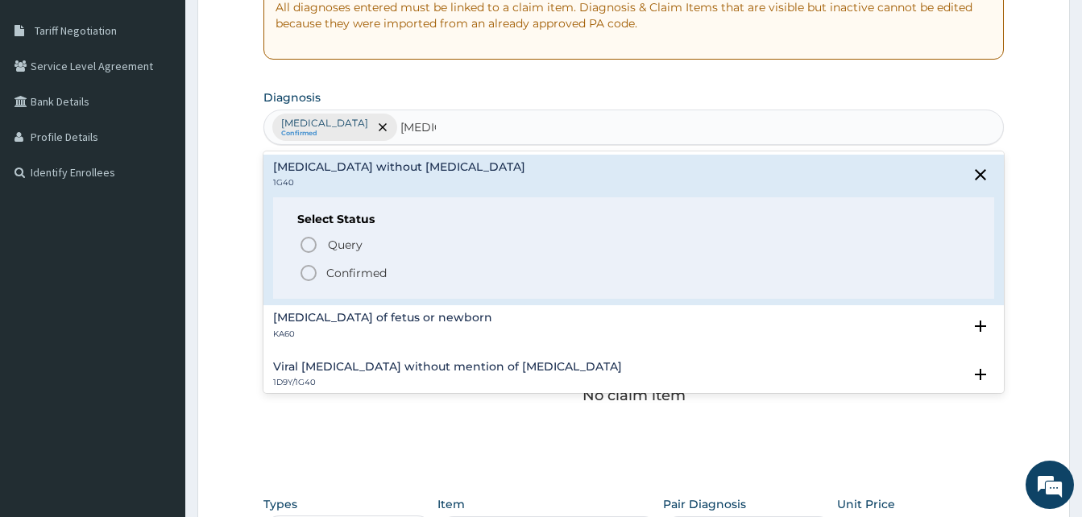
click at [354, 278] on p "Confirmed" at bounding box center [356, 273] width 60 height 16
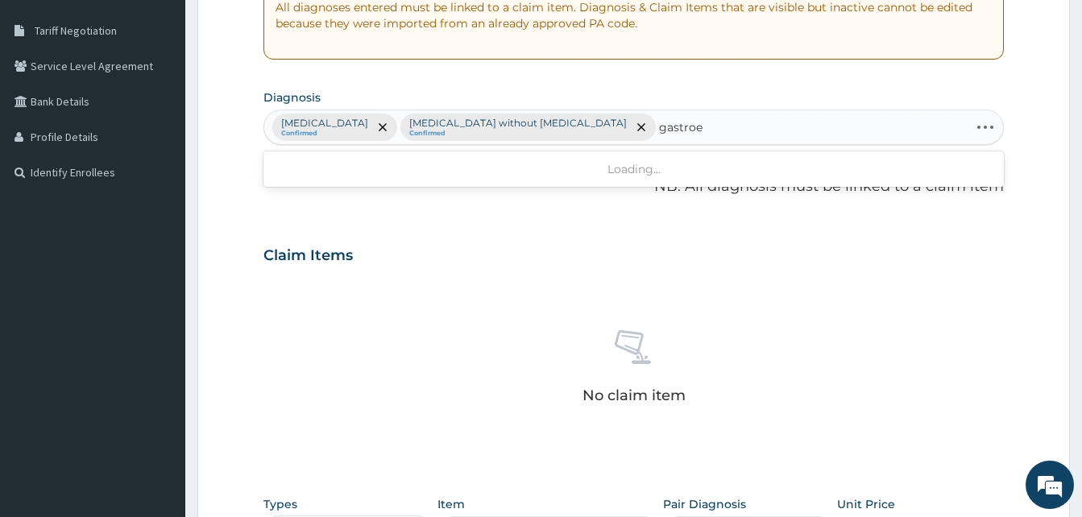
type input "gastro"
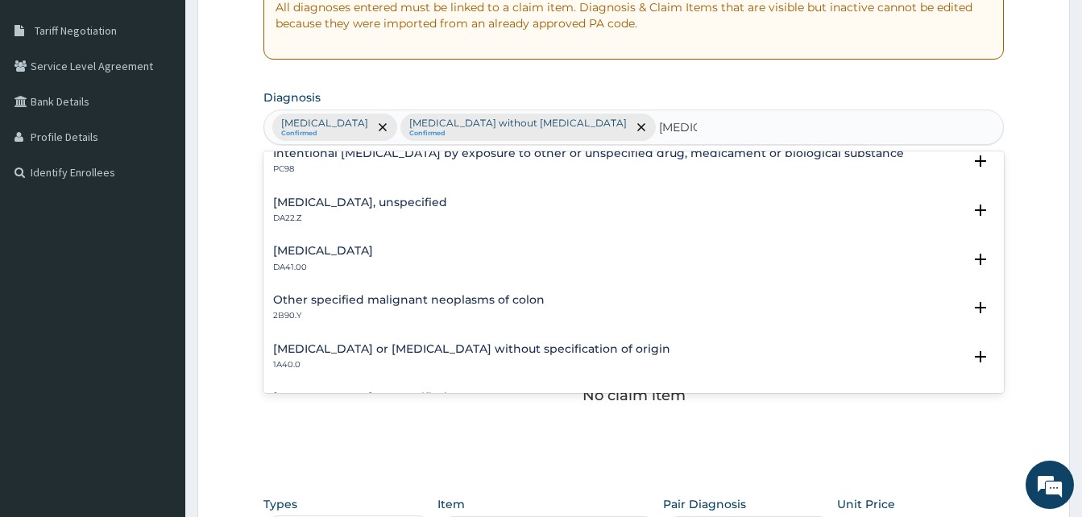
scroll to position [967, 0]
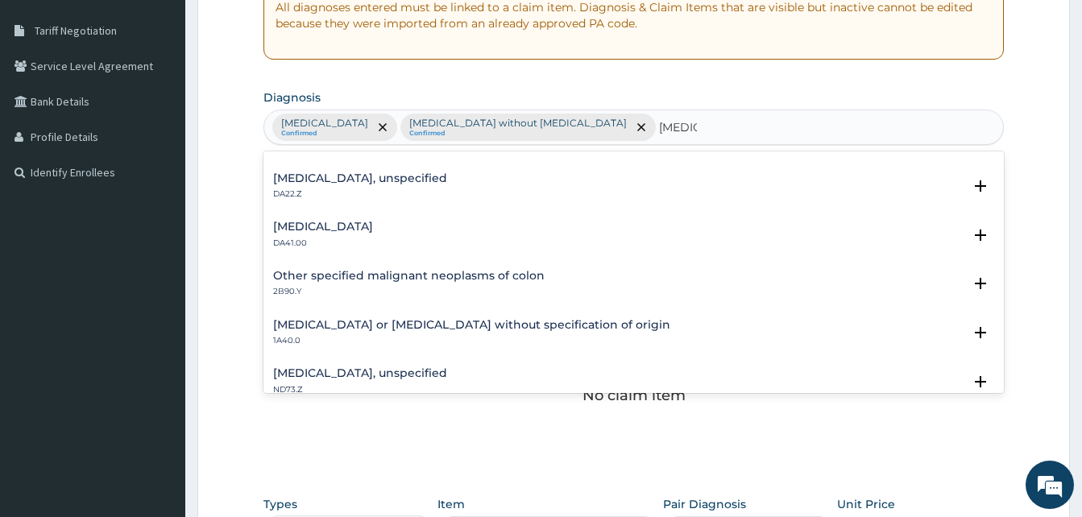
click at [368, 327] on h4 "Gastroenteritis or colitis without specification of origin" at bounding box center [471, 325] width 397 height 12
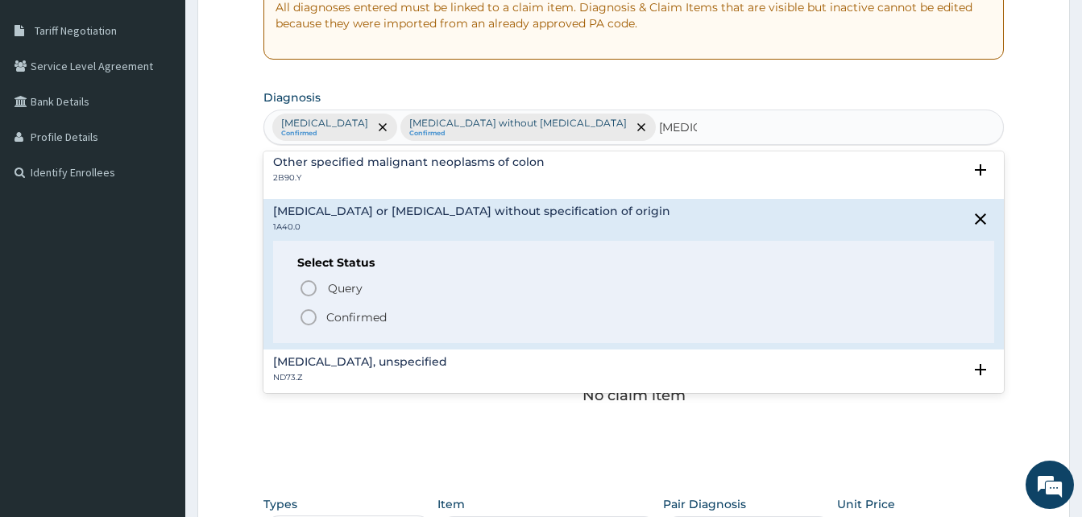
scroll to position [1128, 0]
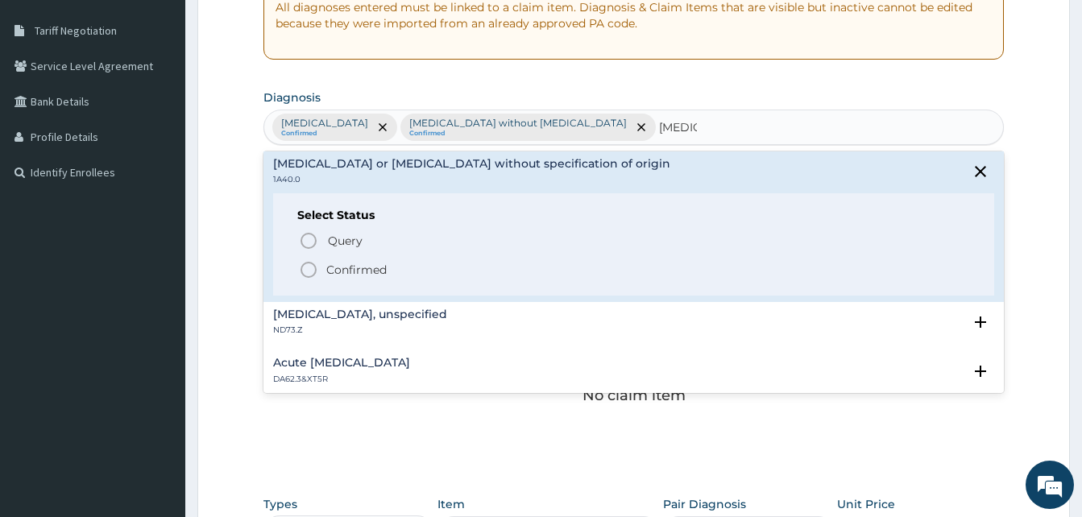
click at [347, 278] on span "Confirmed" at bounding box center [634, 269] width 671 height 19
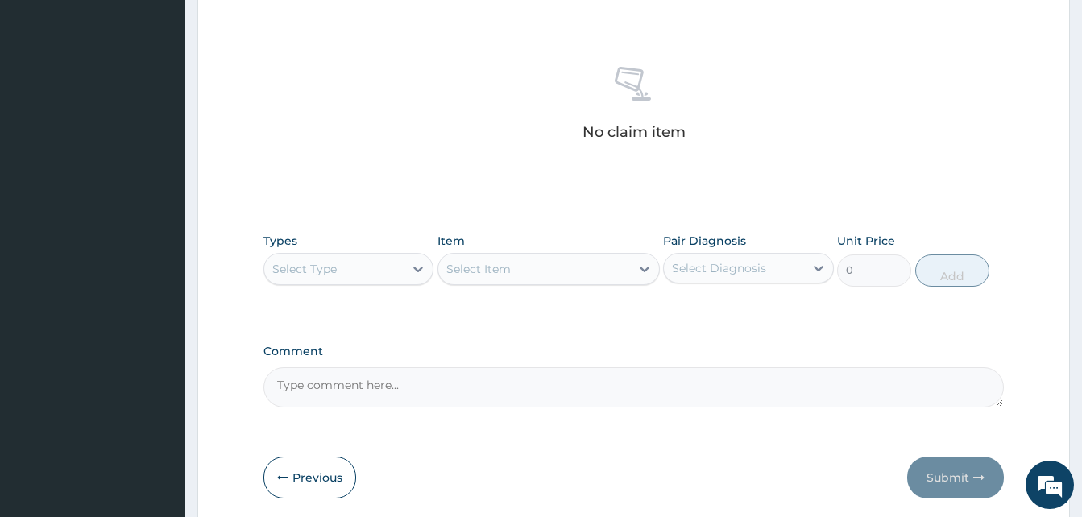
scroll to position [645, 0]
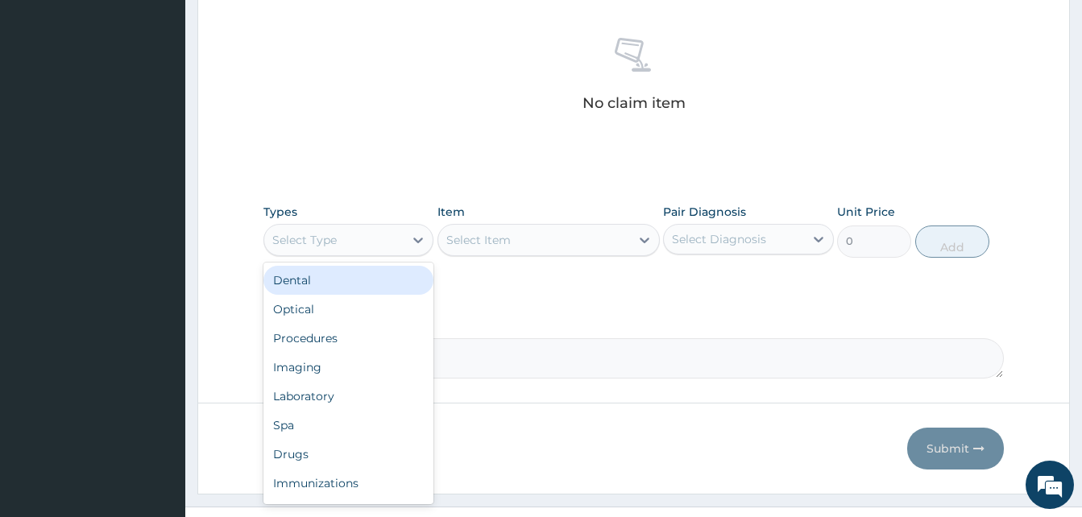
click at [342, 224] on div "Select Type" at bounding box center [348, 240] width 170 height 32
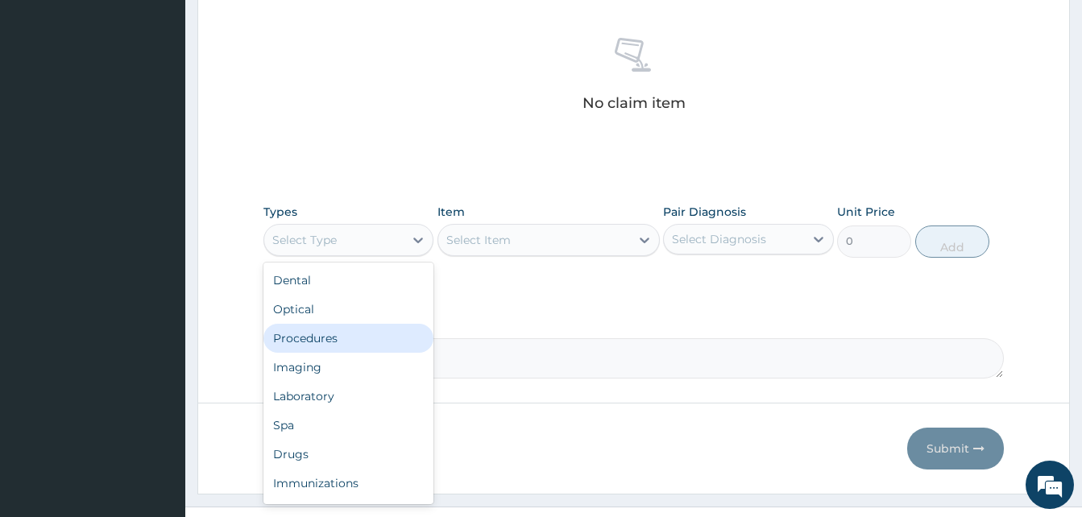
click at [311, 324] on div "Procedures" at bounding box center [348, 338] width 170 height 29
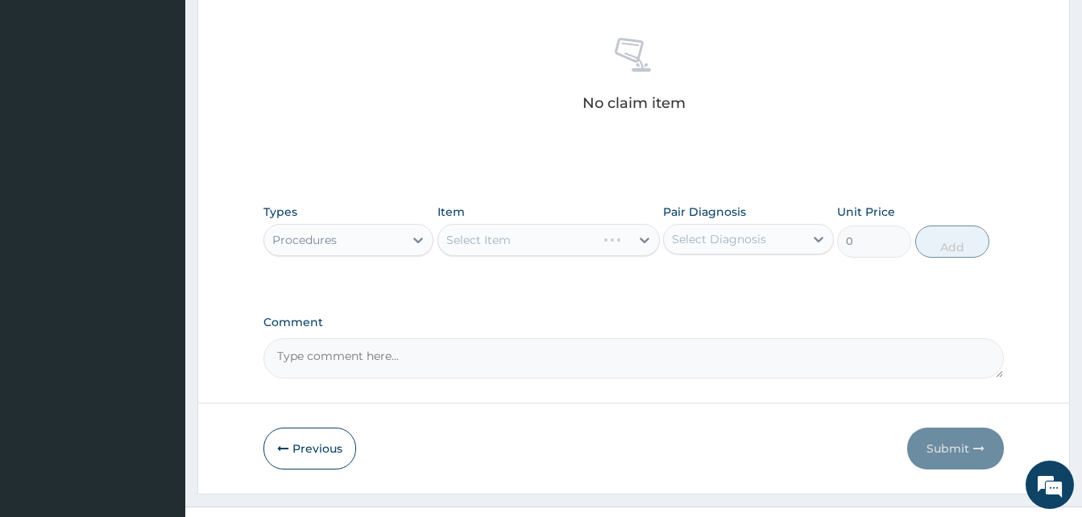
click at [483, 224] on div "Select Item" at bounding box center [549, 240] width 222 height 32
click at [528, 227] on div "Select Item" at bounding box center [534, 240] width 192 height 26
type input "general"
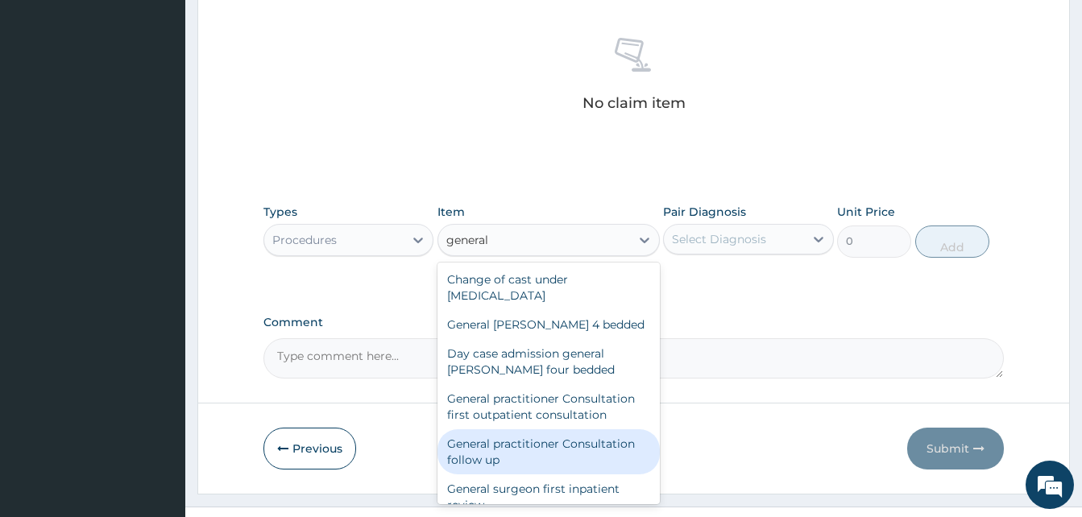
scroll to position [161, 0]
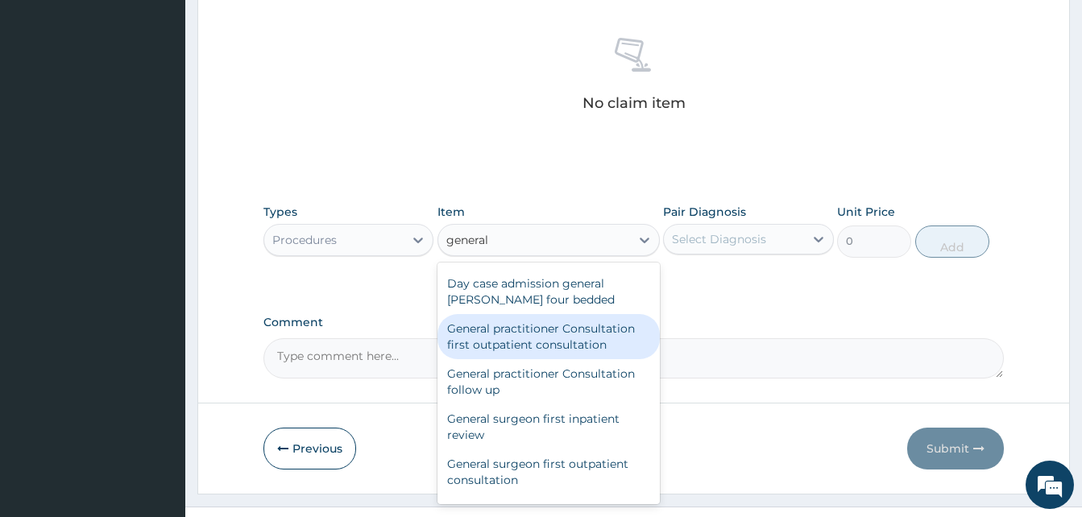
click at [492, 319] on div "General practitioner Consultation first outpatient consultation" at bounding box center [549, 336] width 222 height 45
type input "3000"
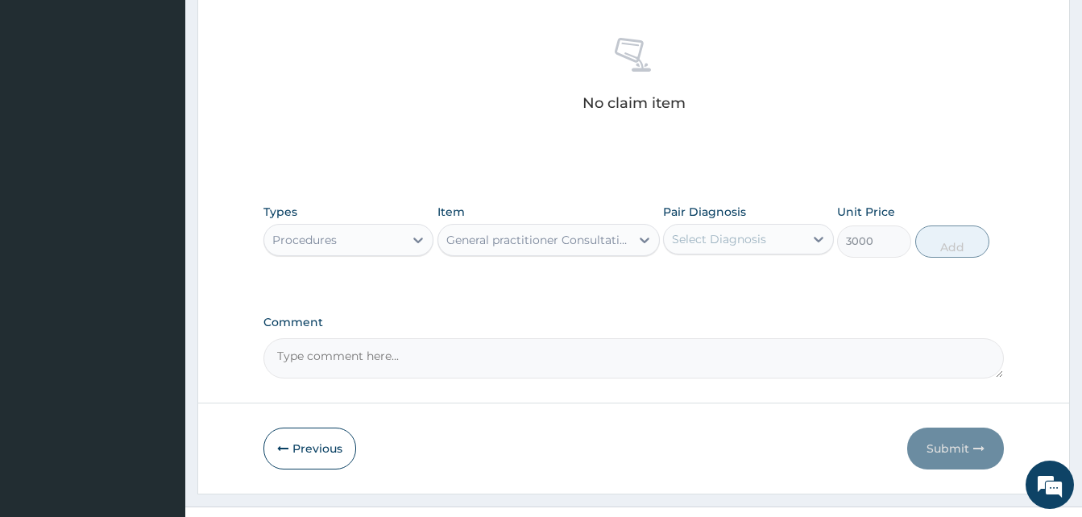
click at [679, 231] on div "Select Diagnosis" at bounding box center [719, 239] width 94 height 16
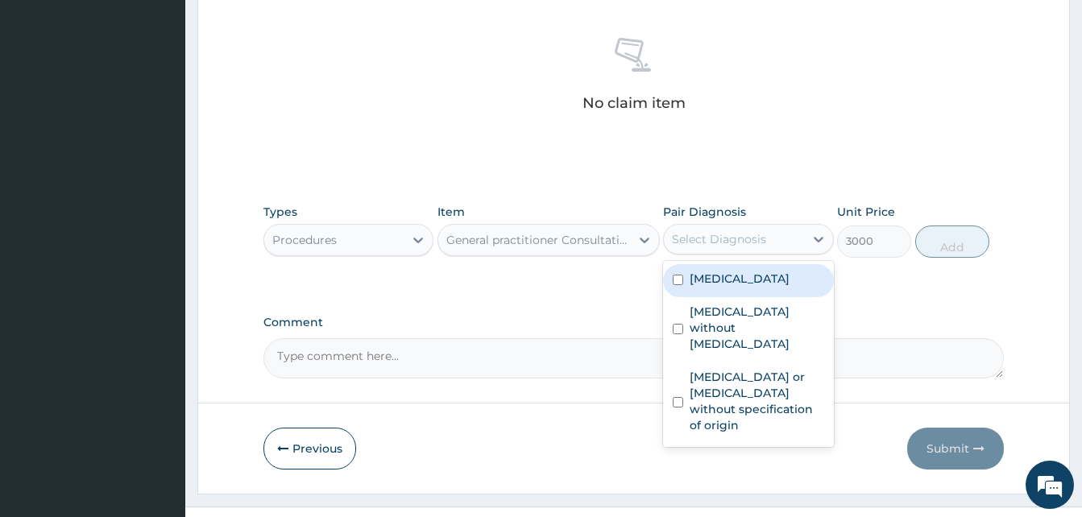
click at [717, 271] on label "Malaria, unspecified" at bounding box center [740, 279] width 100 height 16
checkbox input "true"
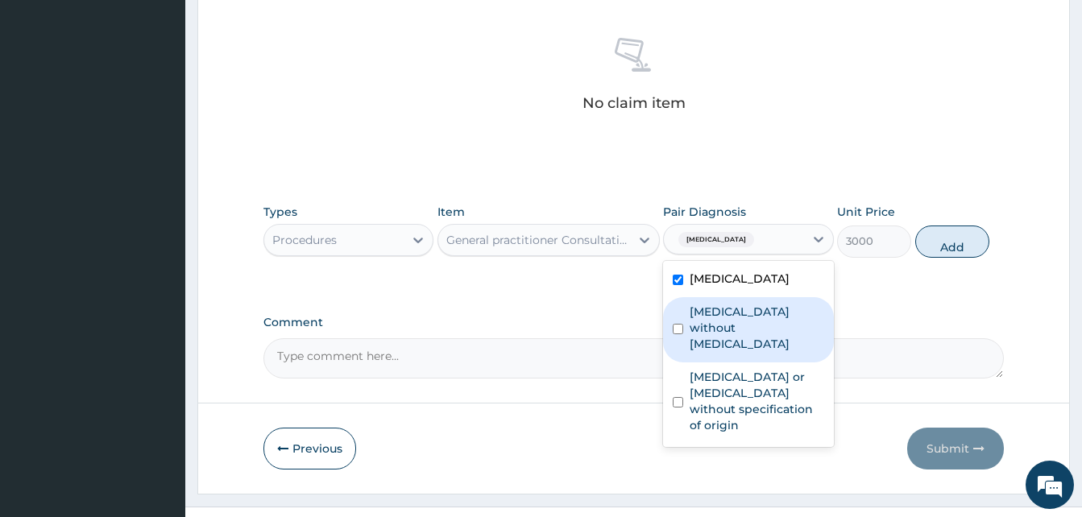
drag, startPoint x: 713, startPoint y: 279, endPoint x: 722, endPoint y: 317, distance: 38.9
click at [714, 304] on label "Sepsis without septic shock" at bounding box center [757, 328] width 134 height 48
checkbox input "true"
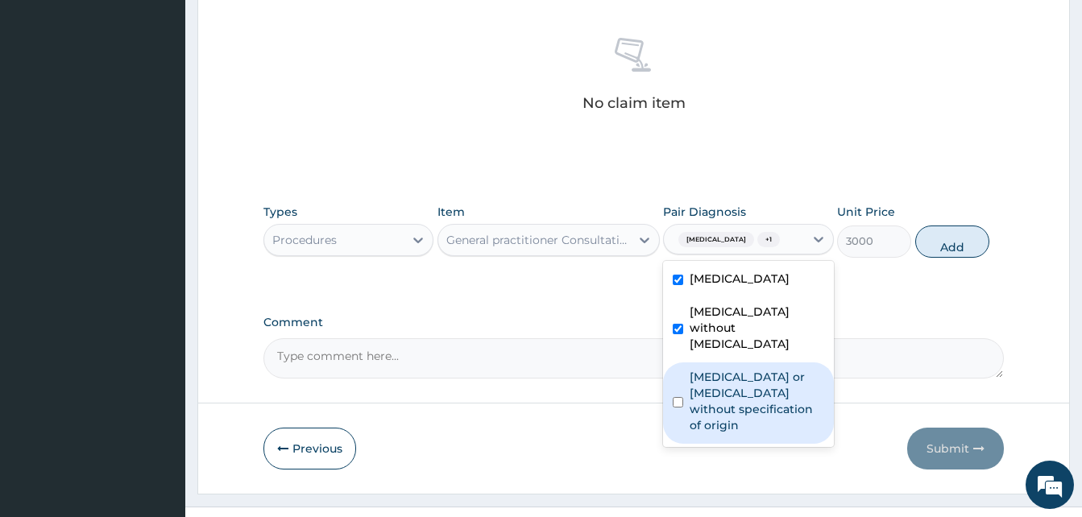
click at [724, 369] on label "Gastroenteritis or colitis without specification of origin" at bounding box center [757, 401] width 134 height 64
checkbox input "true"
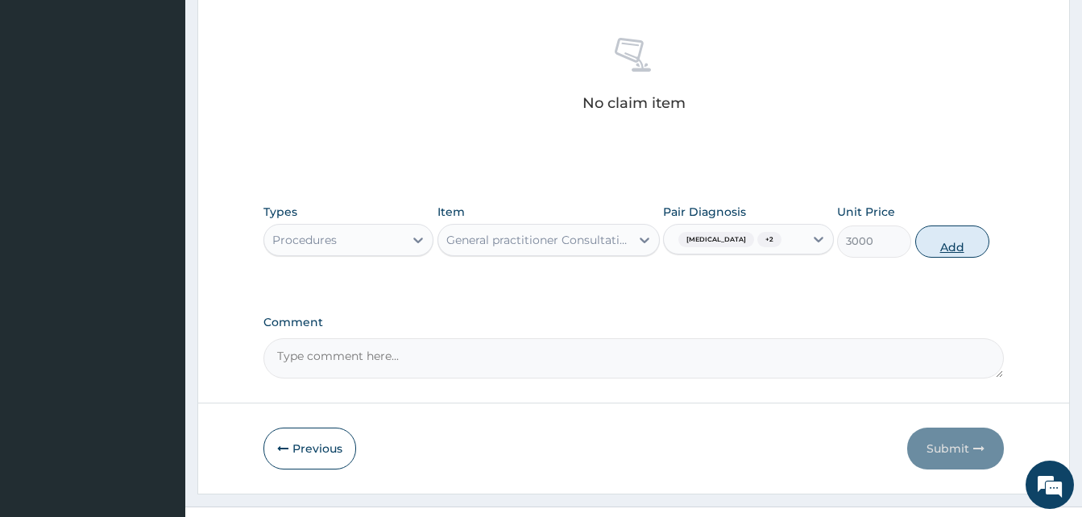
click at [942, 226] on button "Add" at bounding box center [952, 242] width 74 height 32
type input "0"
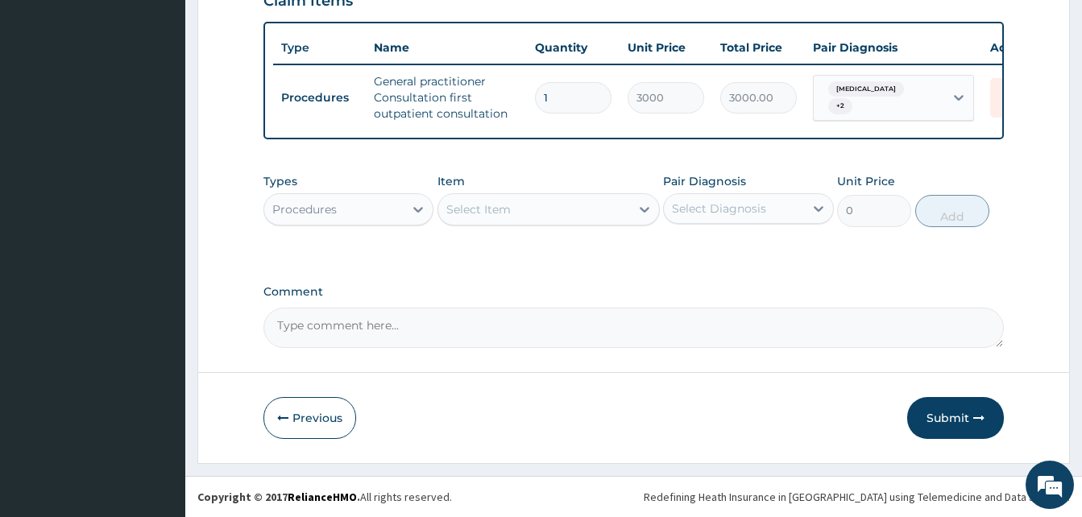
scroll to position [589, 0]
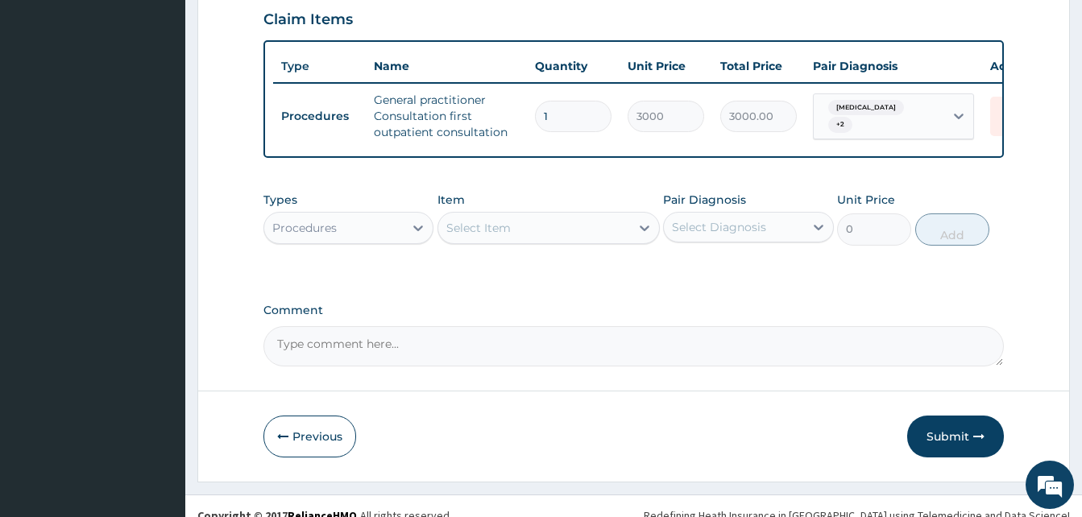
click at [357, 219] on div "Procedures" at bounding box center [333, 228] width 139 height 26
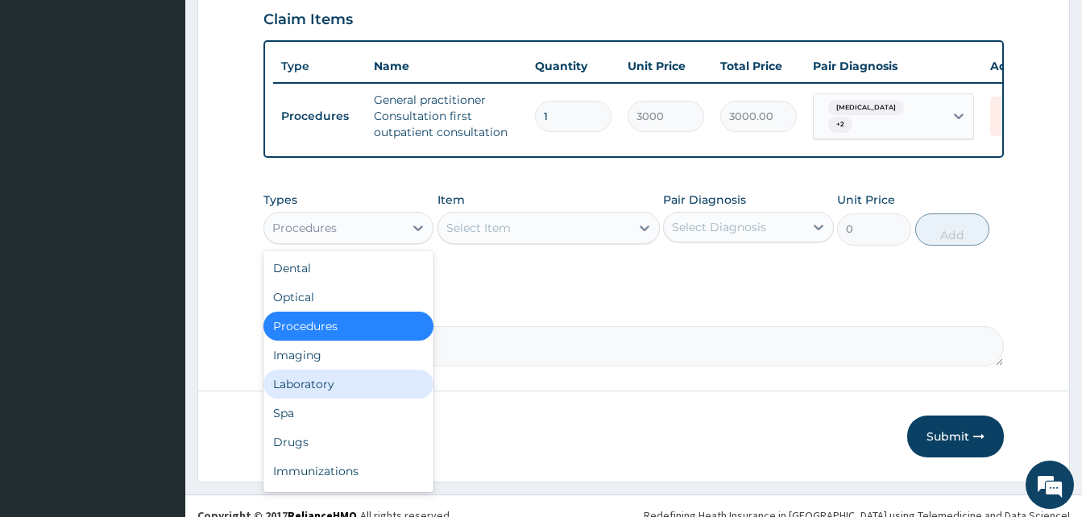
click at [326, 370] on div "Laboratory" at bounding box center [348, 384] width 170 height 29
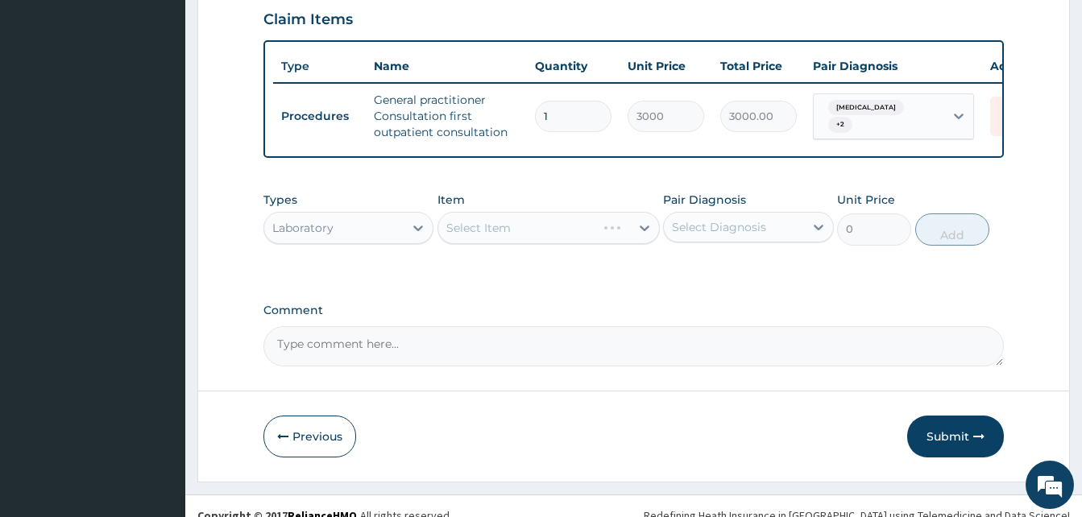
click at [492, 212] on div "Select Item" at bounding box center [549, 228] width 222 height 32
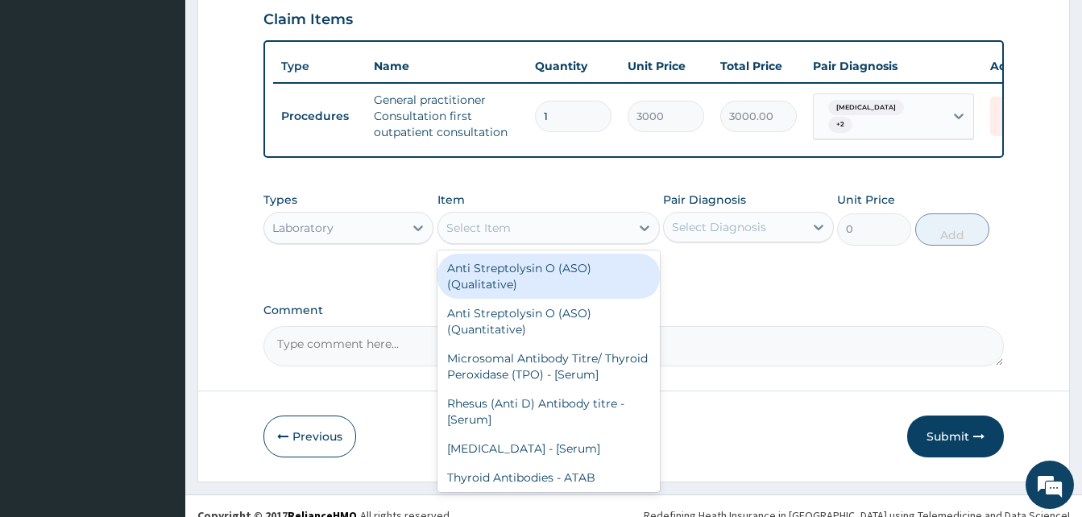
click at [494, 220] on div "Select Item" at bounding box center [478, 228] width 64 height 16
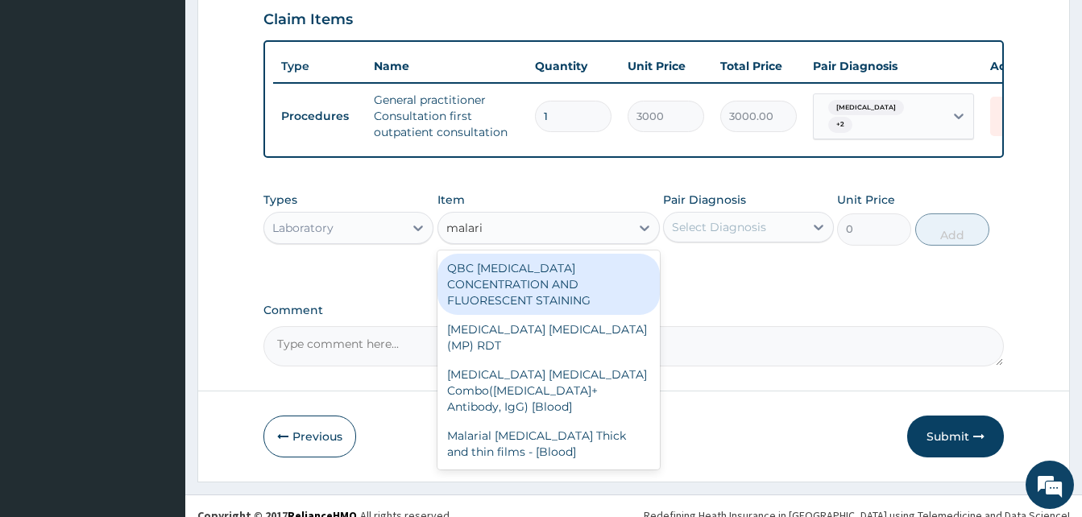
type input "malaria"
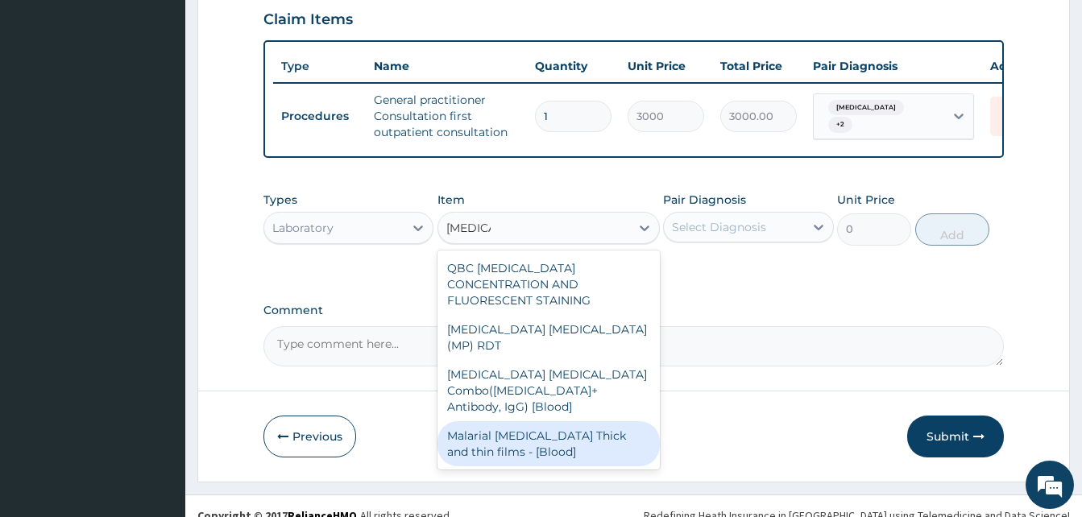
click at [534, 421] on div "Malarial Parasite Thick and thin films - [Blood]" at bounding box center [549, 443] width 222 height 45
type input "1500"
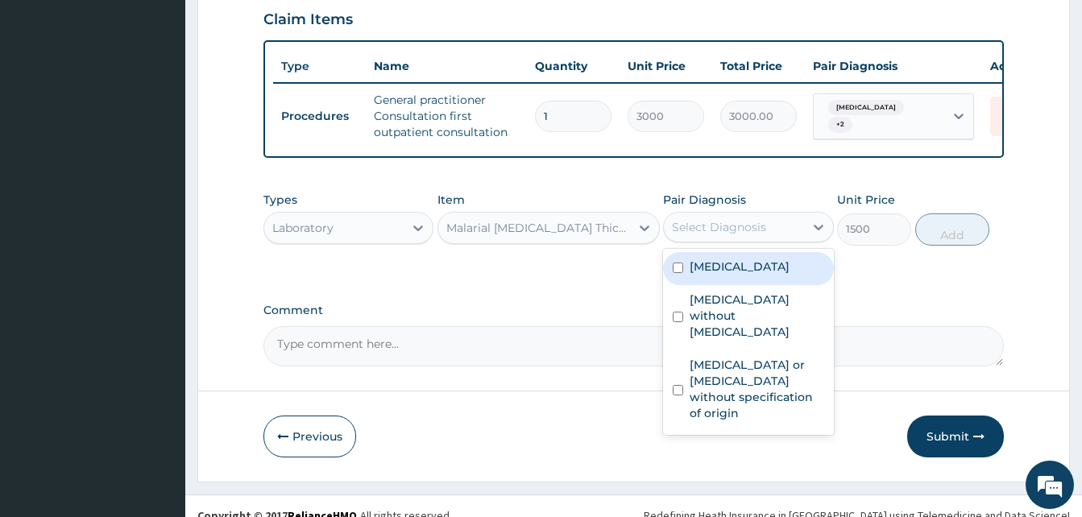
click at [687, 218] on div "Select Diagnosis" at bounding box center [733, 227] width 139 height 26
click at [705, 259] on label "Malaria, unspecified" at bounding box center [740, 267] width 100 height 16
checkbox input "true"
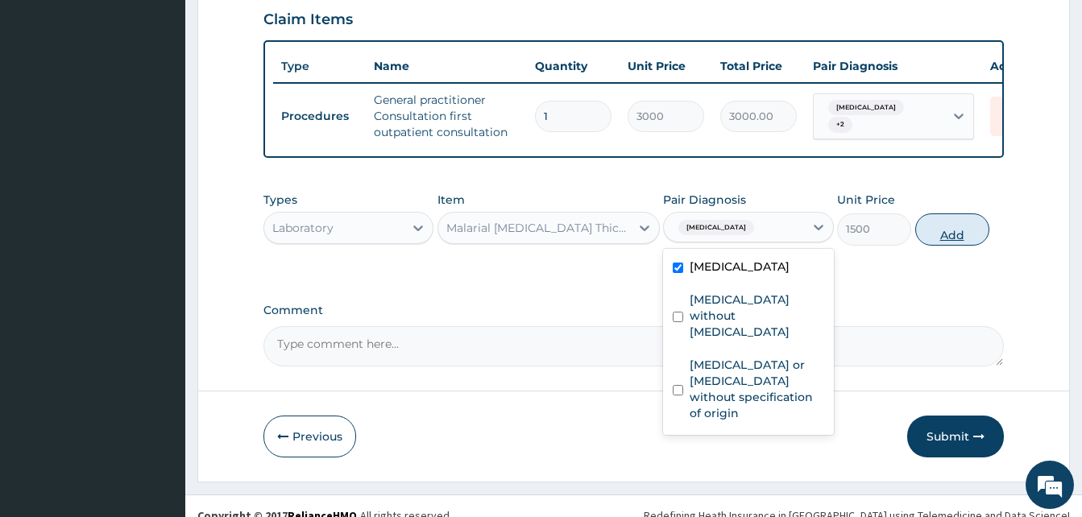
click at [943, 215] on button "Add" at bounding box center [952, 230] width 74 height 32
type input "0"
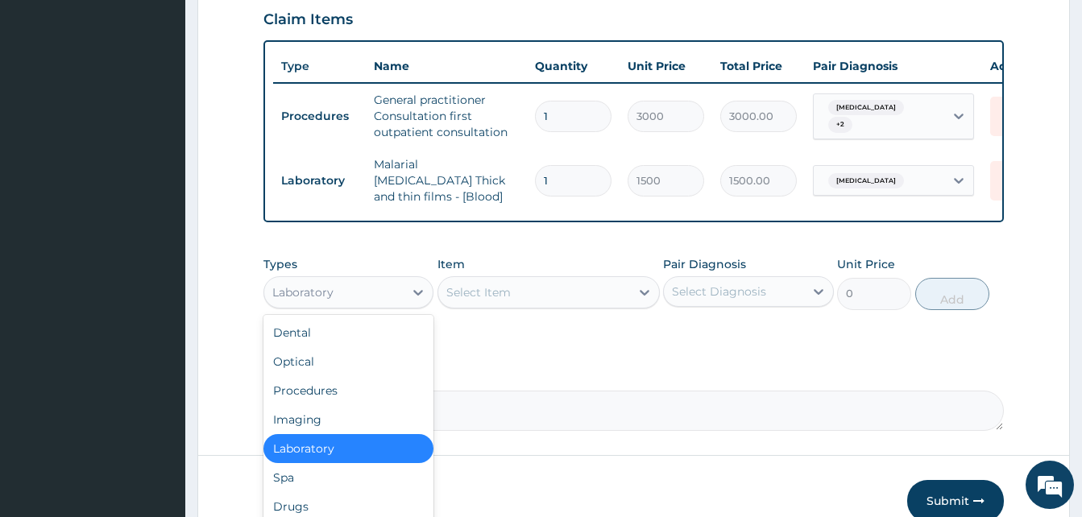
click at [317, 284] on div "Laboratory" at bounding box center [302, 292] width 61 height 16
drag, startPoint x: 293, startPoint y: 475, endPoint x: 317, endPoint y: 453, distance: 33.1
click at [296, 492] on div "Drugs" at bounding box center [348, 506] width 170 height 29
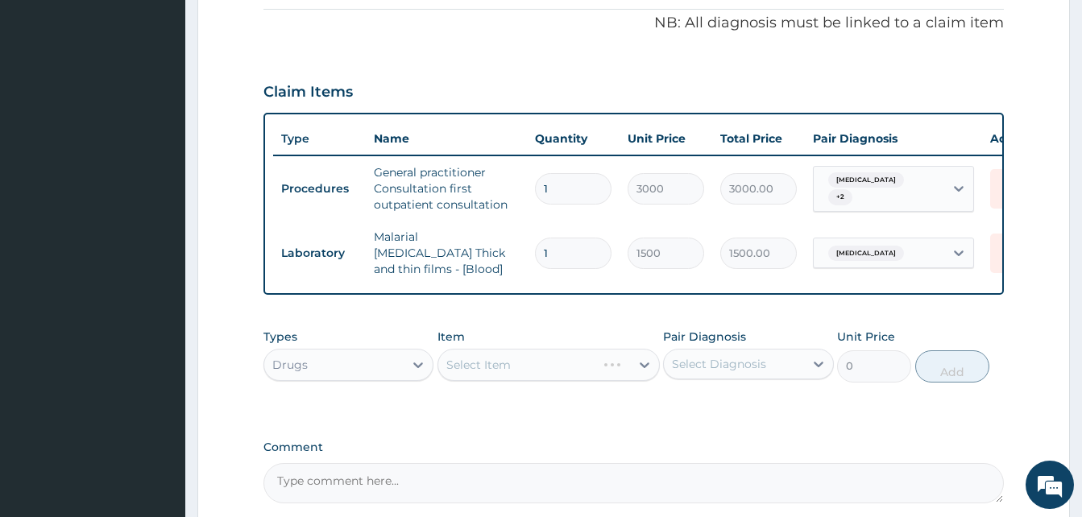
scroll to position [645, 0]
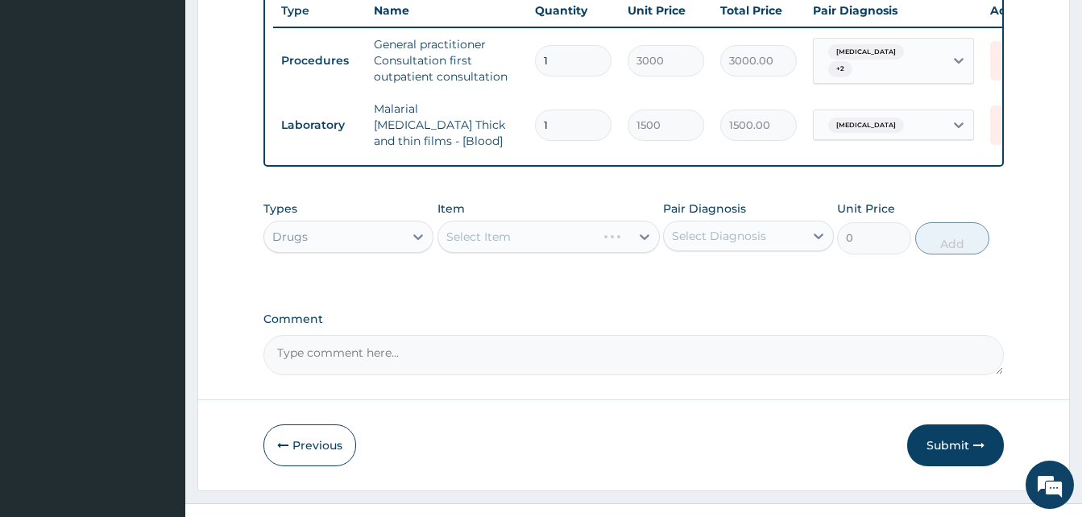
click at [485, 221] on div "Select Item" at bounding box center [549, 237] width 222 height 32
click at [485, 229] on div "Select Item" at bounding box center [478, 237] width 64 height 16
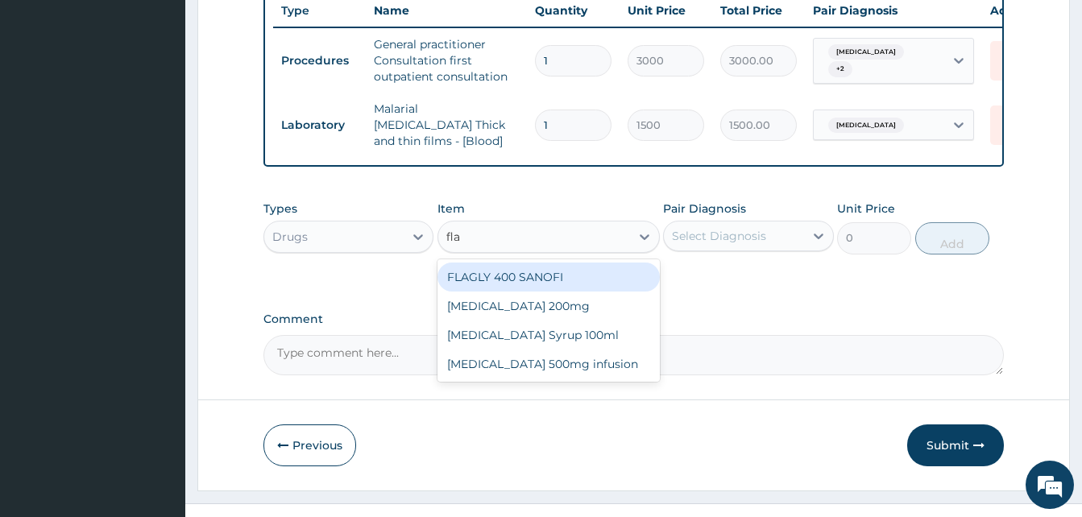
type input "flag"
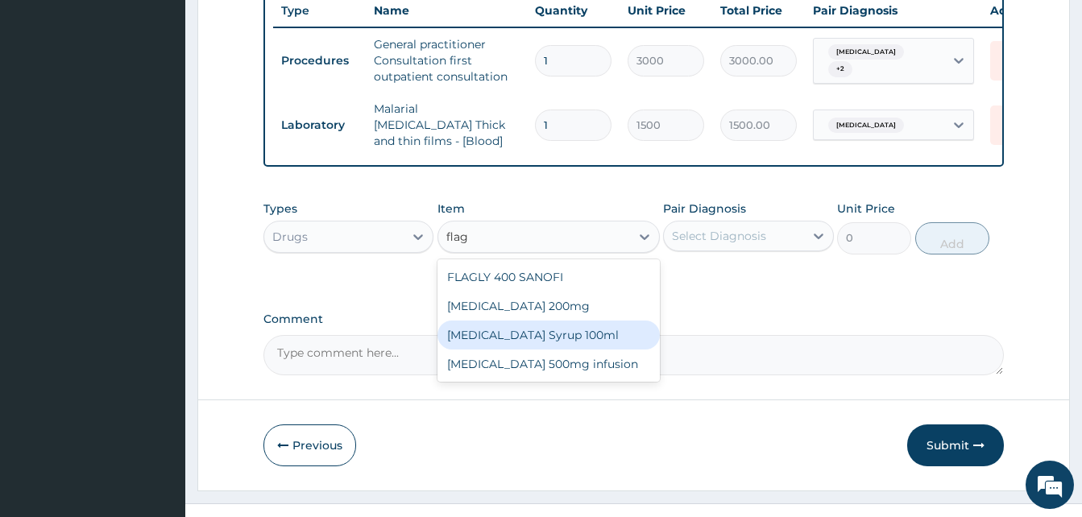
click at [532, 321] on div "FLAGYL Syrup 100ml" at bounding box center [549, 335] width 222 height 29
type input "967.5"
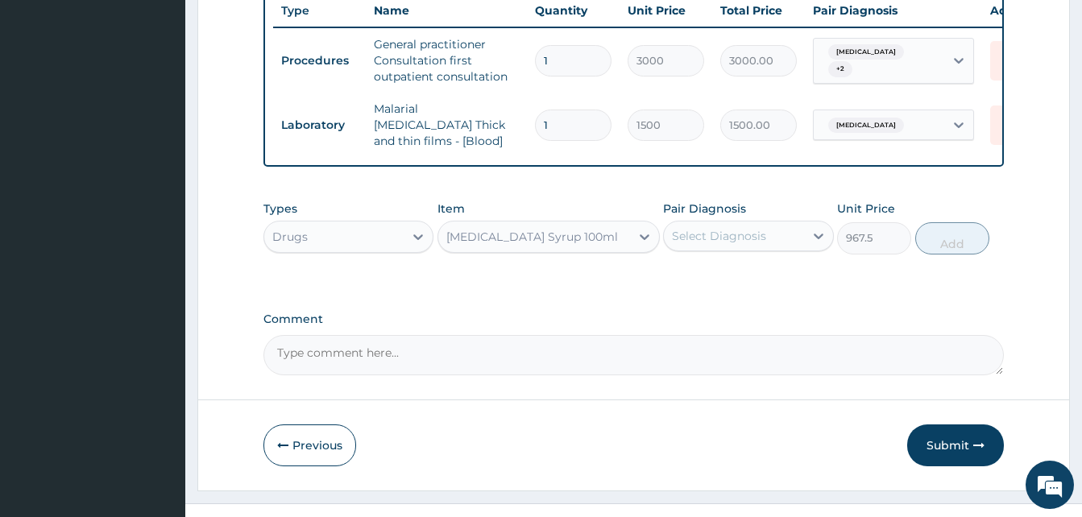
click at [740, 228] on div "Select Diagnosis" at bounding box center [719, 236] width 94 height 16
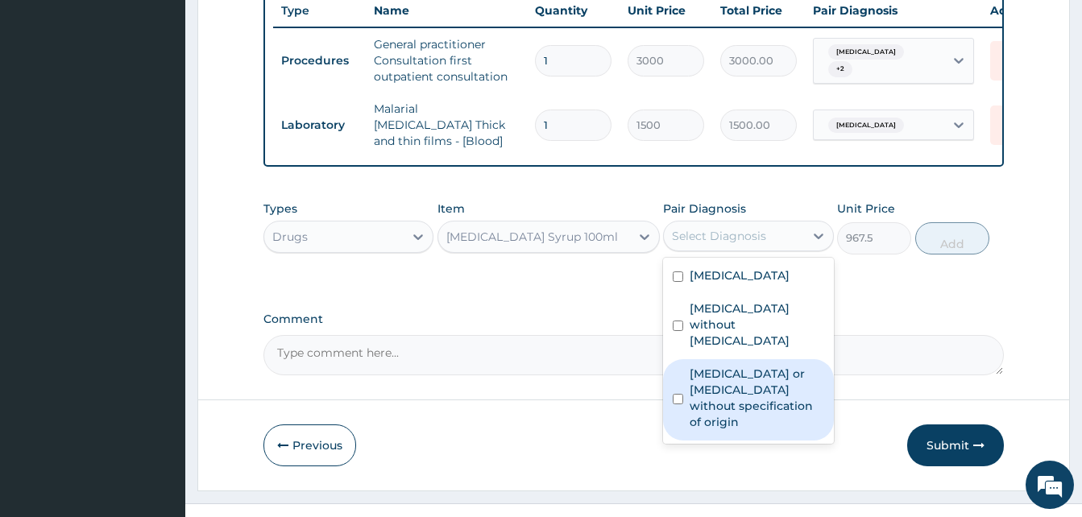
click at [707, 366] on label "Gastroenteritis or colitis without specification of origin" at bounding box center [757, 398] width 134 height 64
checkbox input "true"
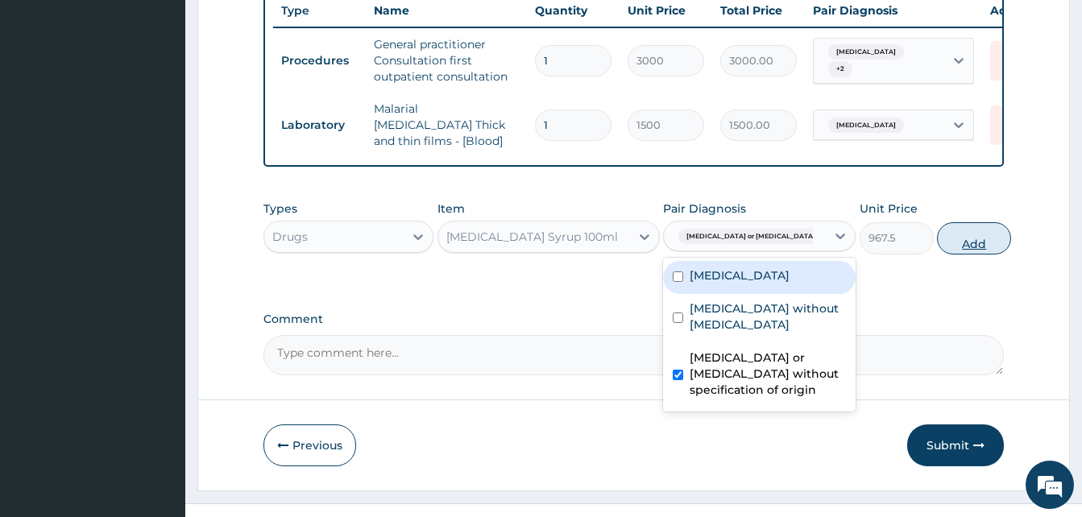
click at [937, 222] on button "Add" at bounding box center [974, 238] width 74 height 32
type input "0"
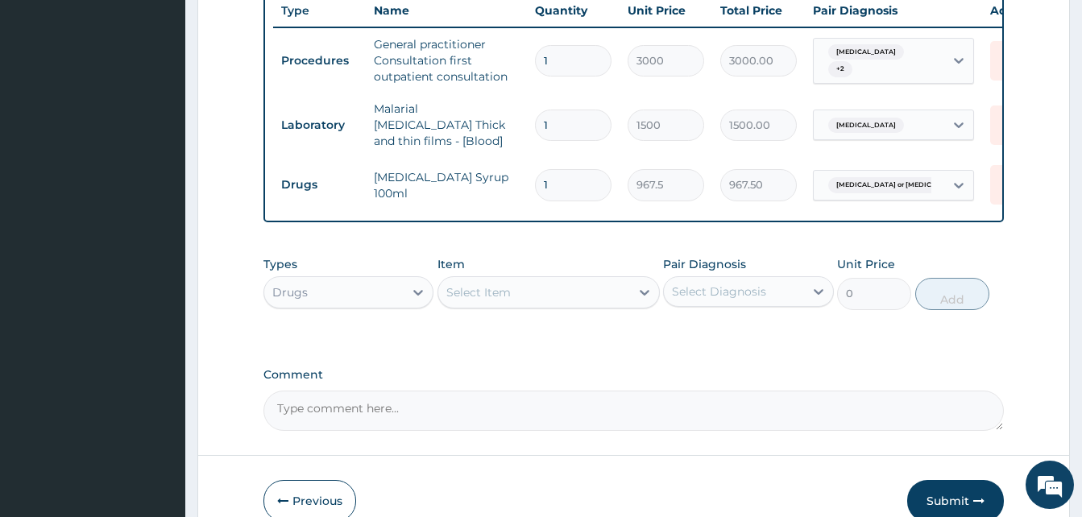
click at [457, 284] on div "Select Item" at bounding box center [478, 292] width 64 height 16
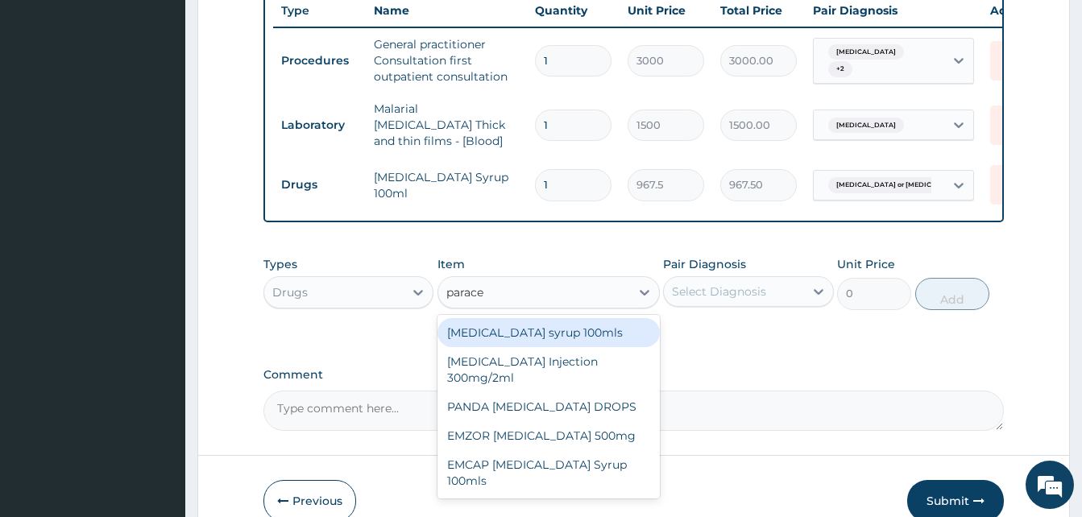
type input "paracet"
click at [526, 318] on div "Paracetamol syrup 100mls" at bounding box center [549, 332] width 222 height 29
type input "430"
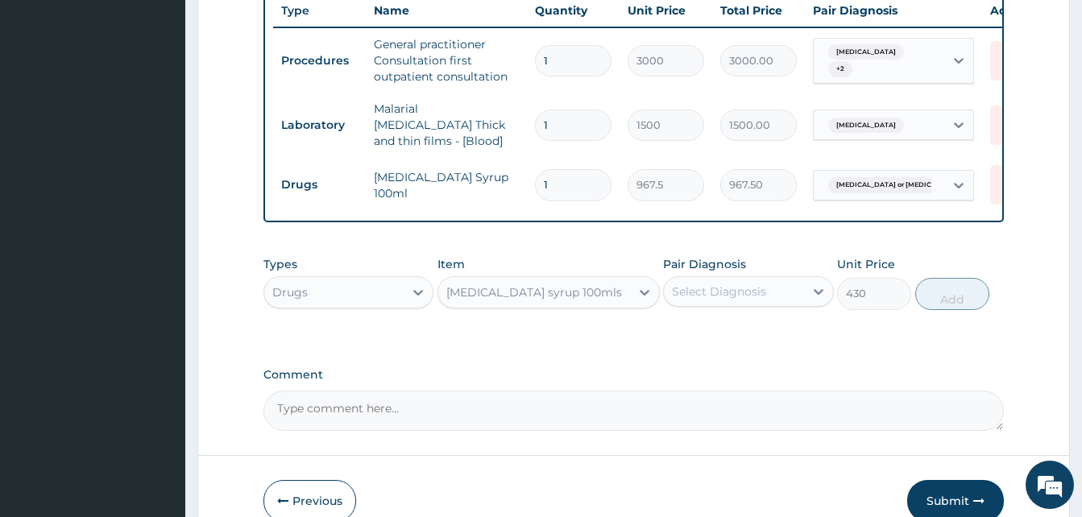
click at [724, 284] on div "Select Diagnosis" at bounding box center [719, 292] width 94 height 16
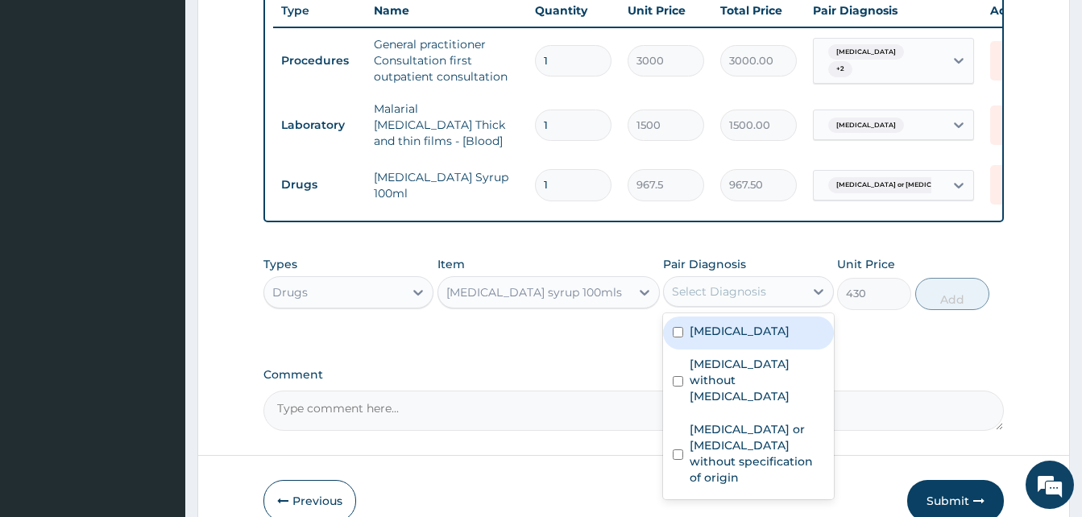
click at [707, 323] on label "Malaria, unspecified" at bounding box center [740, 331] width 100 height 16
checkbox input "true"
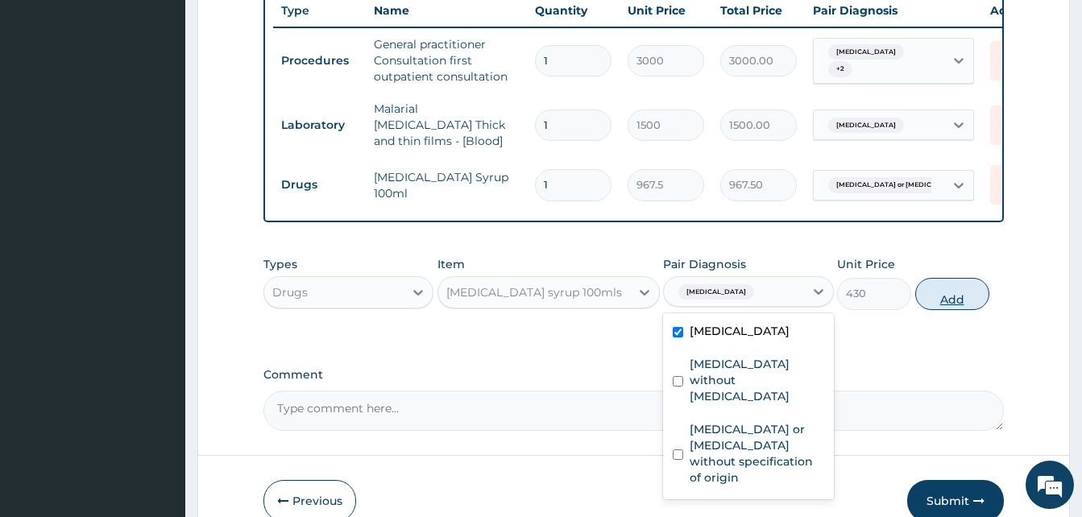
click at [945, 278] on button "Add" at bounding box center [952, 294] width 74 height 32
type input "0"
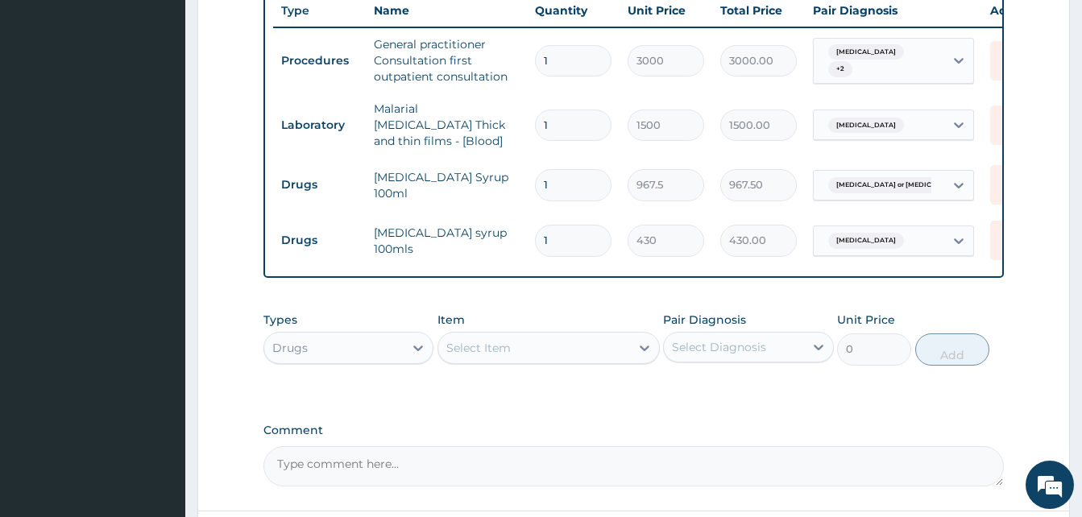
click at [467, 340] on div "Select Item" at bounding box center [478, 348] width 64 height 16
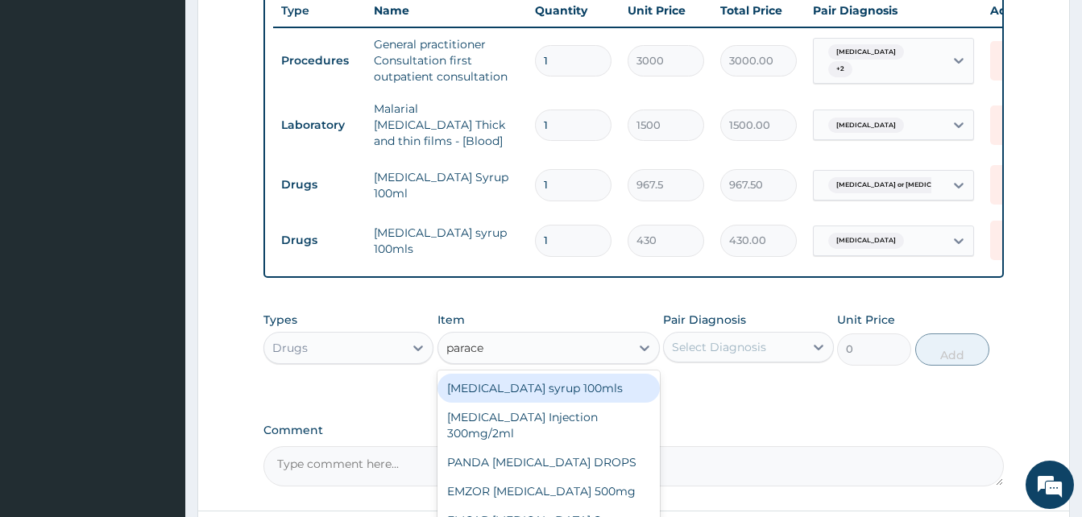
type input "paracet"
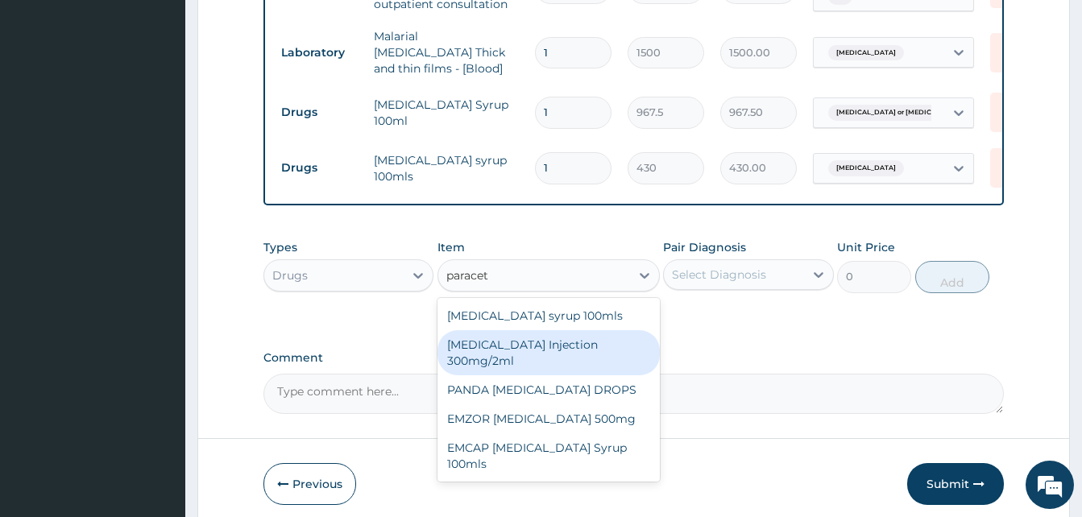
scroll to position [756, 0]
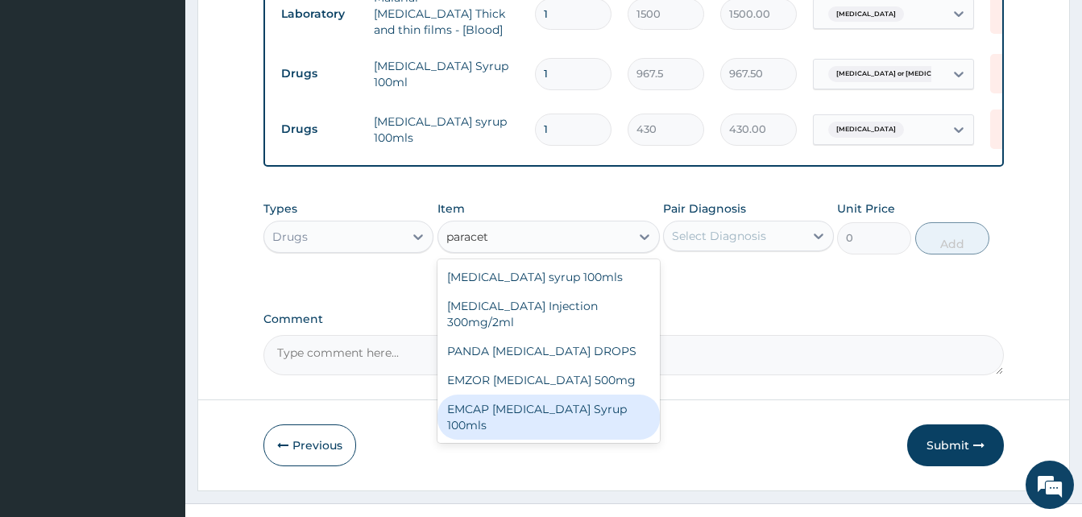
click at [488, 395] on div "EMCAP PARACETAMOL Syrup 100mls" at bounding box center [549, 417] width 222 height 45
type input "430"
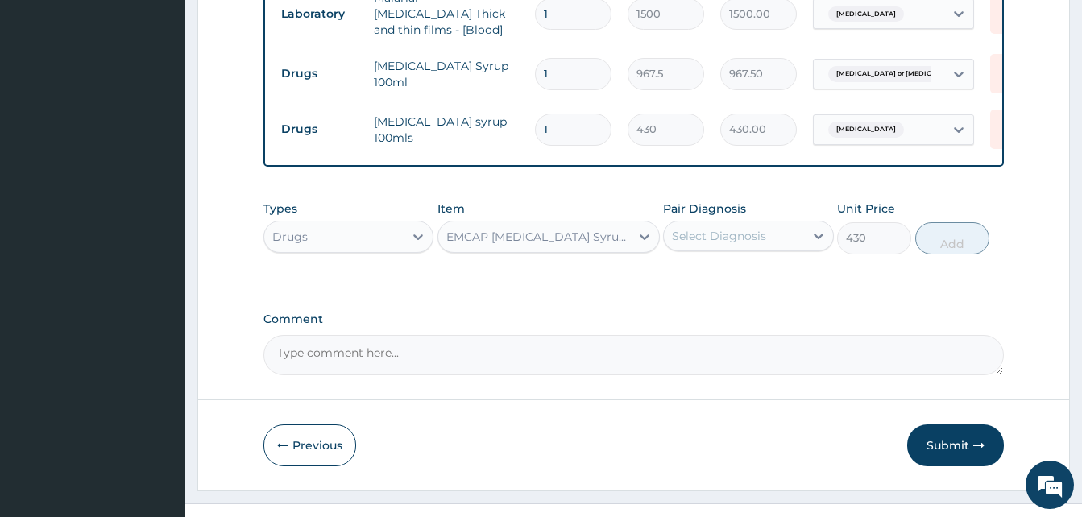
click at [577, 229] on div "EMCAP PARACETAMOL Syrup 100mls" at bounding box center [538, 237] width 185 height 16
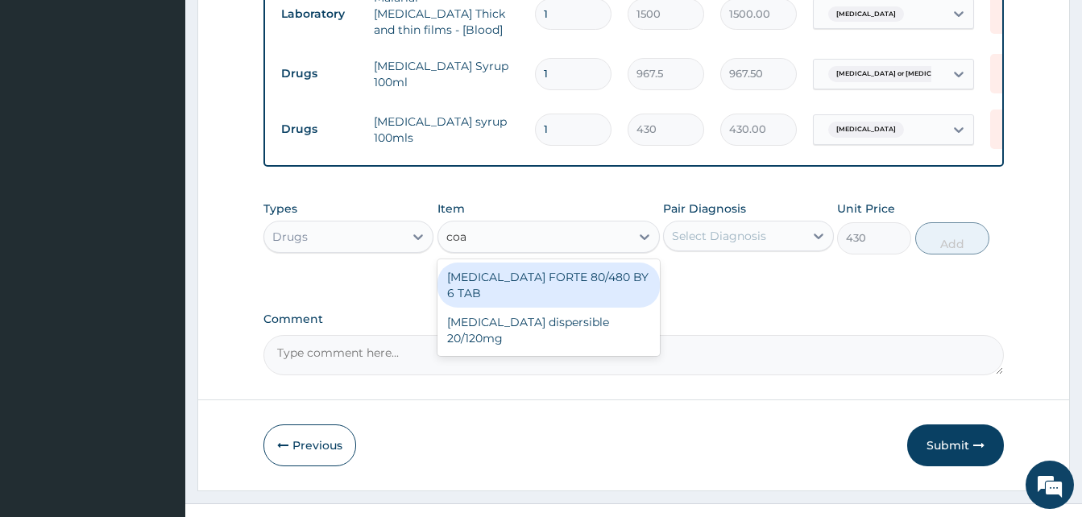
scroll to position [0, 0]
type input "coart"
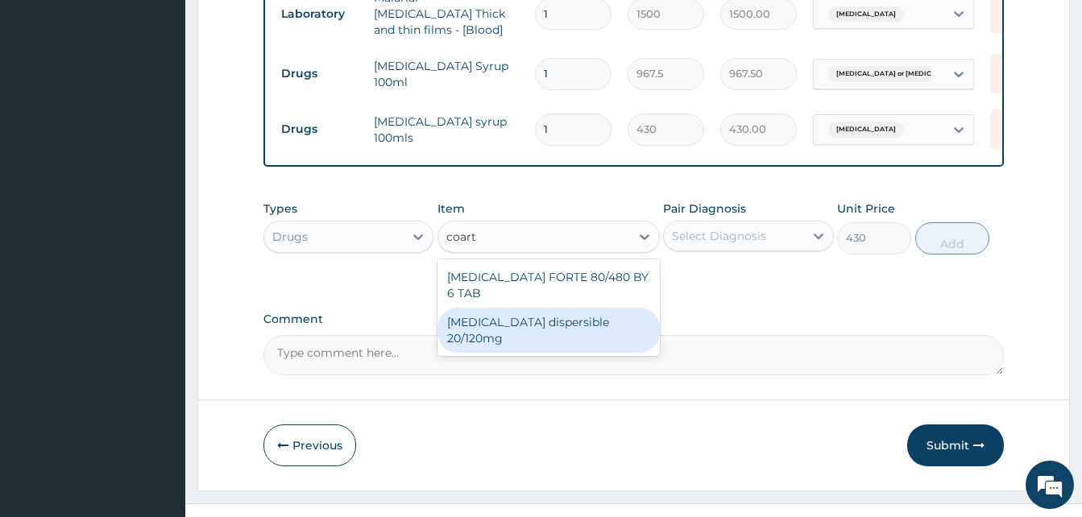
click at [562, 308] on div "Coartem dispersible 20/120mg" at bounding box center [549, 330] width 222 height 45
type input "102.125"
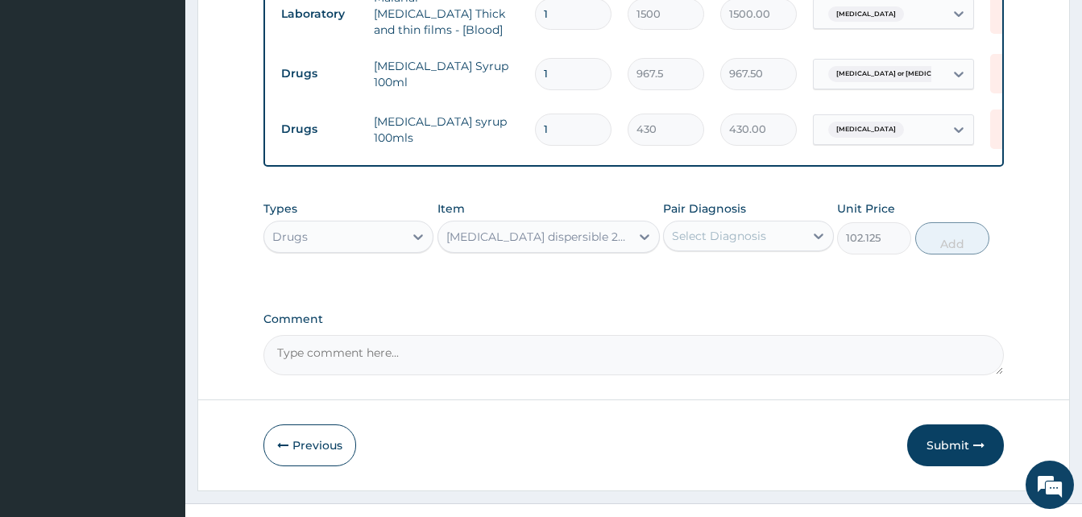
click at [696, 228] on div "Select Diagnosis" at bounding box center [719, 236] width 94 height 16
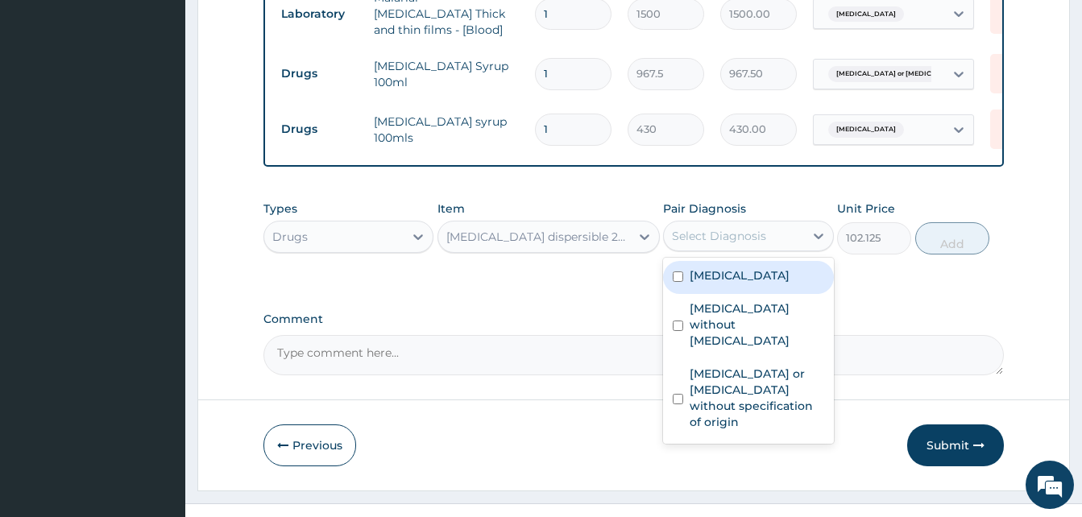
click at [575, 223] on div "Coartem dispersible 20/120mg" at bounding box center [549, 237] width 222 height 32
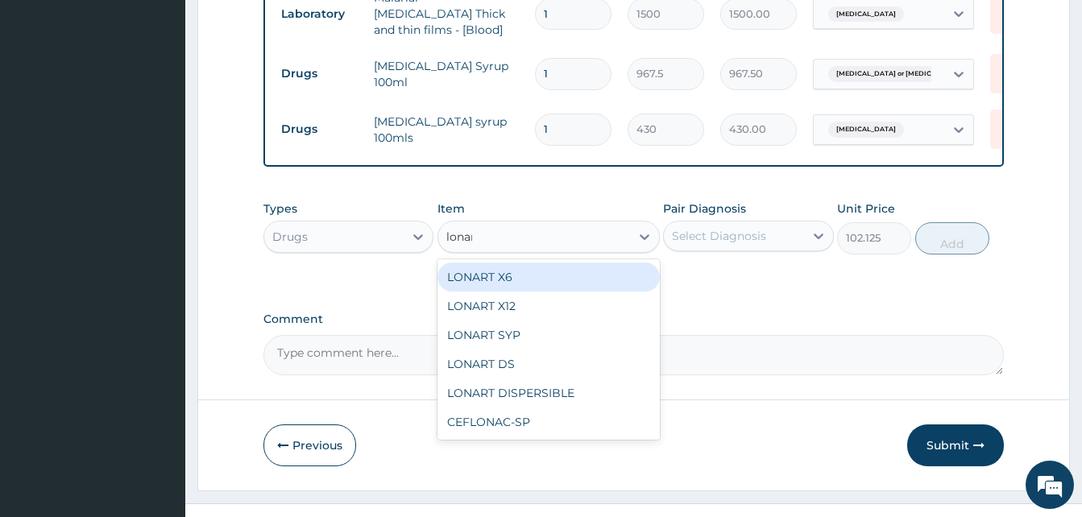
type input "lonart"
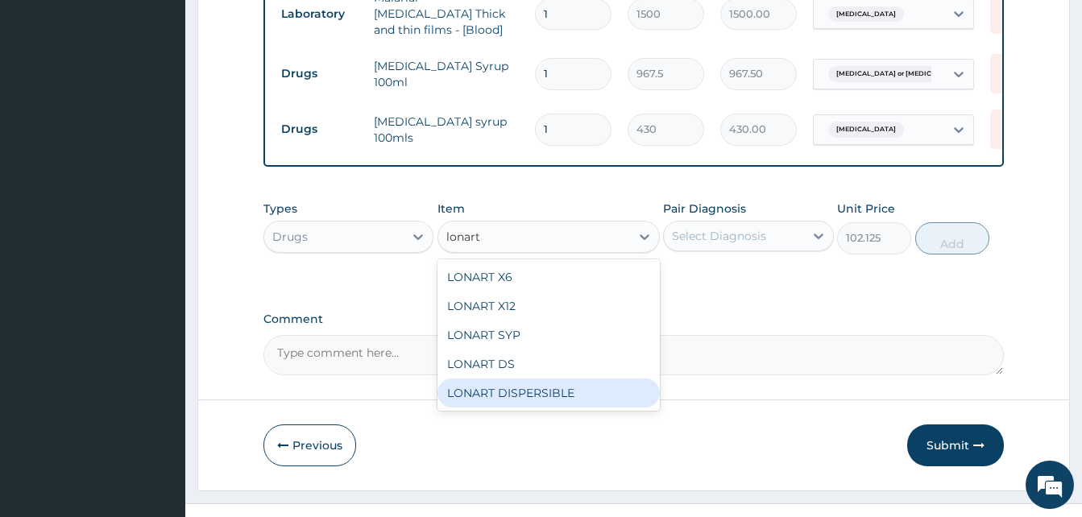
click at [525, 379] on div "LONART DISPERSIBLE" at bounding box center [549, 393] width 222 height 29
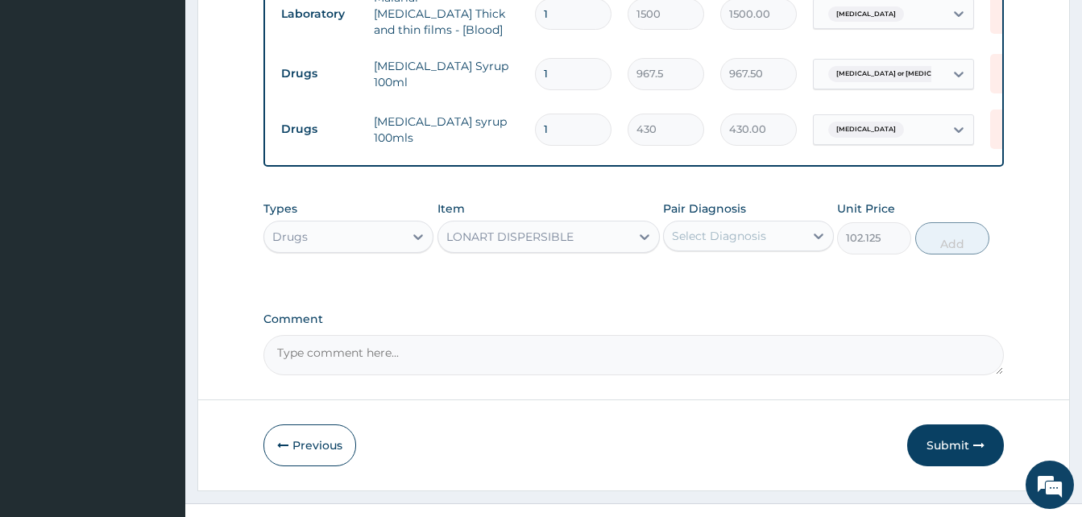
click at [572, 229] on div "LONART DISPERSIBLE" at bounding box center [509, 237] width 127 height 16
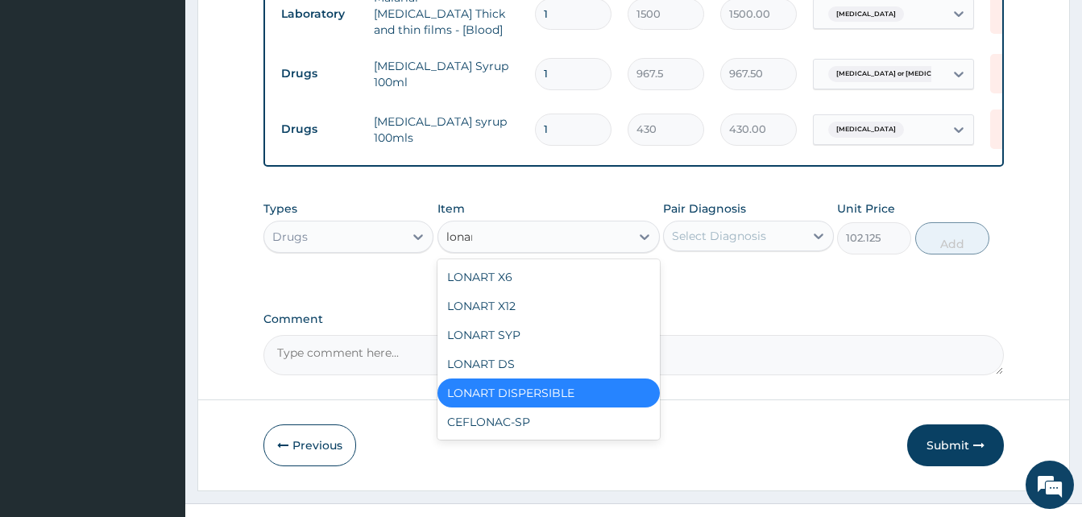
type input "lonart"
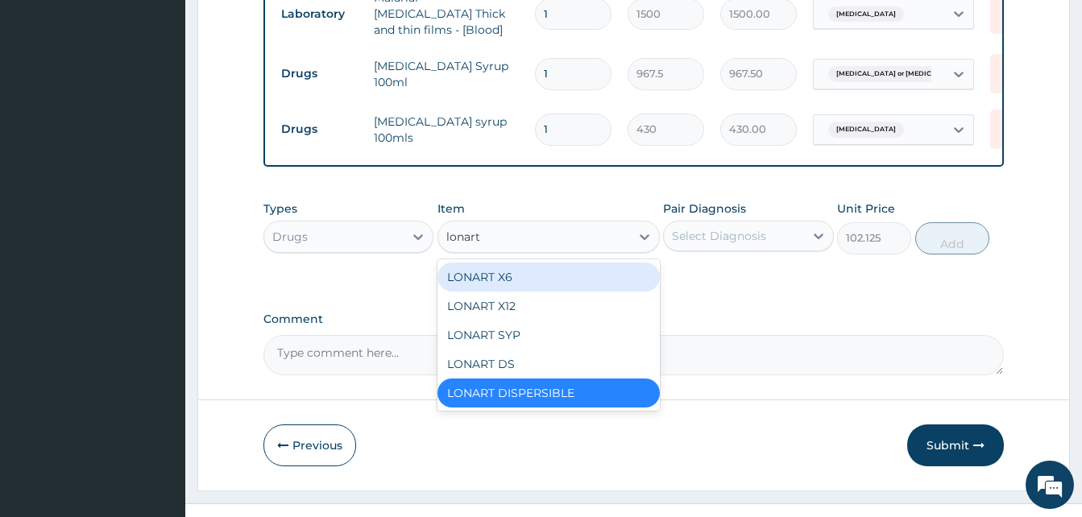
click at [517, 263] on div "LONART X6" at bounding box center [549, 277] width 222 height 29
type input "430"
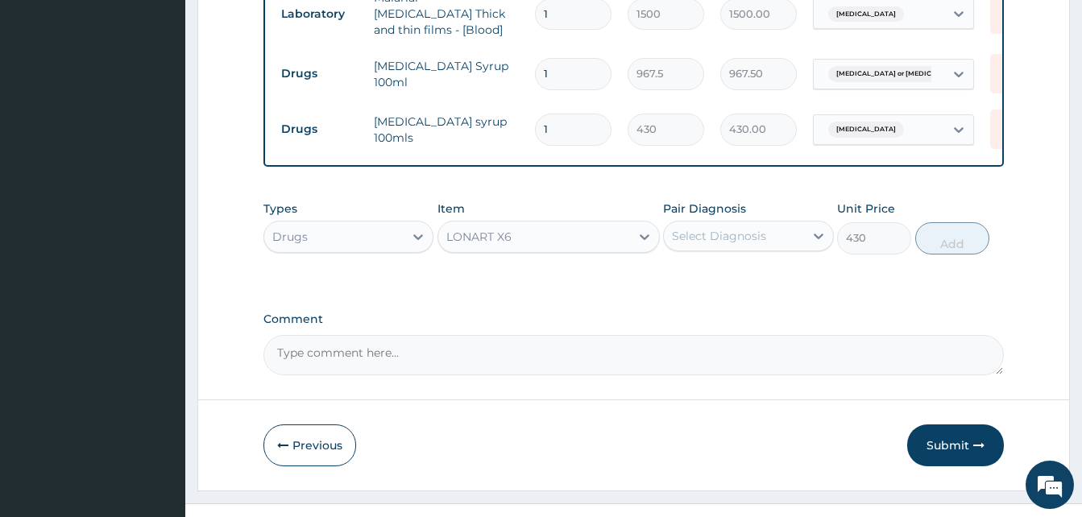
click at [543, 224] on div "LONART X6" at bounding box center [534, 237] width 192 height 26
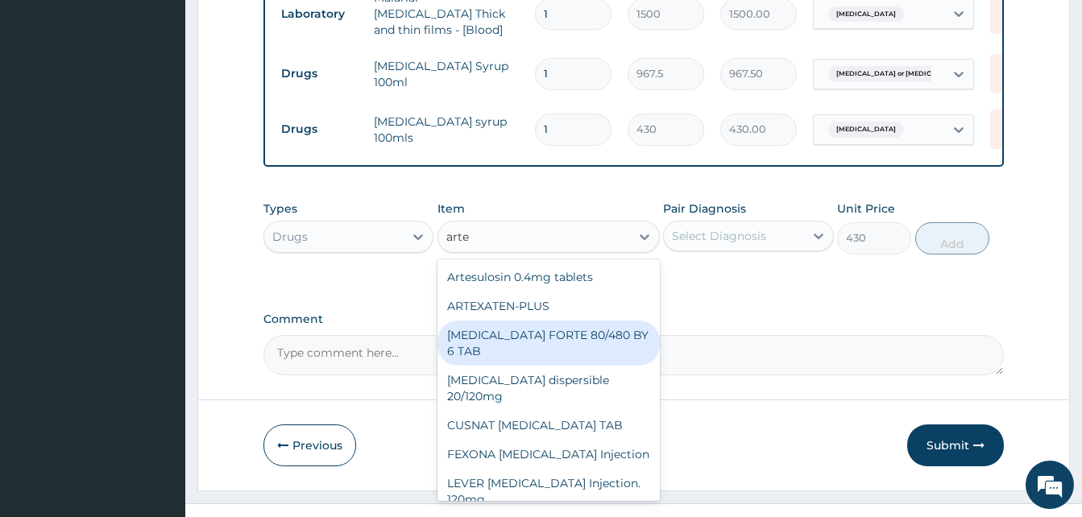
type input "artem"
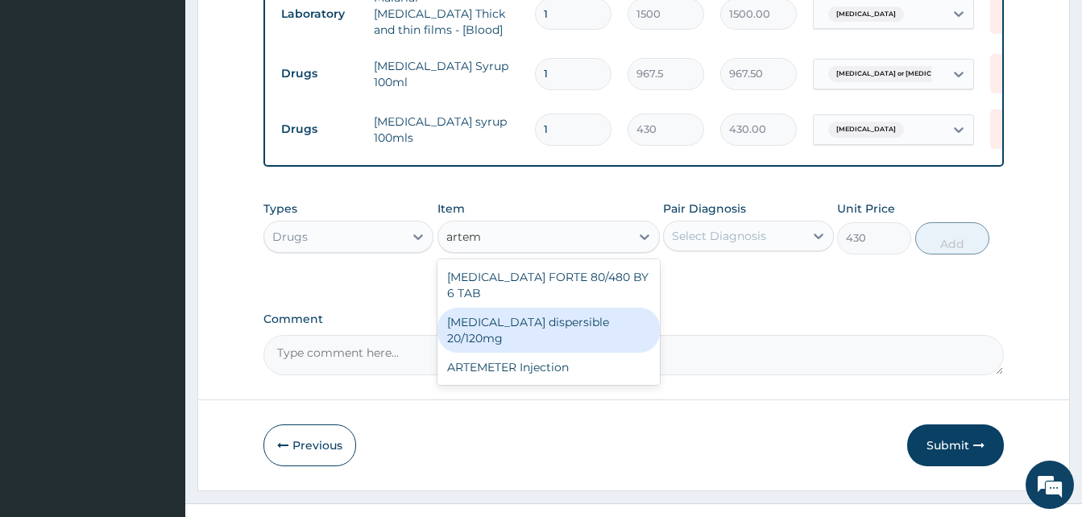
click at [529, 308] on div "Coartem dispersible 20/120mg" at bounding box center [549, 330] width 222 height 45
type input "102.125"
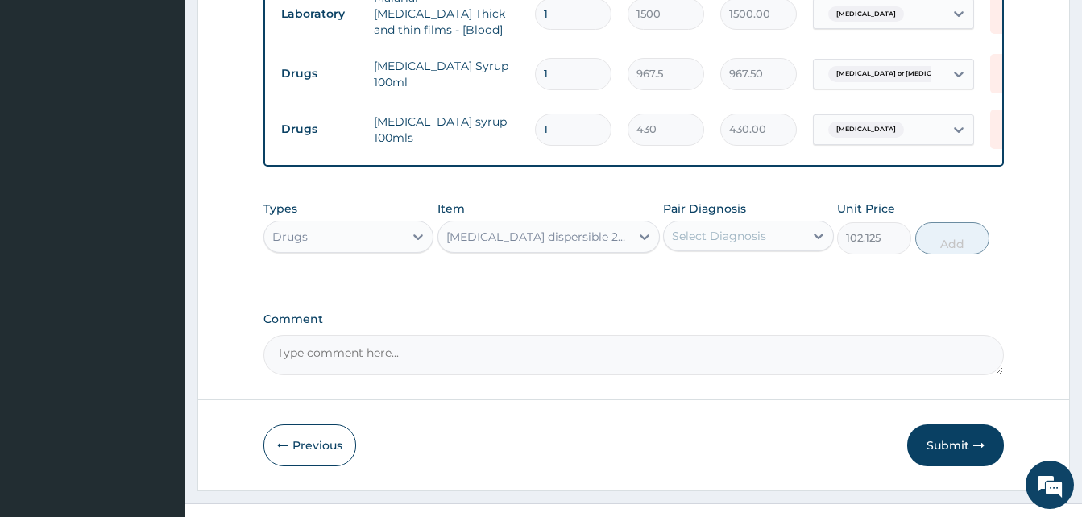
click at [712, 228] on div "Select Diagnosis" at bounding box center [719, 236] width 94 height 16
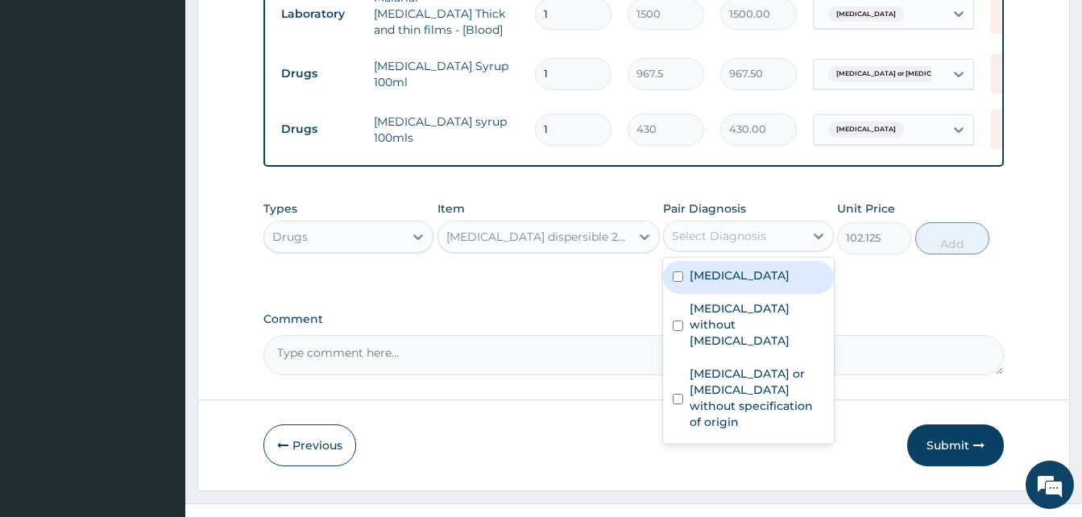
drag, startPoint x: 703, startPoint y: 246, endPoint x: 719, endPoint y: 245, distance: 15.3
click at [705, 268] on label "Malaria, unspecified" at bounding box center [740, 276] width 100 height 16
checkbox input "true"
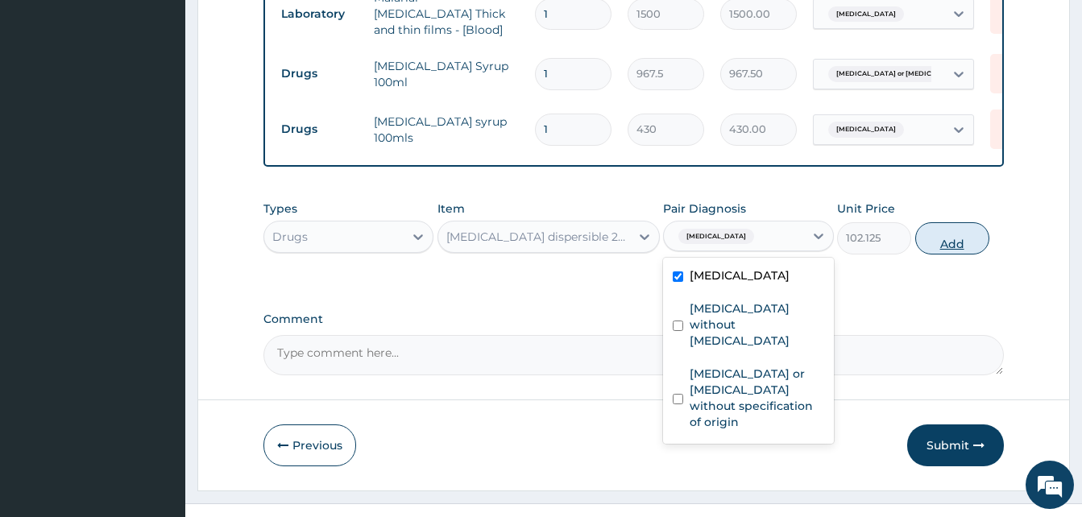
click at [933, 222] on button "Add" at bounding box center [952, 238] width 74 height 32
type input "0"
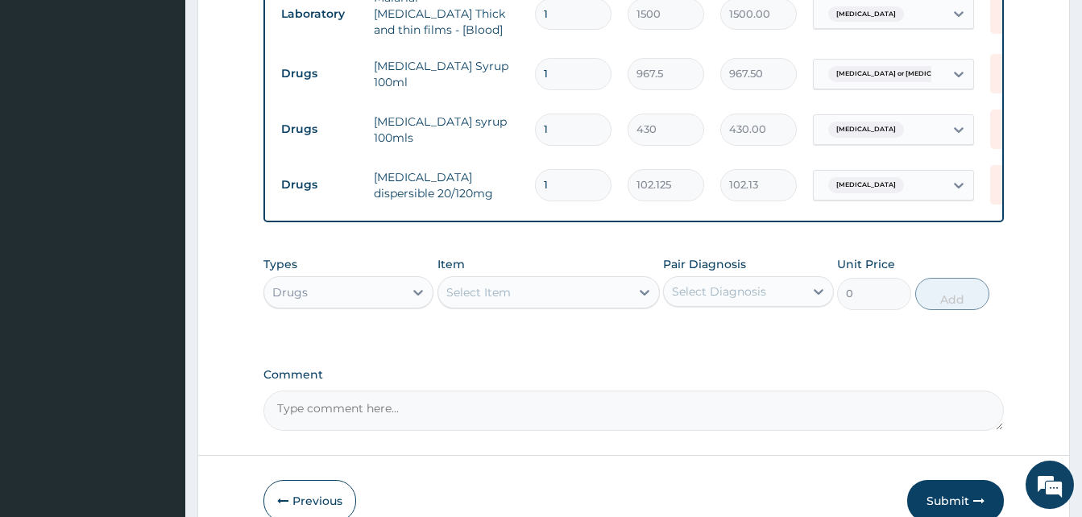
type input "0.00"
type input "6"
type input "612.75"
type input "6"
click at [479, 172] on tr "Drugs Coartem dispersible 20/120mg 6 102.125 612.75 Malaria, unspecified Delete" at bounding box center [668, 185] width 790 height 56
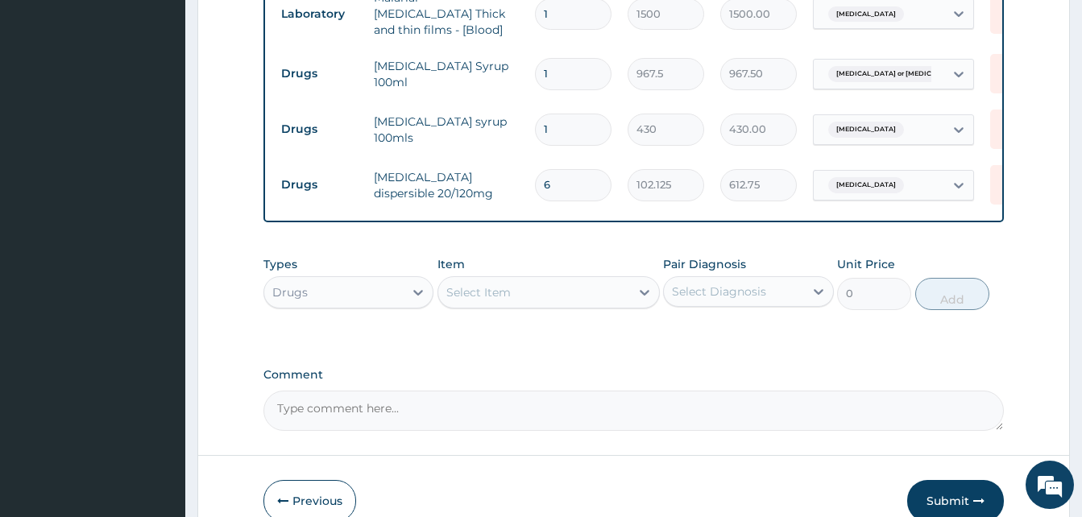
click at [565, 280] on div "Select Item" at bounding box center [534, 293] width 192 height 26
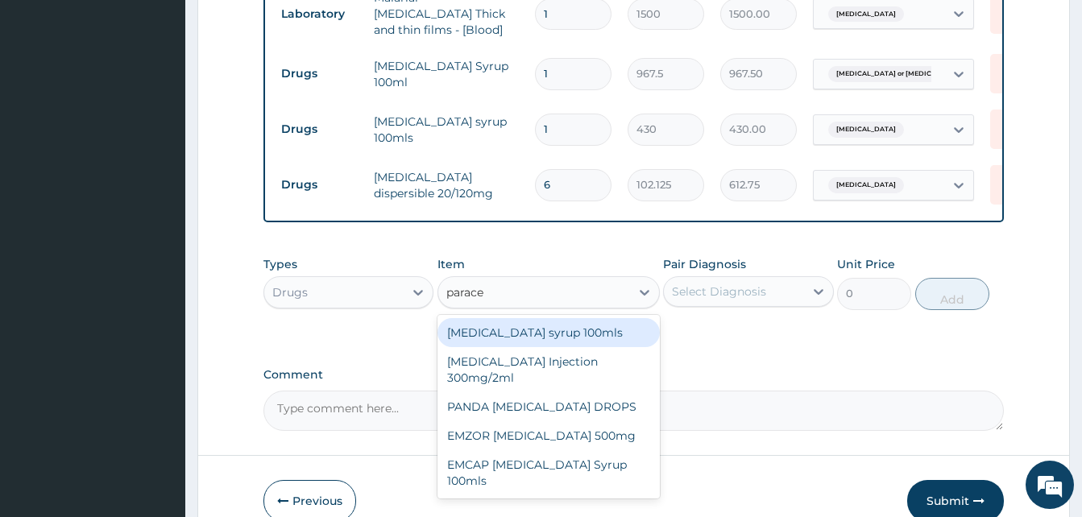
type input "paracet"
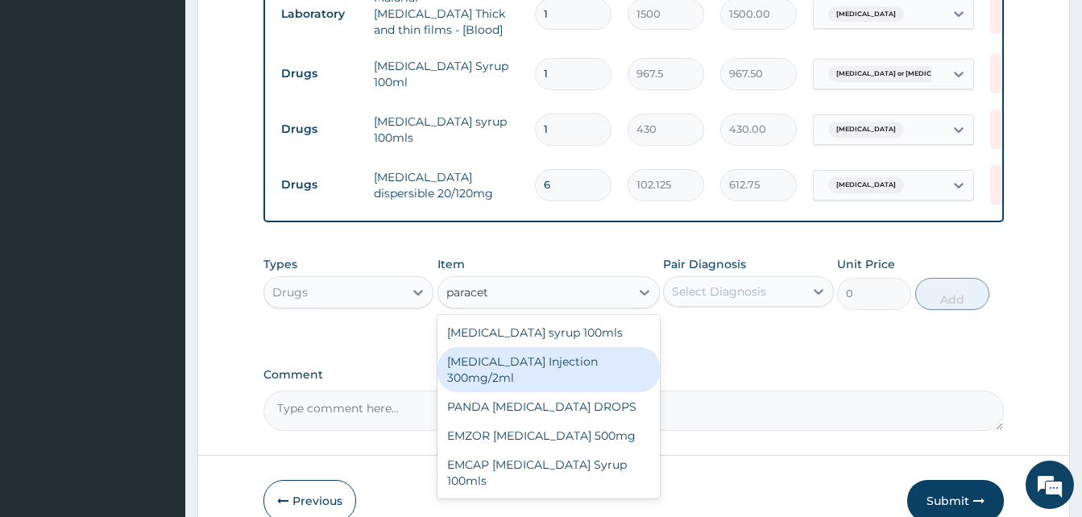
click at [525, 347] on div "PARACETAMOL Injection 300mg/2ml" at bounding box center [549, 369] width 222 height 45
type input "236.5"
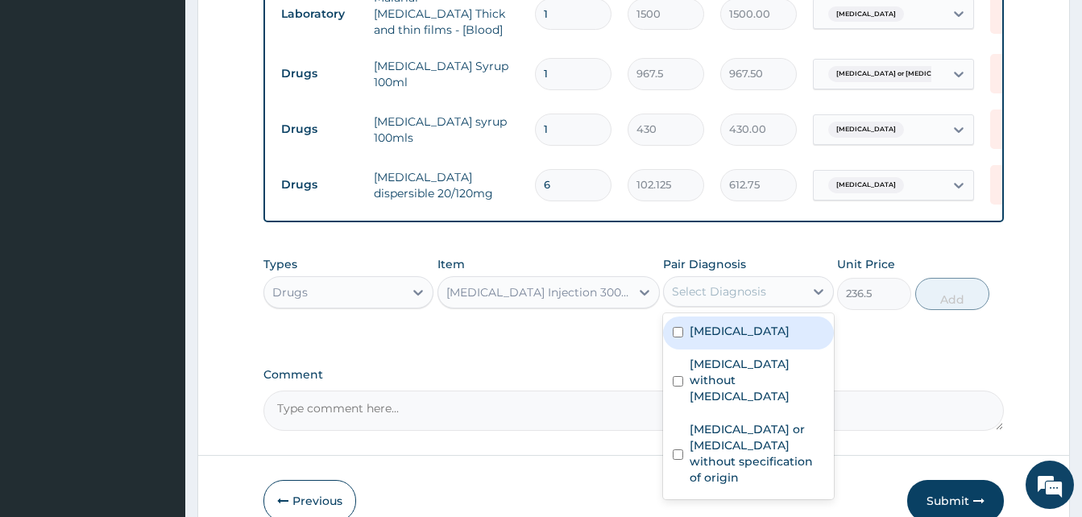
click at [754, 284] on div "Select Diagnosis" at bounding box center [719, 292] width 94 height 16
click at [724, 317] on div "Malaria, unspecified" at bounding box center [748, 333] width 170 height 33
checkbox input "true"
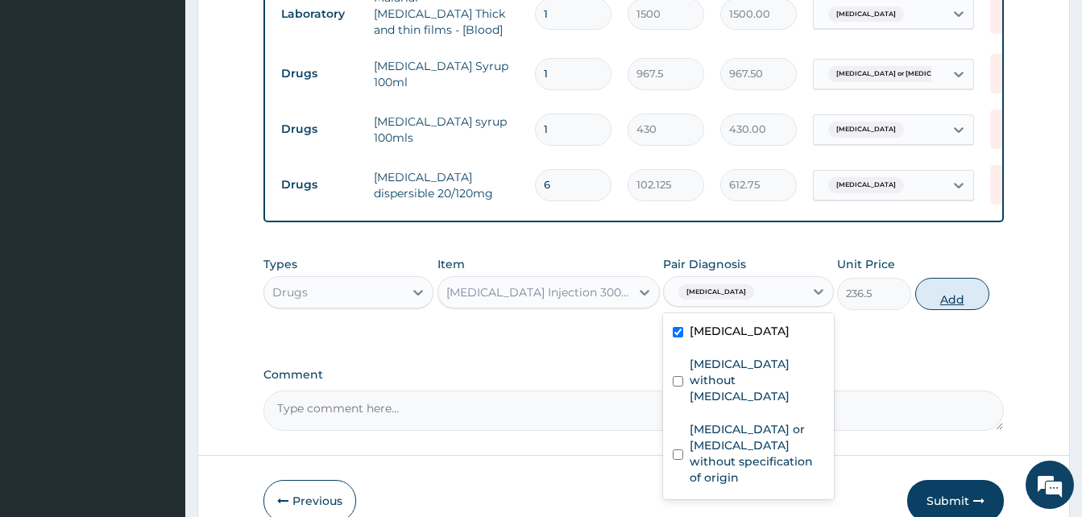
click at [948, 278] on button "Add" at bounding box center [952, 294] width 74 height 32
type input "0"
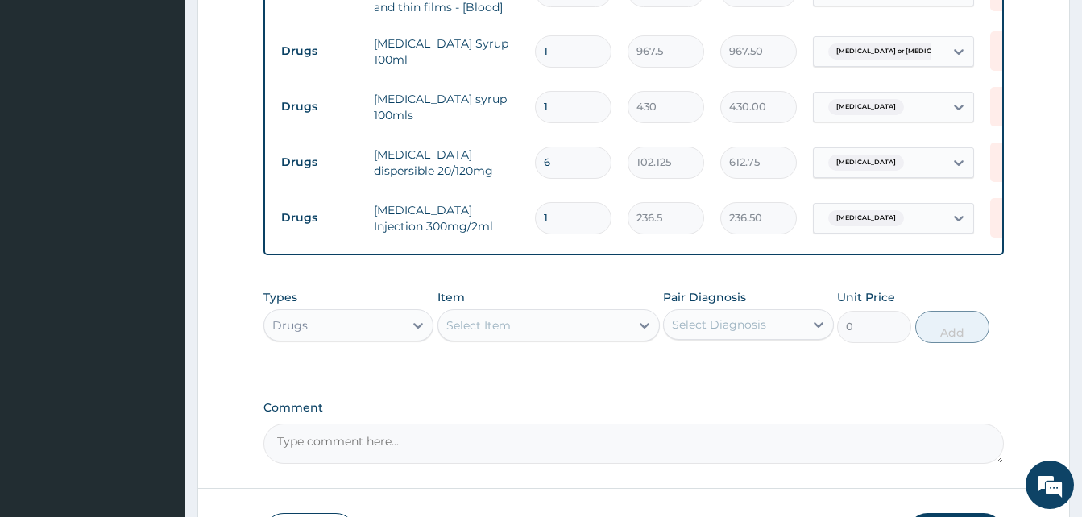
scroll to position [625, 0]
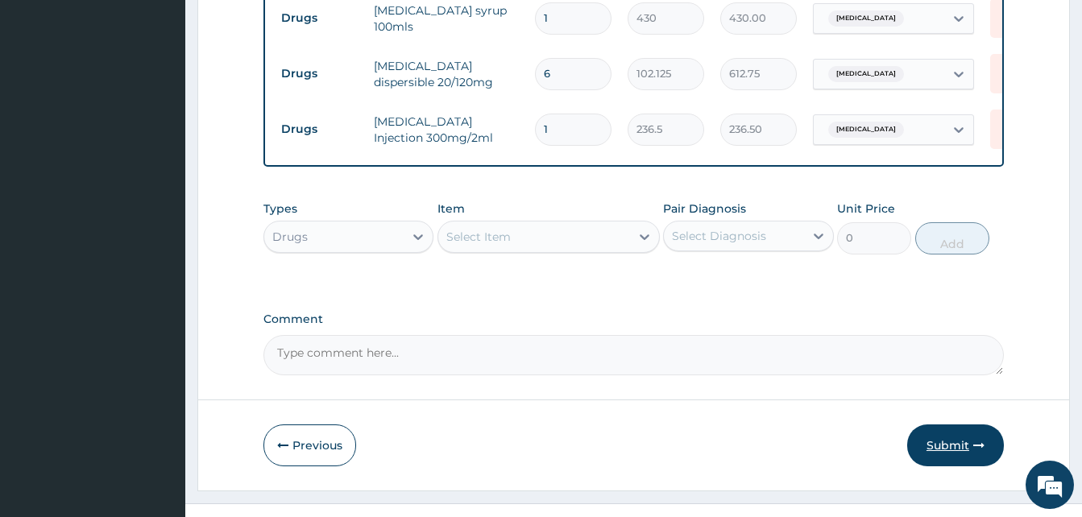
click at [927, 425] on button "Submit" at bounding box center [955, 446] width 97 height 42
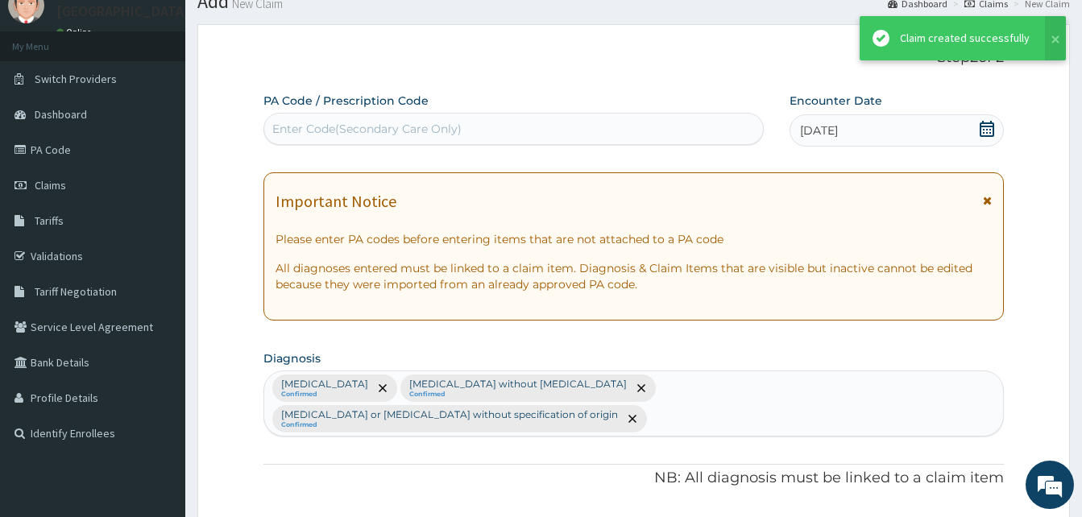
scroll to position [867, 0]
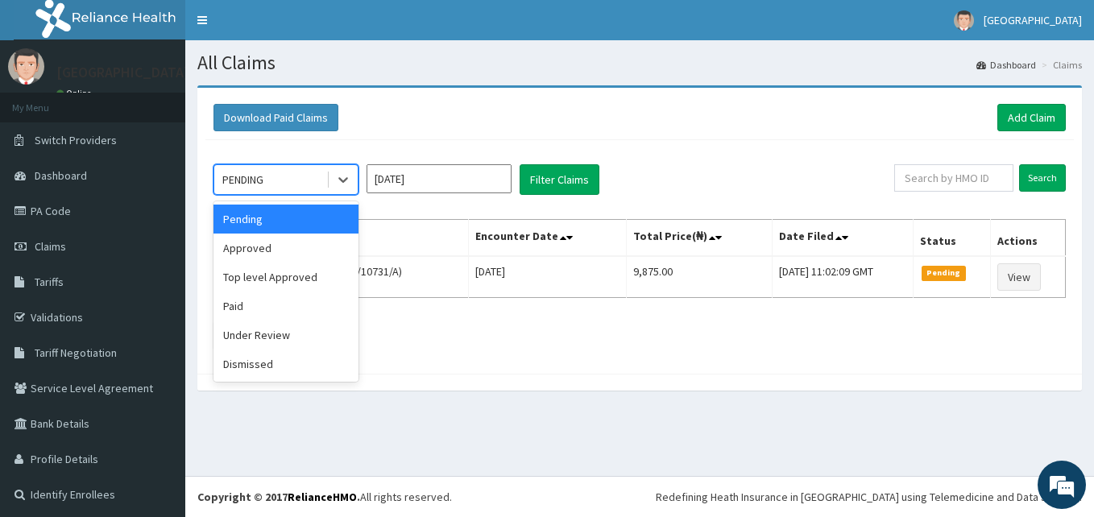
click at [286, 177] on div "PENDING" at bounding box center [270, 180] width 112 height 26
click at [283, 248] on div "Approved" at bounding box center [286, 248] width 145 height 29
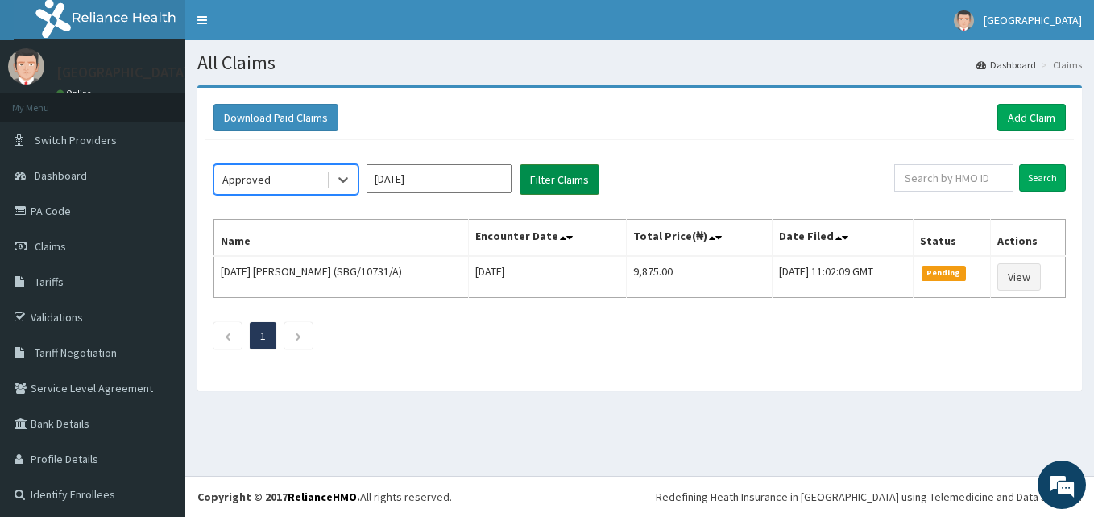
click at [559, 184] on button "Filter Claims" at bounding box center [560, 179] width 80 height 31
